Goal: Task Accomplishment & Management: Manage account settings

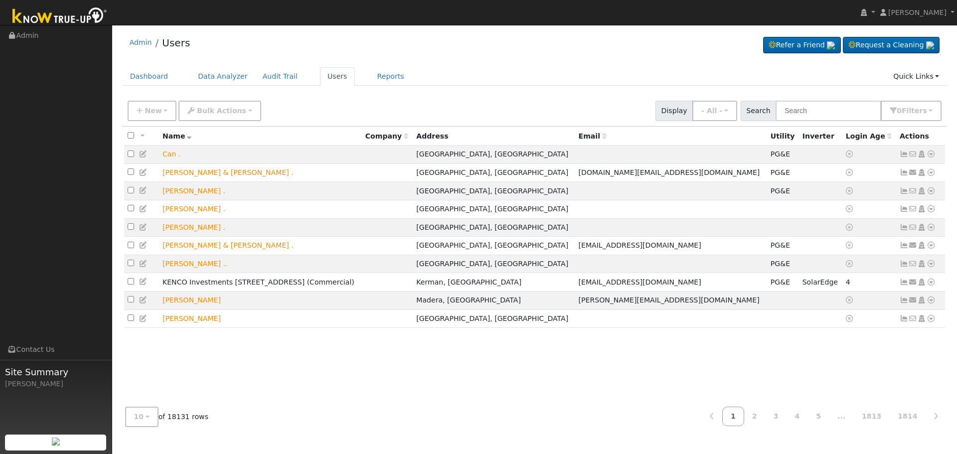
click at [843, 111] on input "text" at bounding box center [829, 111] width 106 height 20
click at [831, 109] on input "text" at bounding box center [829, 111] width 106 height 20
click at [829, 109] on input "text" at bounding box center [829, 111] width 106 height 20
click at [825, 110] on input "text" at bounding box center [829, 111] width 106 height 20
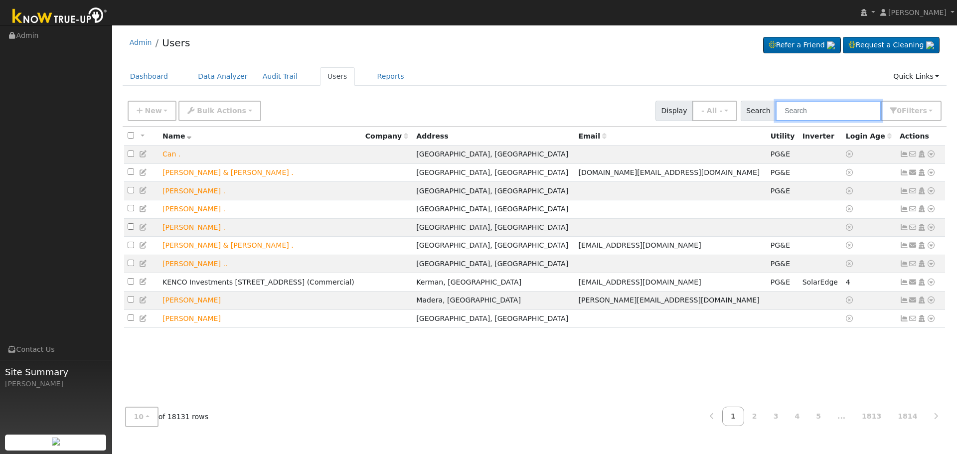
click at [834, 110] on input "text" at bounding box center [829, 111] width 106 height 20
paste input "Karen McMahon"
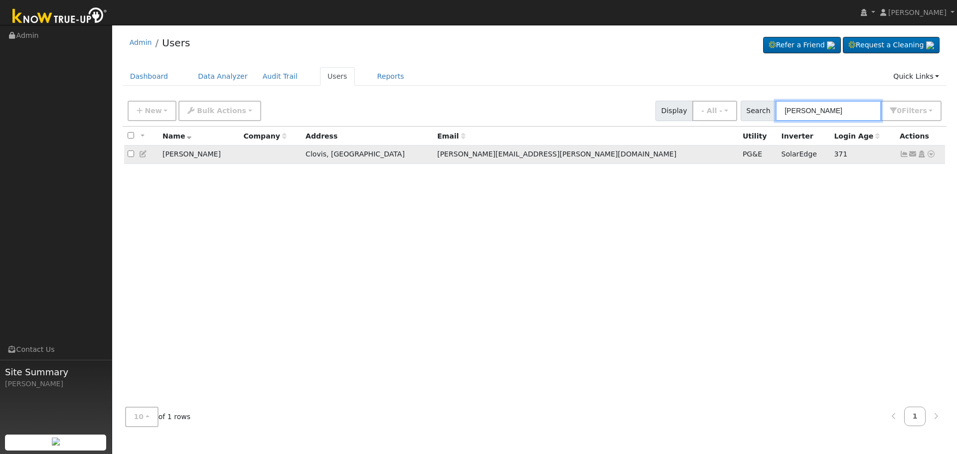
type input "Karen McMahon"
click at [904, 156] on icon at bounding box center [904, 154] width 9 height 7
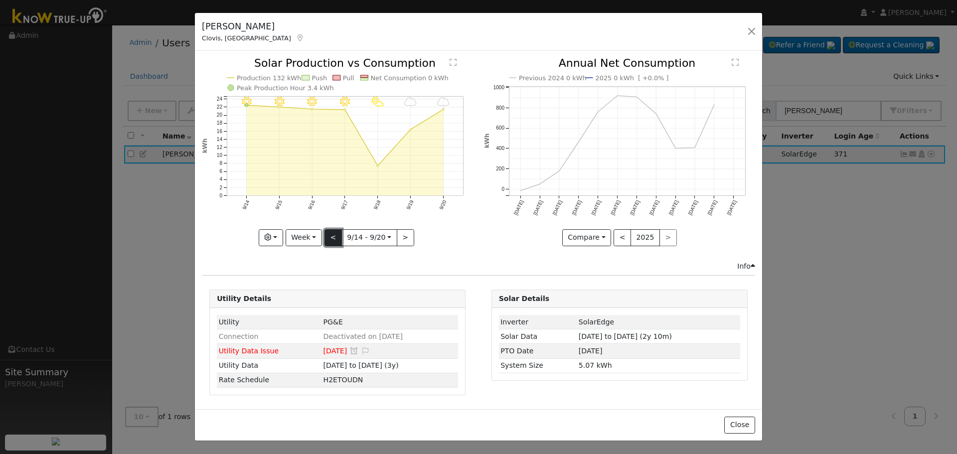
click at [334, 239] on button "<" at bounding box center [333, 237] width 17 height 17
click at [337, 241] on button "<" at bounding box center [333, 237] width 17 height 17
type input "2025-08-31"
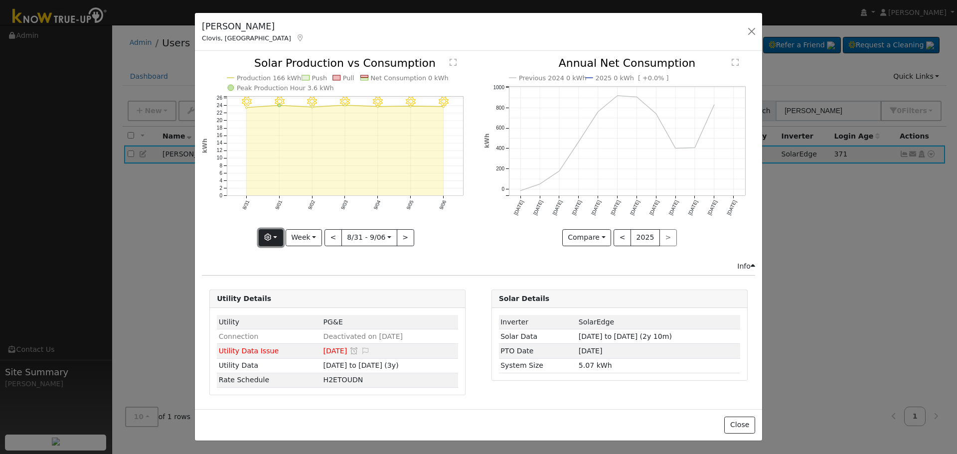
click at [278, 241] on button "button" at bounding box center [271, 237] width 24 height 17
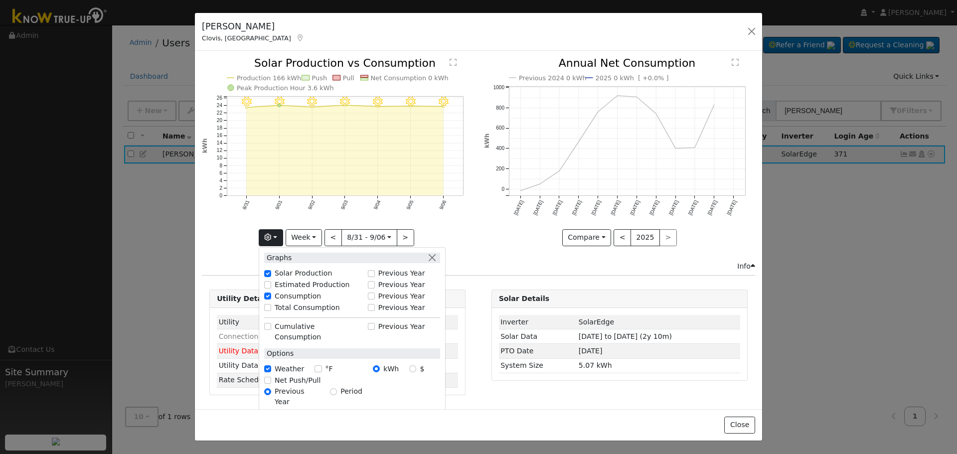
click at [216, 227] on icon "9/06 - Clear 9/05 - Clear 9/04 - Clear 9/03 - Clear 9/02 - Clear 9/01 - Clear 8…" at bounding box center [337, 151] width 271 height 187
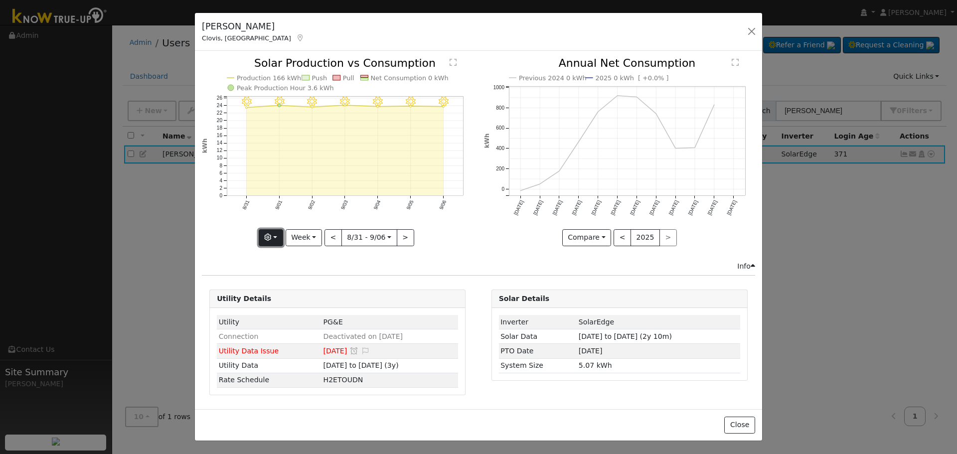
click at [278, 240] on button "button" at bounding box center [271, 237] width 24 height 17
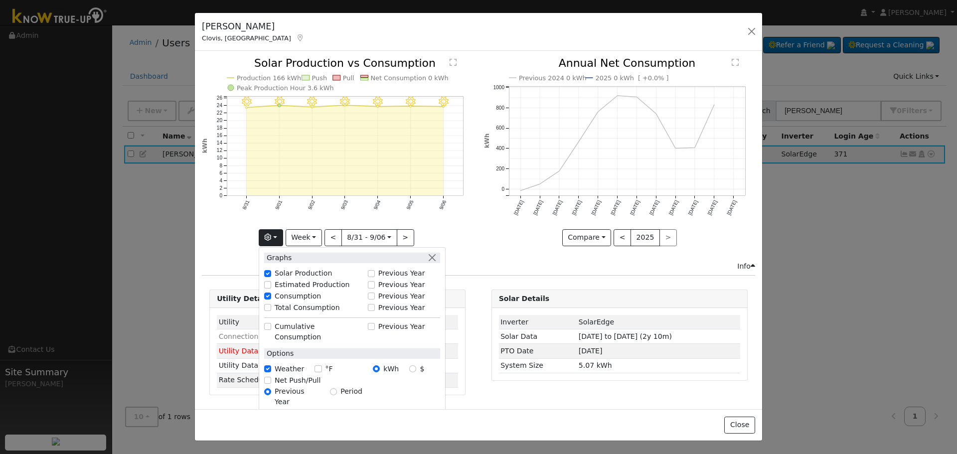
click at [530, 265] on div "Info" at bounding box center [479, 266] width 564 height 10
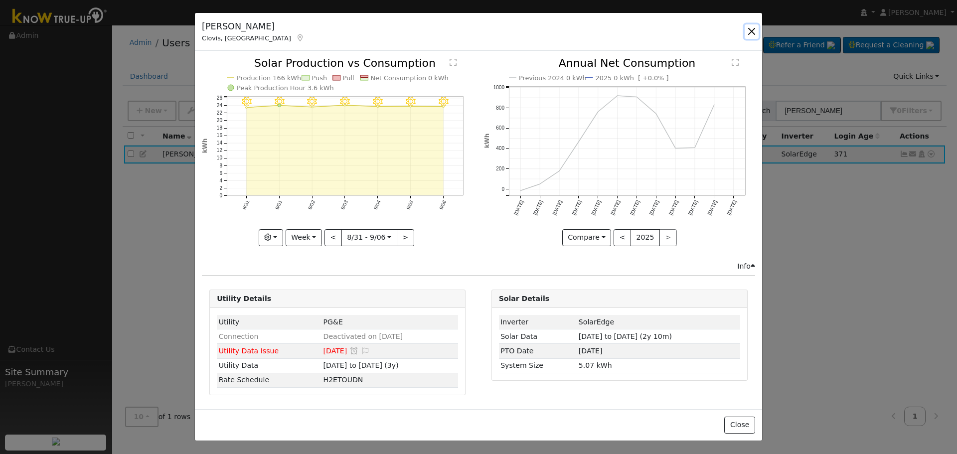
click at [751, 30] on button "button" at bounding box center [752, 31] width 14 height 14
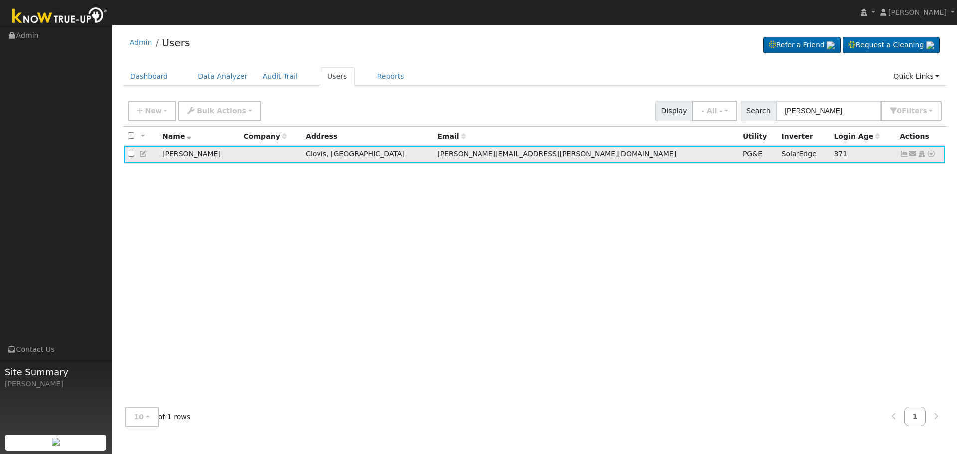
click at [143, 155] on icon at bounding box center [143, 154] width 9 height 7
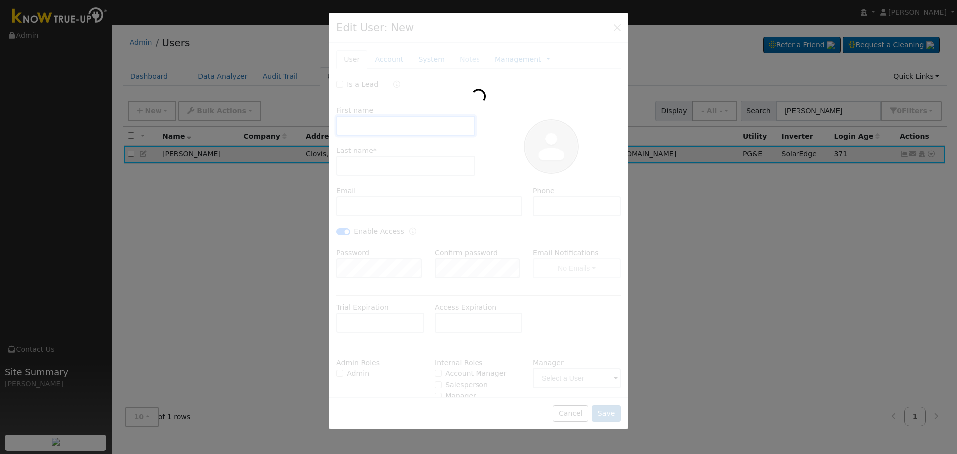
type input "Karen"
type input "McMahon"
type input "karen.mcmahon@att.net"
type input "(925) 784-0540"
checkbox input "true"
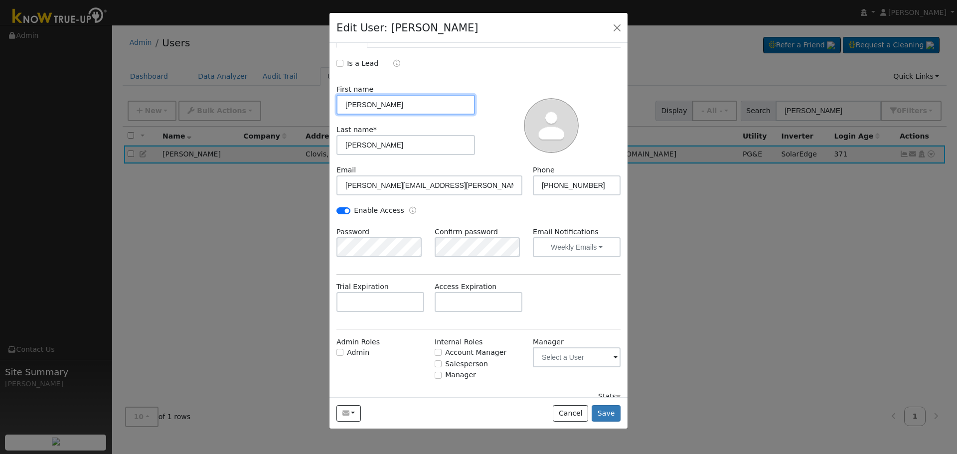
scroll to position [32, 0]
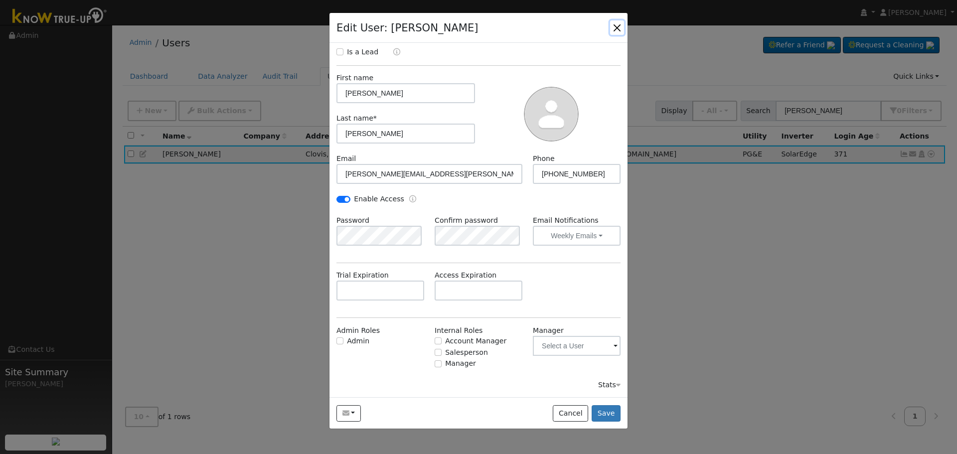
click at [615, 26] on button "button" at bounding box center [617, 27] width 14 height 14
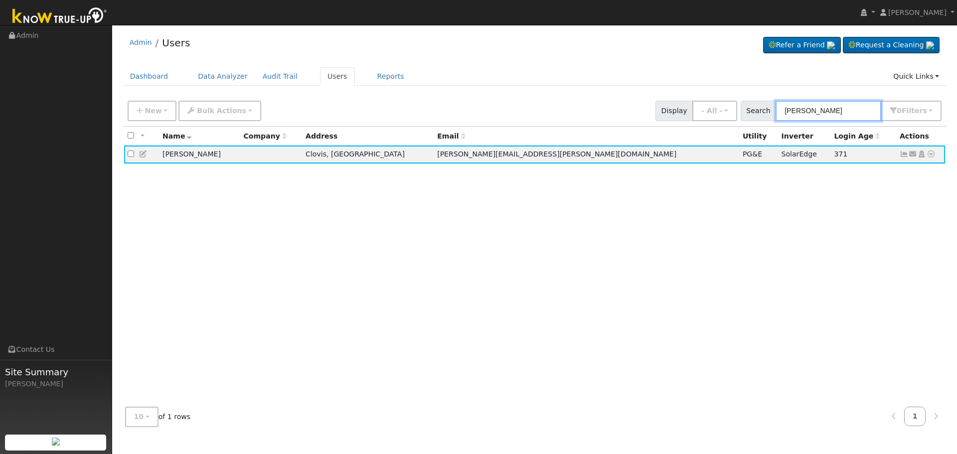
click at [856, 111] on input "Karen McMahon" at bounding box center [829, 111] width 106 height 20
click at [853, 210] on div "All None All on page None on page Name Company Address Email Utility Inverter L…" at bounding box center [535, 263] width 825 height 273
click at [915, 156] on icon at bounding box center [913, 154] width 9 height 7
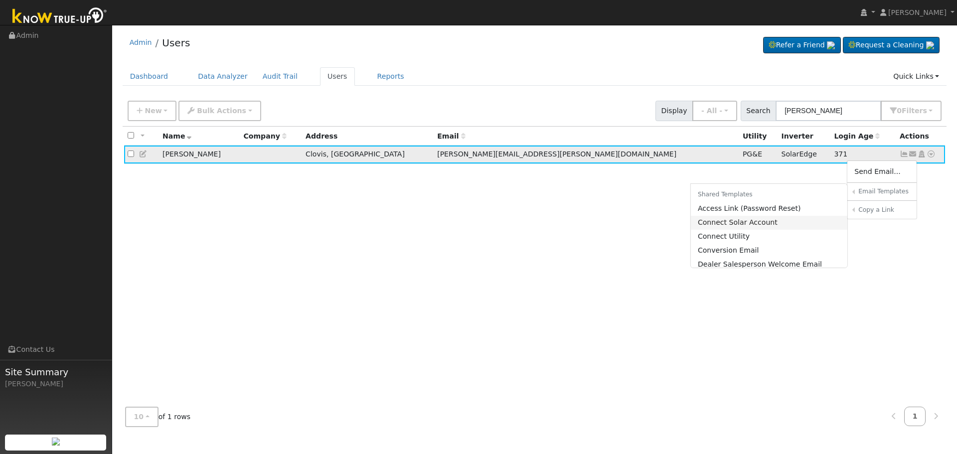
click at [796, 217] on link "Connect Solar Account" at bounding box center [769, 223] width 157 height 14
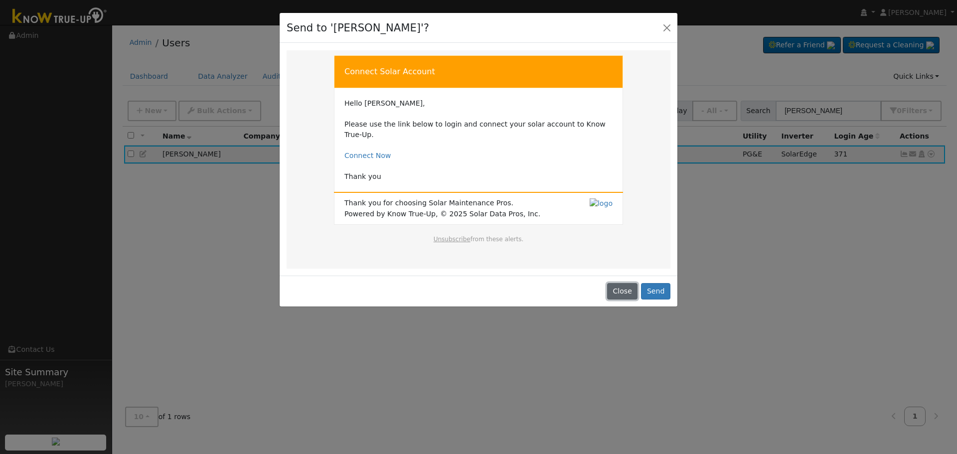
click at [624, 283] on button "Close" at bounding box center [622, 291] width 30 height 17
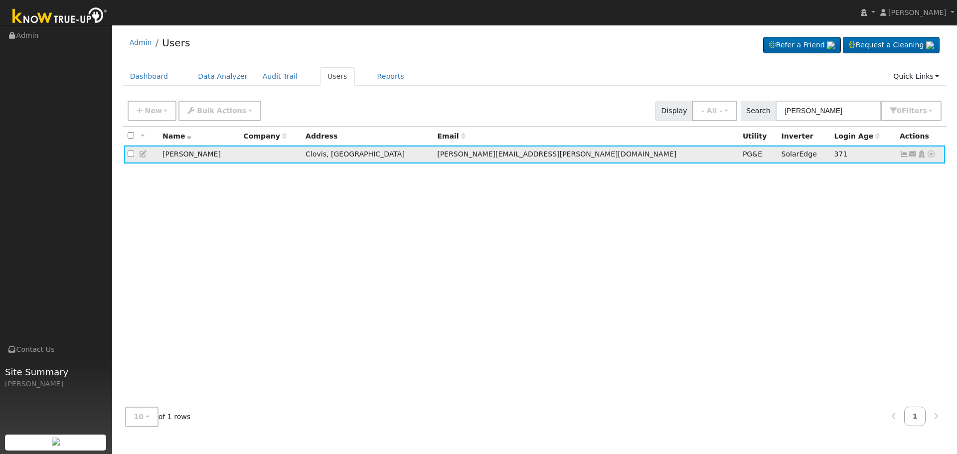
click at [933, 157] on icon at bounding box center [931, 154] width 9 height 7
click at [698, 219] on div "All None All on page None on page Name Company Address Email Utility Inverter L…" at bounding box center [535, 263] width 825 height 273
click at [907, 154] on icon at bounding box center [904, 154] width 9 height 7
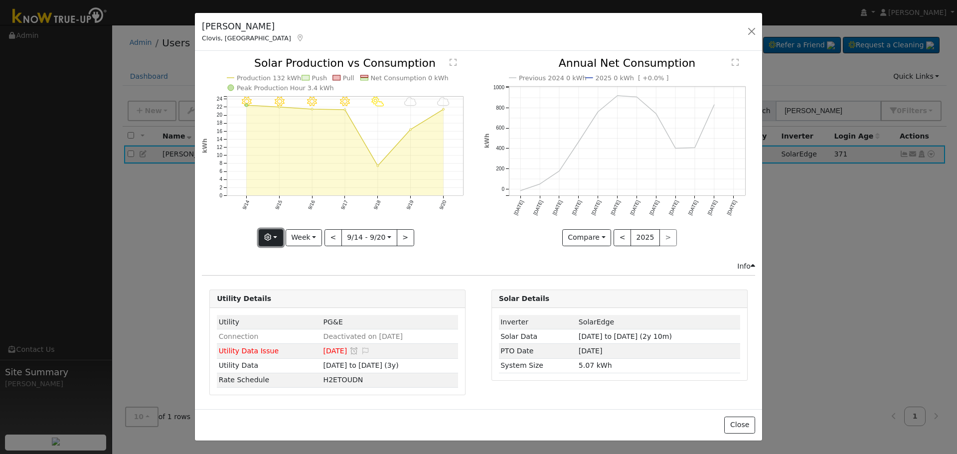
click at [279, 240] on button "button" at bounding box center [271, 237] width 24 height 17
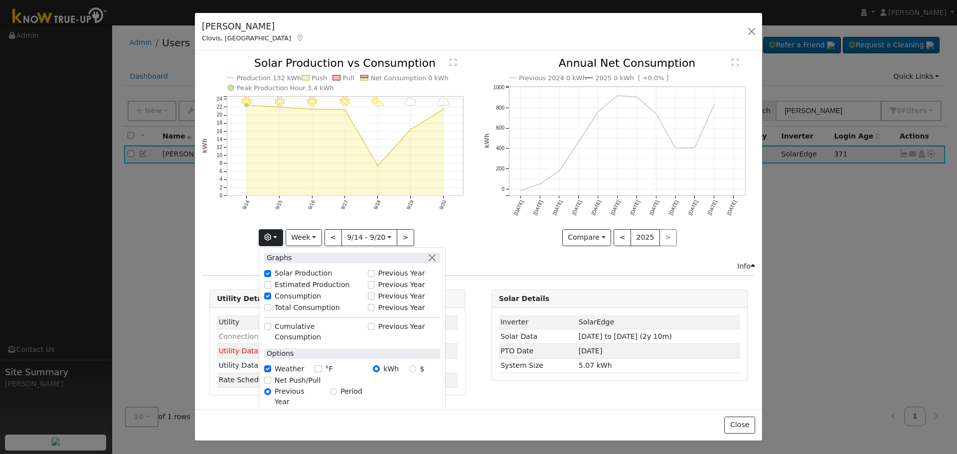
click at [274, 288] on div "Estimated Production" at bounding box center [313, 285] width 98 height 10
click at [271, 284] on input "Estimated Production" at bounding box center [267, 284] width 7 height 7
checkbox input "true"
click at [219, 250] on div "9/20 - MostlyCloudy 9/19 - MostlyCloudy 9/18 - PartlyCloudy 9/17 - Clear 9/16 -…" at bounding box center [338, 159] width 282 height 203
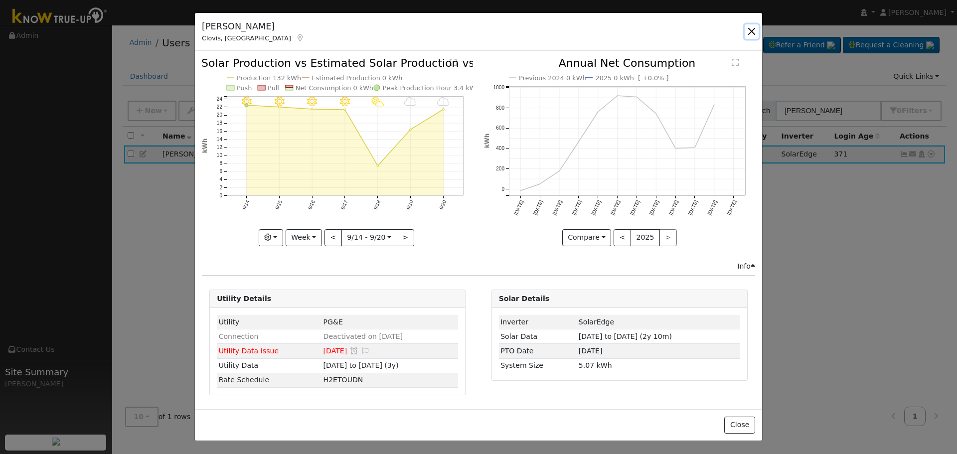
click at [750, 29] on button "button" at bounding box center [752, 31] width 14 height 14
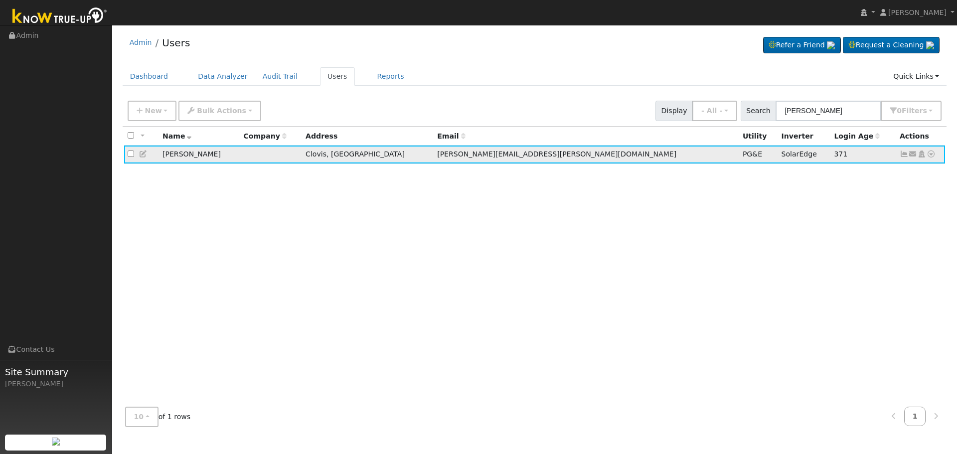
click at [903, 156] on icon at bounding box center [904, 154] width 9 height 7
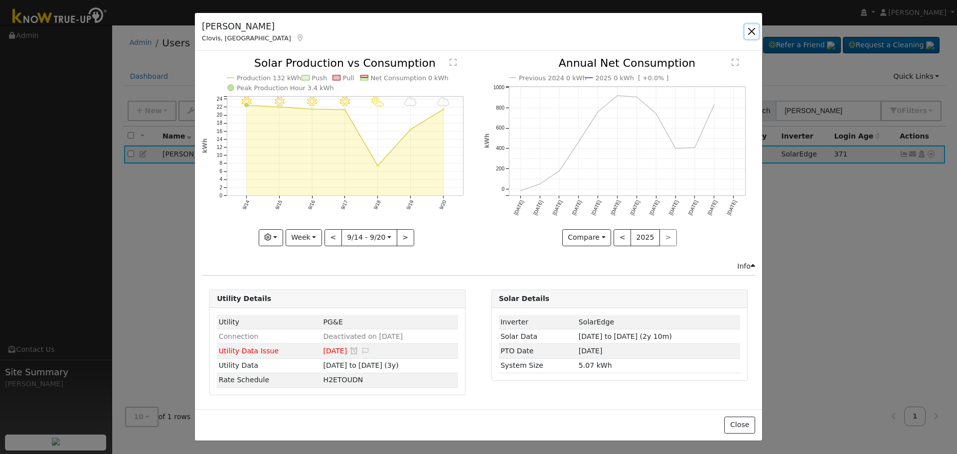
drag, startPoint x: 750, startPoint y: 32, endPoint x: 653, endPoint y: 63, distance: 101.6
click at [749, 32] on button "button" at bounding box center [752, 31] width 14 height 14
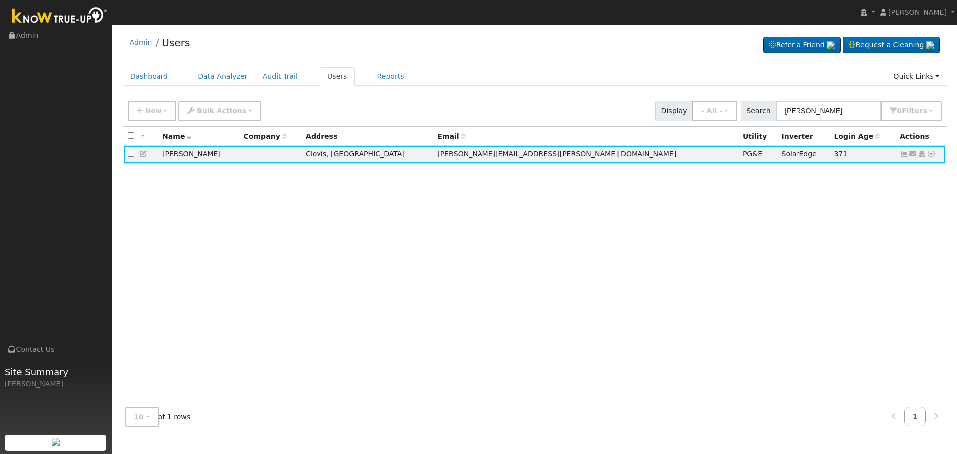
click at [144, 157] on icon at bounding box center [143, 154] width 9 height 7
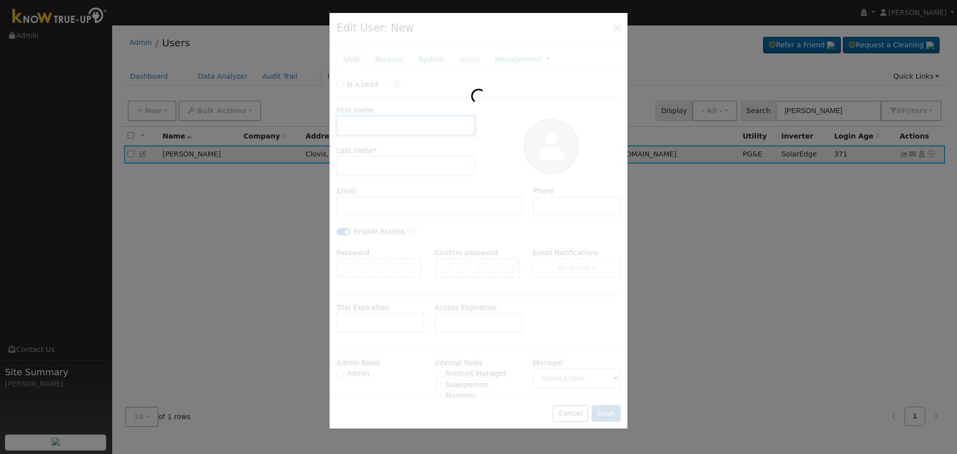
type input "[PERSON_NAME]"
type input "[PERSON_NAME][EMAIL_ADDRESS][PERSON_NAME][DOMAIN_NAME]"
type input "[PHONE_NUMBER]"
checkbox input "true"
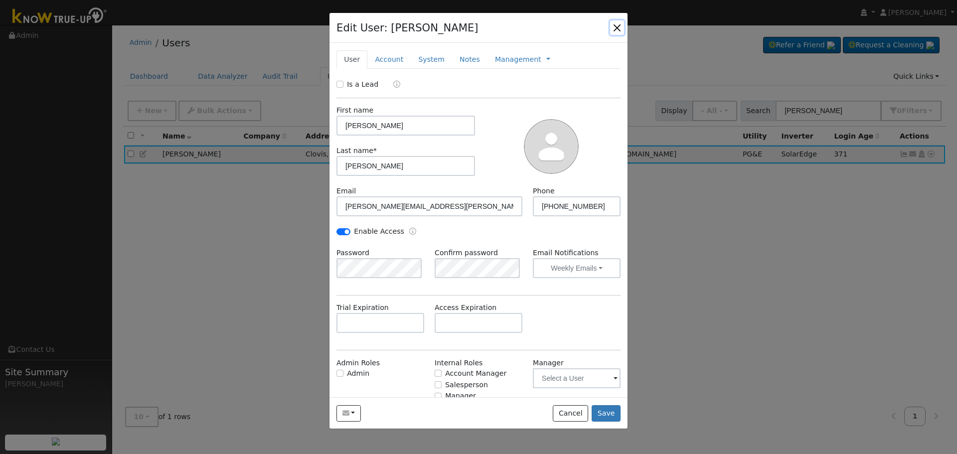
click at [616, 24] on button "button" at bounding box center [617, 27] width 14 height 14
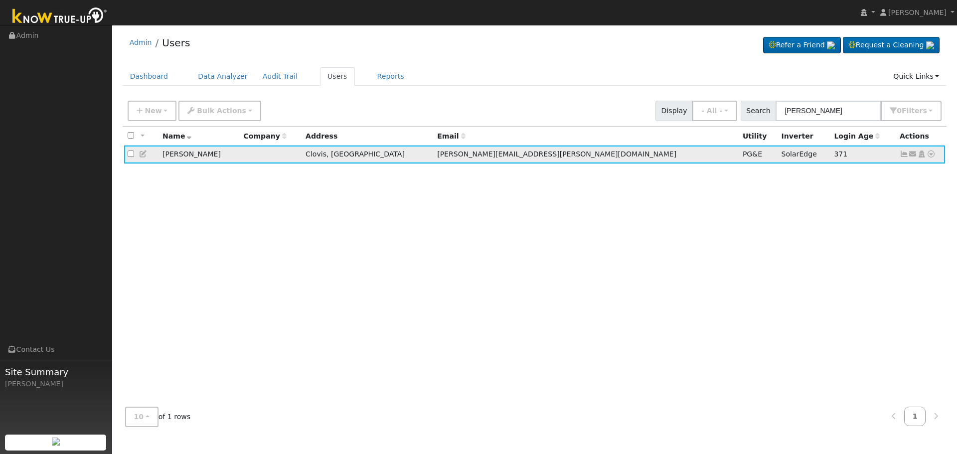
click at [934, 158] on icon at bounding box center [931, 154] width 9 height 7
click at [923, 174] on link "Data Analyzer" at bounding box center [899, 172] width 72 height 14
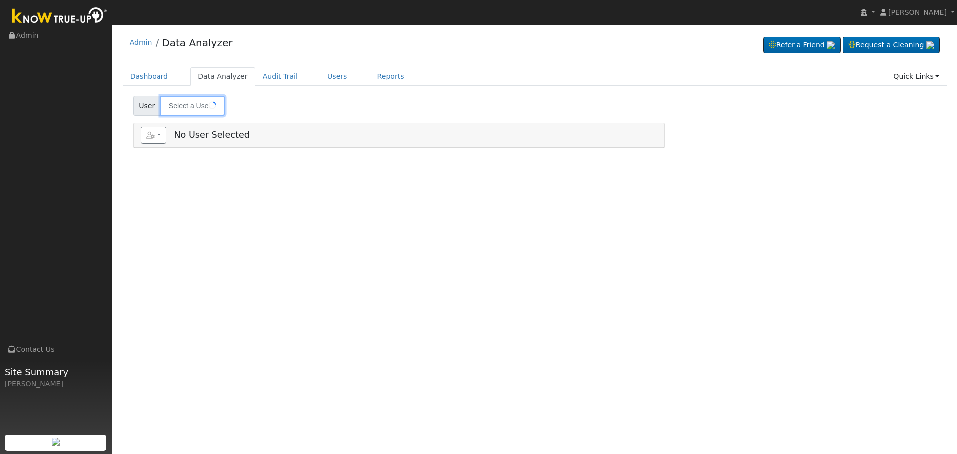
type input "[PERSON_NAME]"
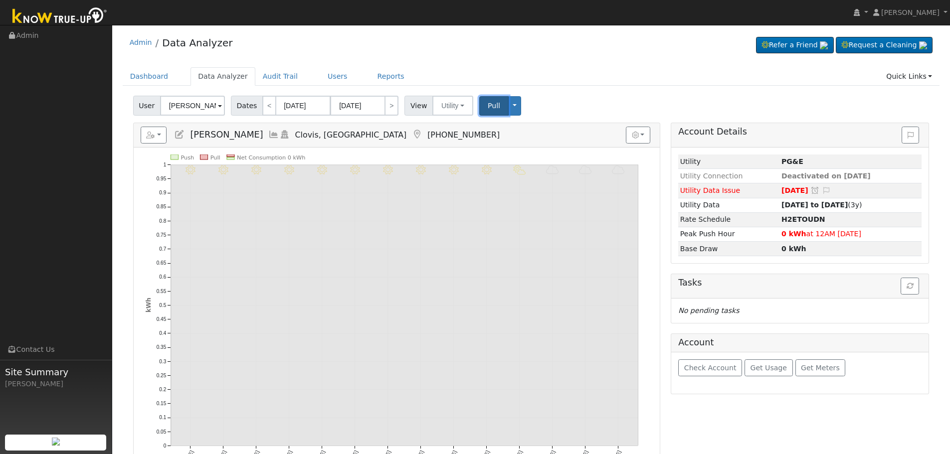
click at [488, 108] on span "Pull" at bounding box center [494, 106] width 12 height 8
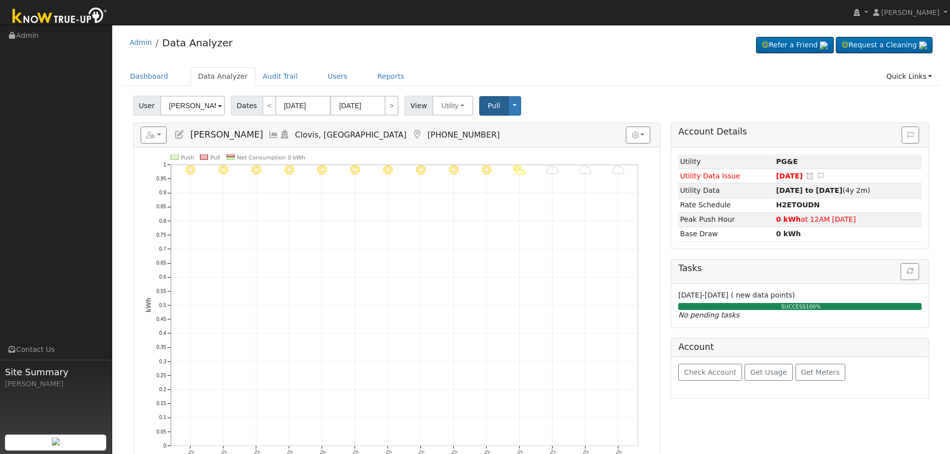
click at [505, 55] on div "Admin Data Analyzer Refer a Friend Request a Cleaning" at bounding box center [531, 45] width 817 height 30
click at [203, 80] on link "Data Analyzer" at bounding box center [223, 76] width 65 height 18
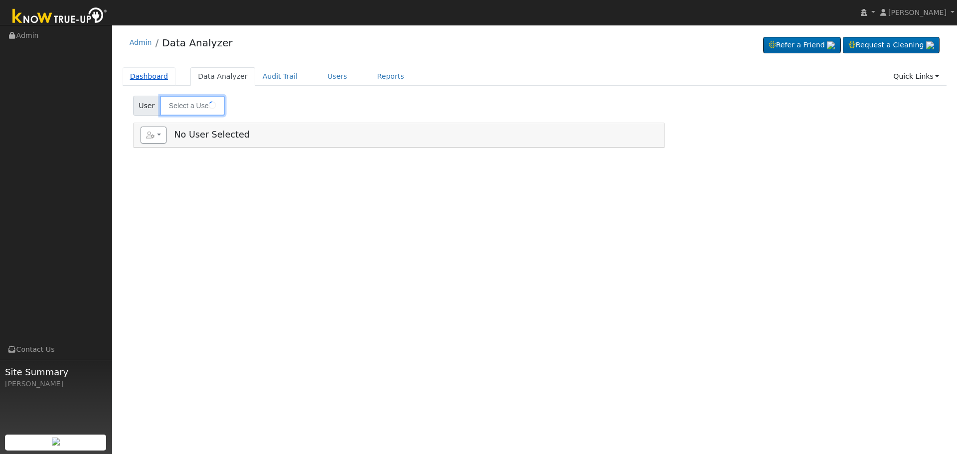
type input "Karen McMahon"
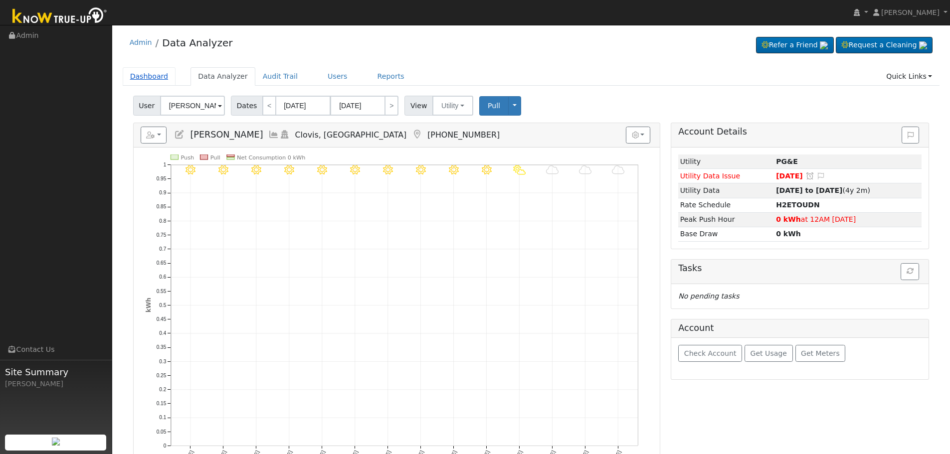
click at [156, 79] on link "Dashboard" at bounding box center [149, 76] width 53 height 18
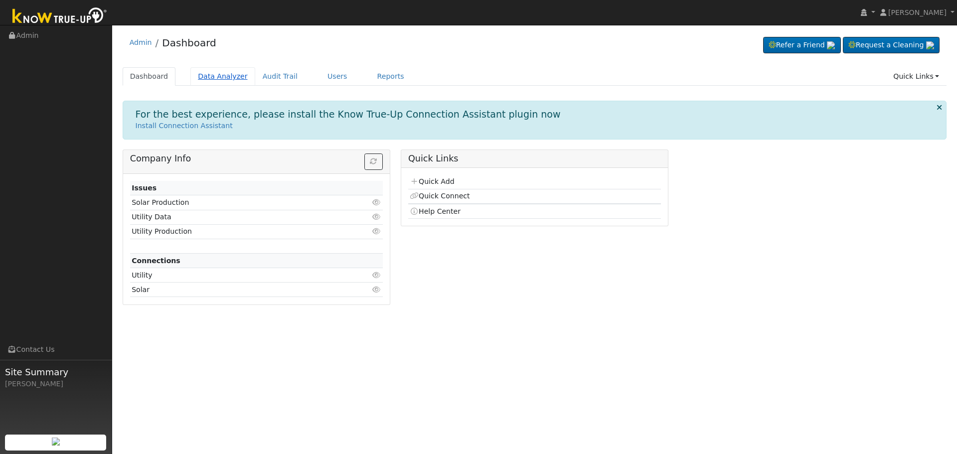
click at [211, 76] on link "Data Analyzer" at bounding box center [223, 76] width 65 height 18
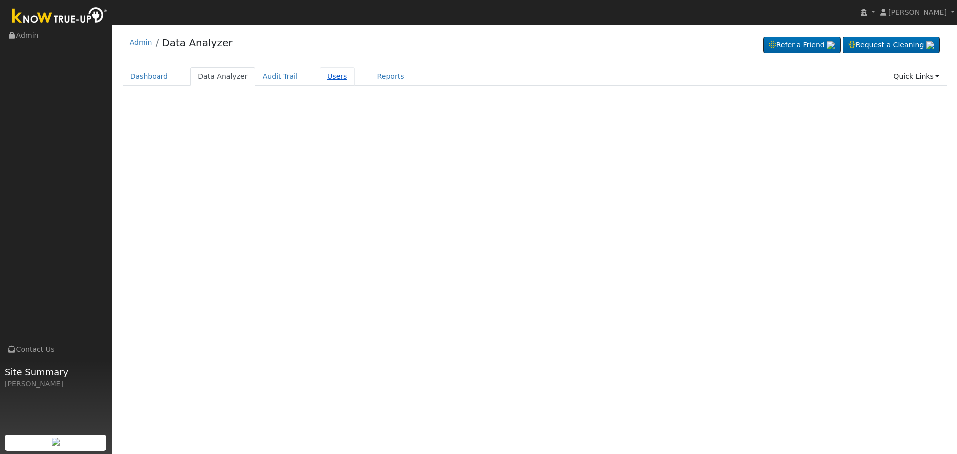
click at [321, 77] on link "Users" at bounding box center [337, 76] width 35 height 18
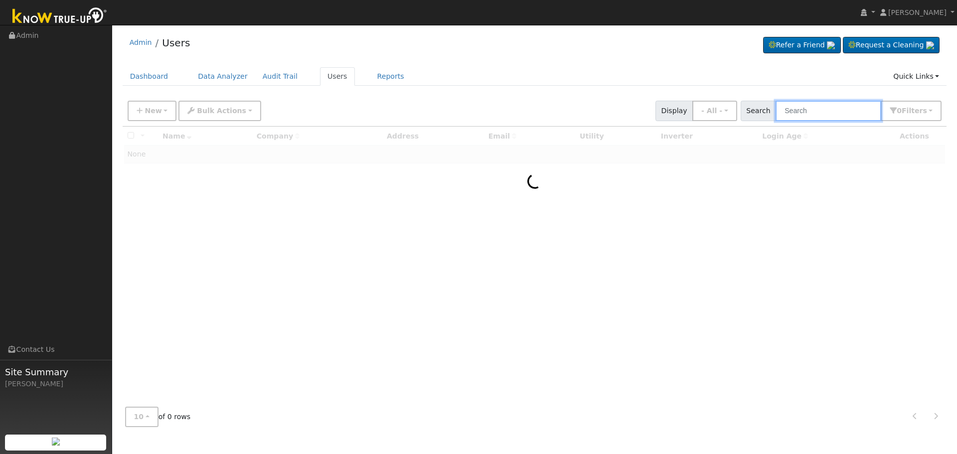
click at [837, 113] on input "text" at bounding box center [829, 111] width 106 height 20
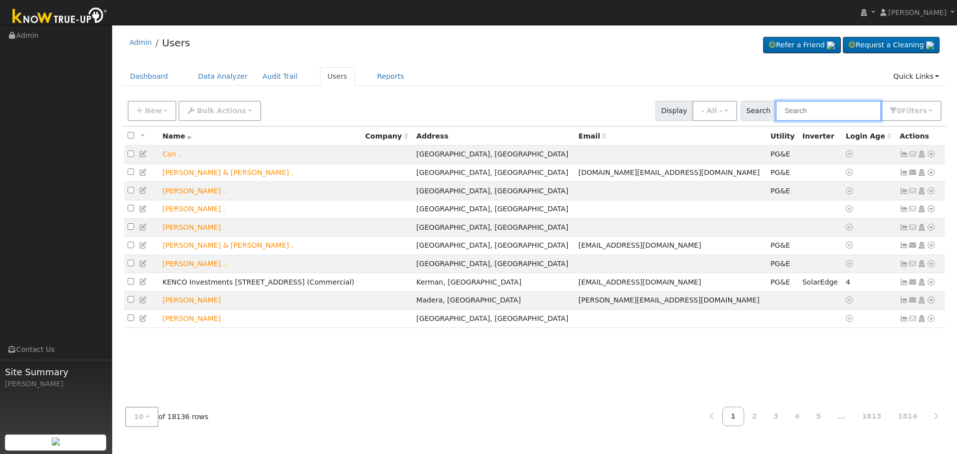
paste input "Karen McMahon"
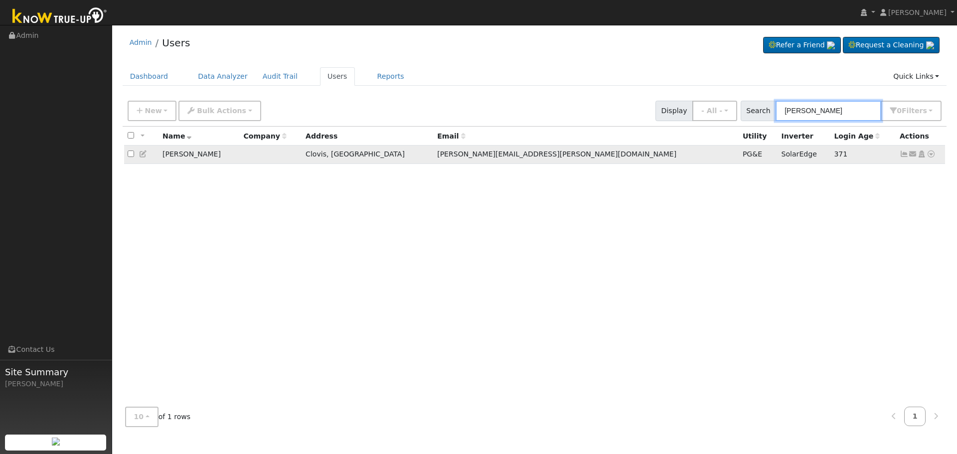
type input "Karen McMahon"
click at [904, 156] on icon at bounding box center [904, 154] width 9 height 7
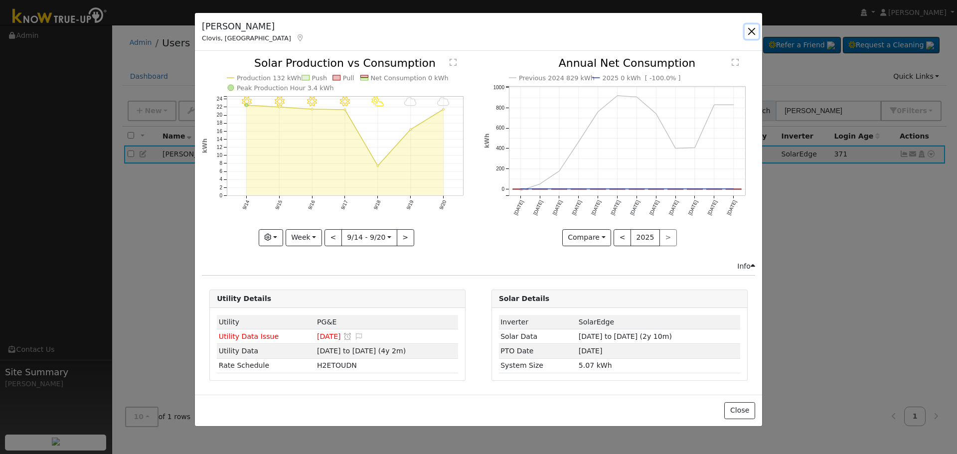
click at [758, 37] on button "button" at bounding box center [752, 31] width 14 height 14
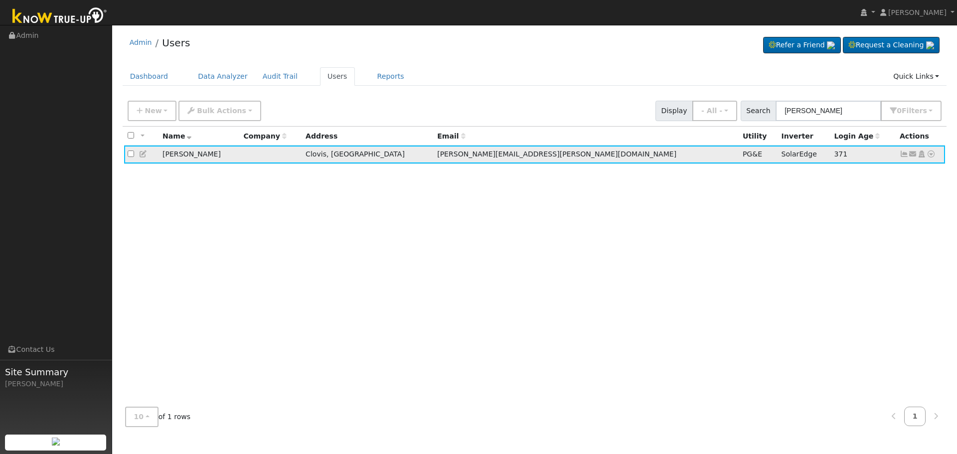
click at [932, 158] on icon at bounding box center [931, 154] width 9 height 7
click at [911, 174] on link "Data Analyzer" at bounding box center [899, 172] width 72 height 14
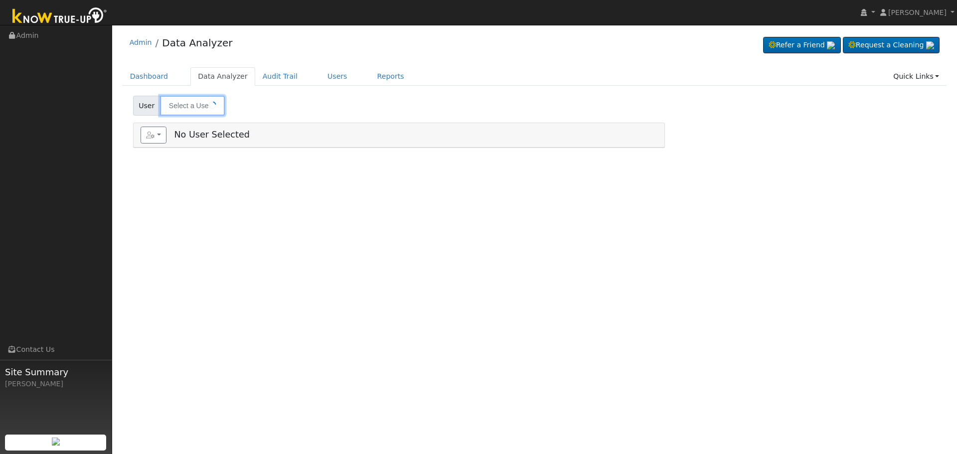
type input "Karen McMahon"
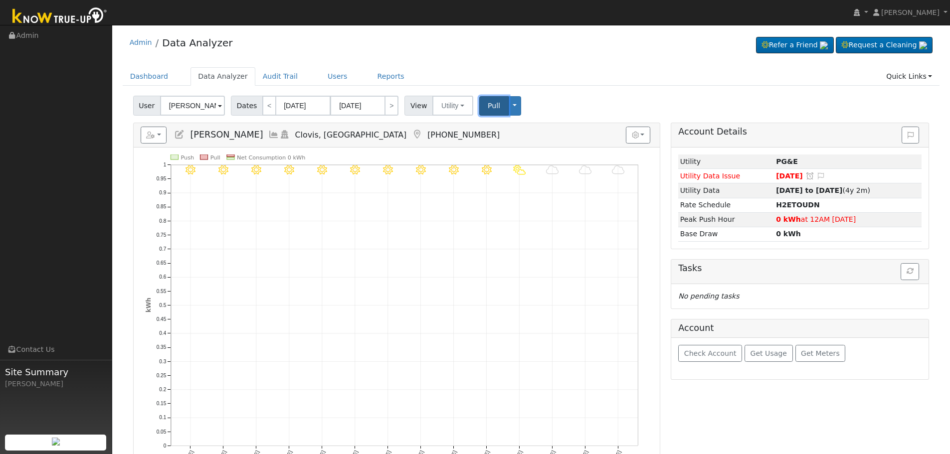
click at [498, 107] on button "Pull" at bounding box center [493, 105] width 29 height 19
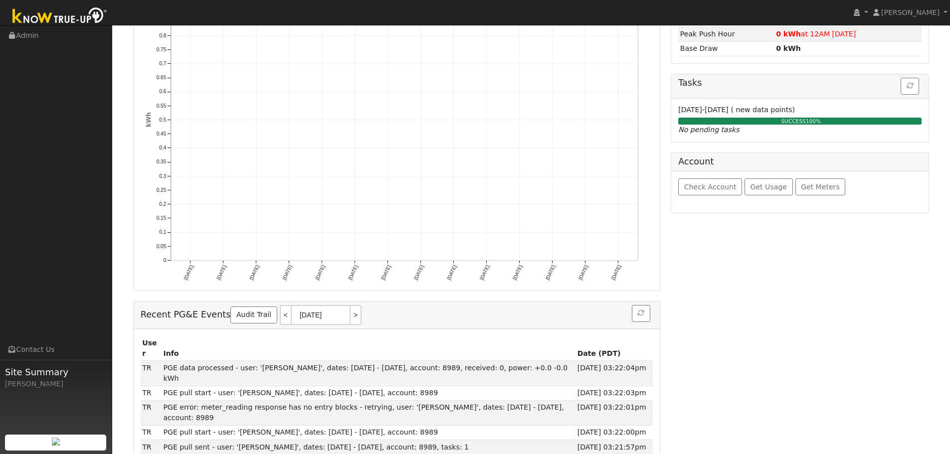
scroll to position [267, 0]
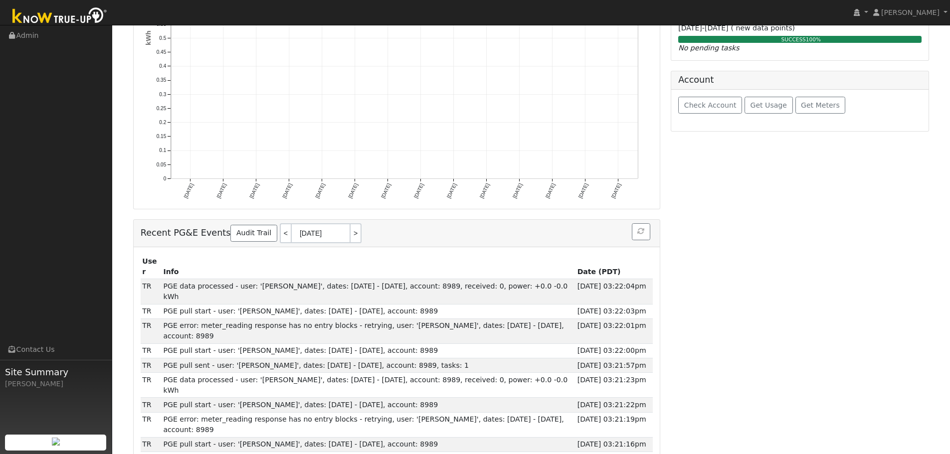
drag, startPoint x: 329, startPoint y: 315, endPoint x: 126, endPoint y: 141, distance: 267.7
click at [125, 141] on div "User Karen McMahon Account Default Account Default Account 109 North Cindy Aven…" at bounding box center [531, 153] width 817 height 656
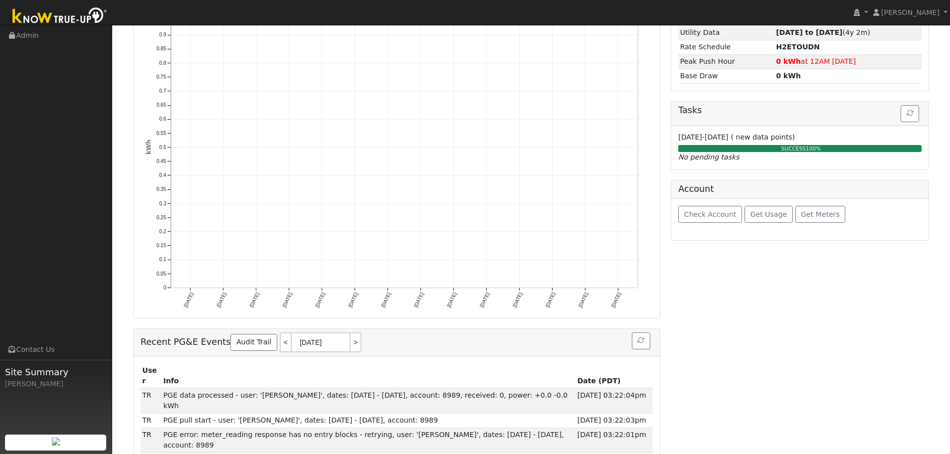
scroll to position [0, 0]
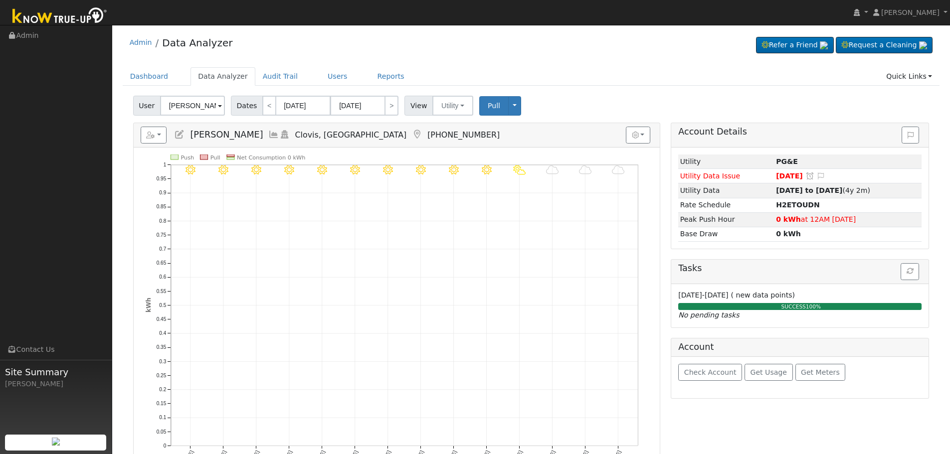
click at [574, 40] on div "Admin Data Analyzer Refer a Friend Request a Cleaning" at bounding box center [531, 45] width 817 height 30
click at [135, 81] on link "Dashboard" at bounding box center [149, 76] width 53 height 18
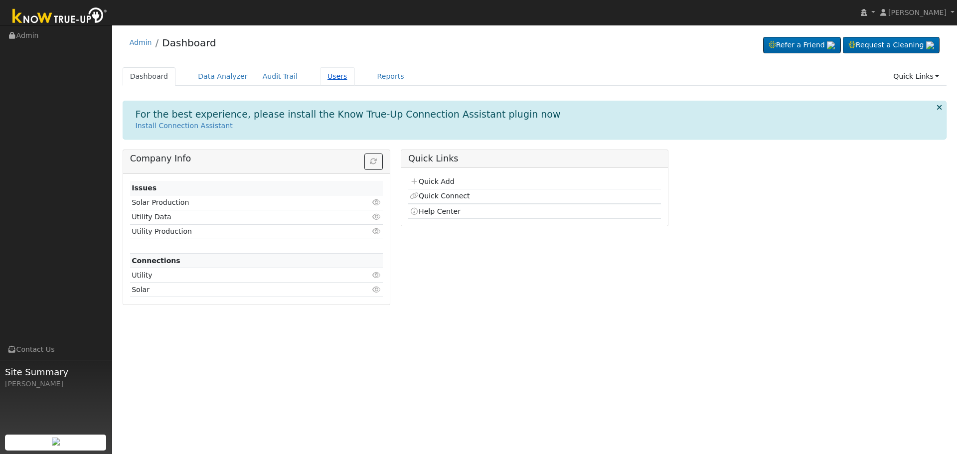
click at [327, 82] on link "Users" at bounding box center [337, 76] width 35 height 18
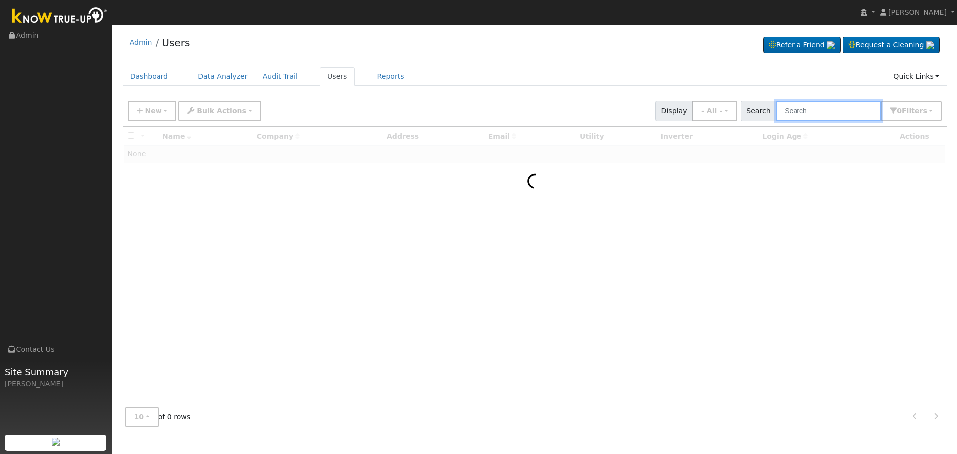
click at [811, 108] on input "text" at bounding box center [829, 111] width 106 height 20
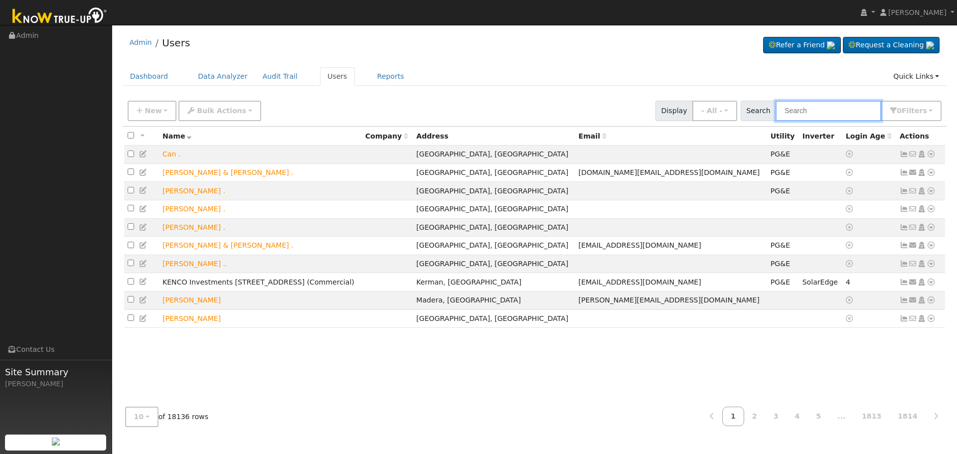
paste input "[PERSON_NAME]"
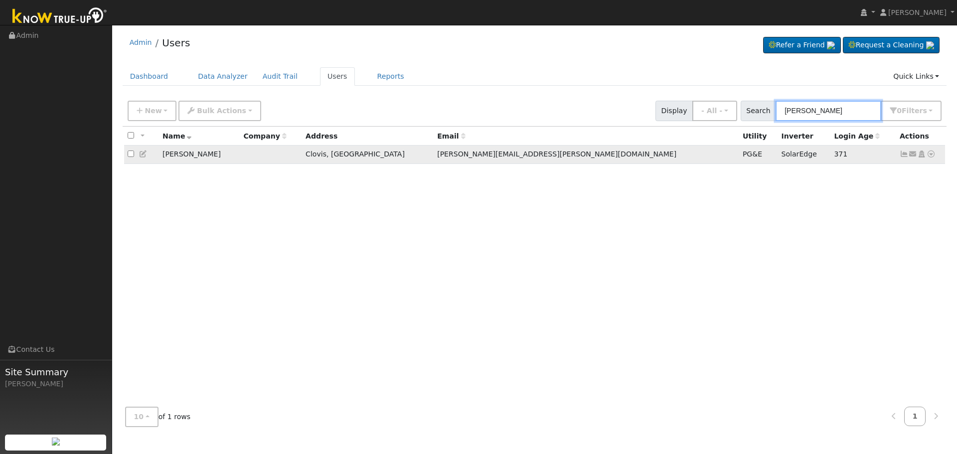
type input "[PERSON_NAME]"
click at [903, 158] on icon at bounding box center [904, 154] width 9 height 7
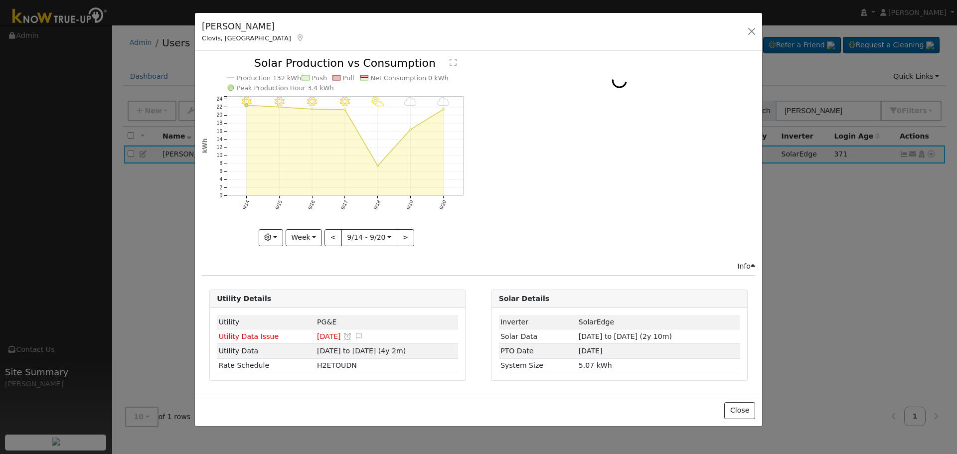
click at [743, 34] on div "[PERSON_NAME] [PERSON_NAME], [GEOGRAPHIC_DATA] Default Account Default Account …" at bounding box center [479, 32] width 568 height 38
click at [750, 31] on button "button" at bounding box center [752, 31] width 14 height 14
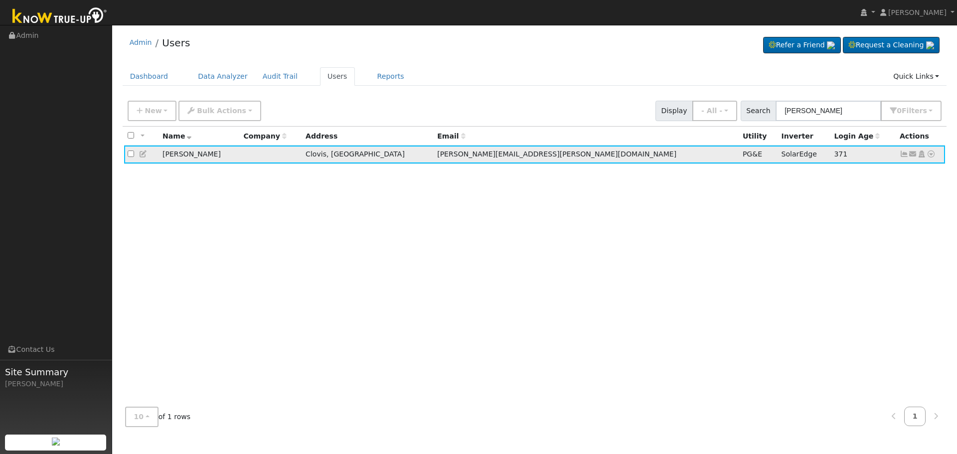
click at [903, 157] on icon at bounding box center [904, 154] width 9 height 7
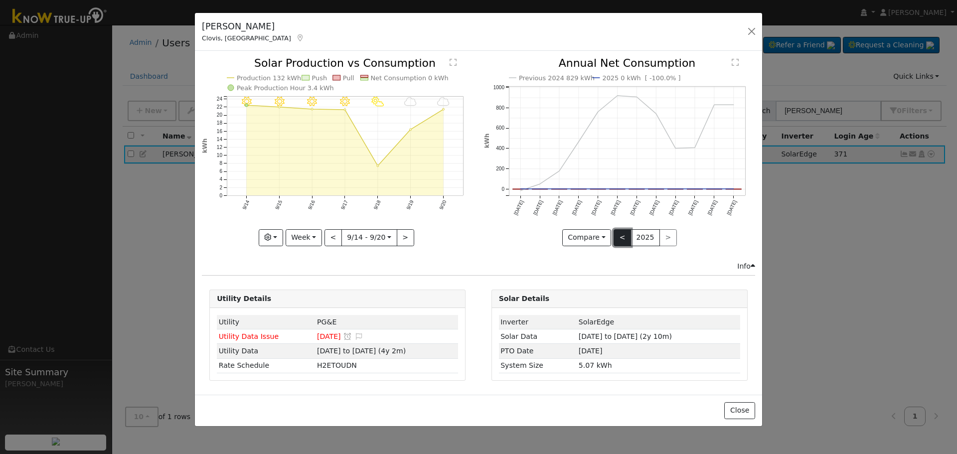
click at [620, 234] on button "<" at bounding box center [622, 237] width 17 height 17
click at [661, 236] on button ">" at bounding box center [668, 237] width 17 height 17
click at [623, 239] on button "<" at bounding box center [622, 237] width 17 height 17
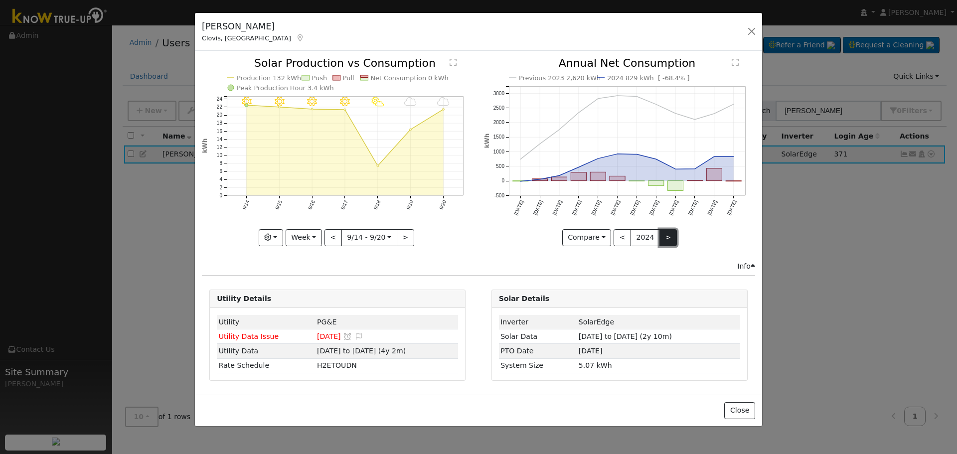
click at [671, 241] on button ">" at bounding box center [668, 237] width 17 height 17
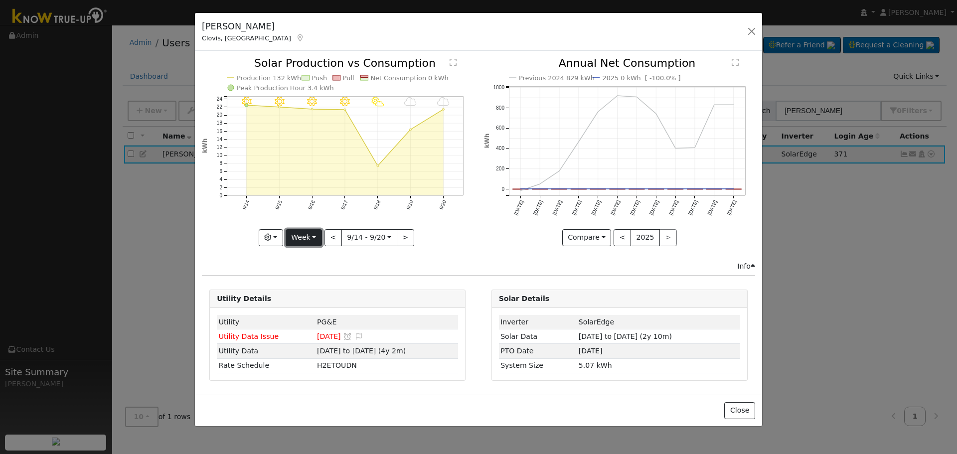
click at [305, 229] on button "Week" at bounding box center [304, 237] width 36 height 17
click at [309, 294] on link "Year" at bounding box center [320, 300] width 69 height 14
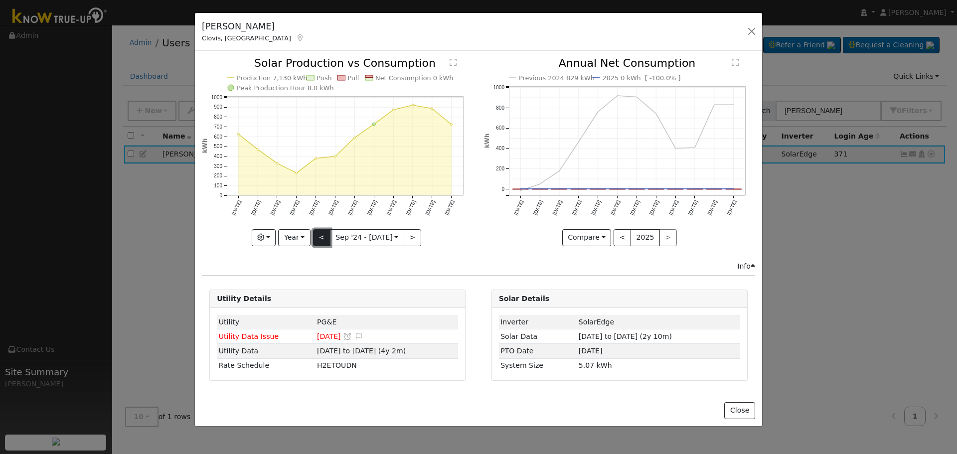
click at [323, 234] on button "<" at bounding box center [321, 237] width 17 height 17
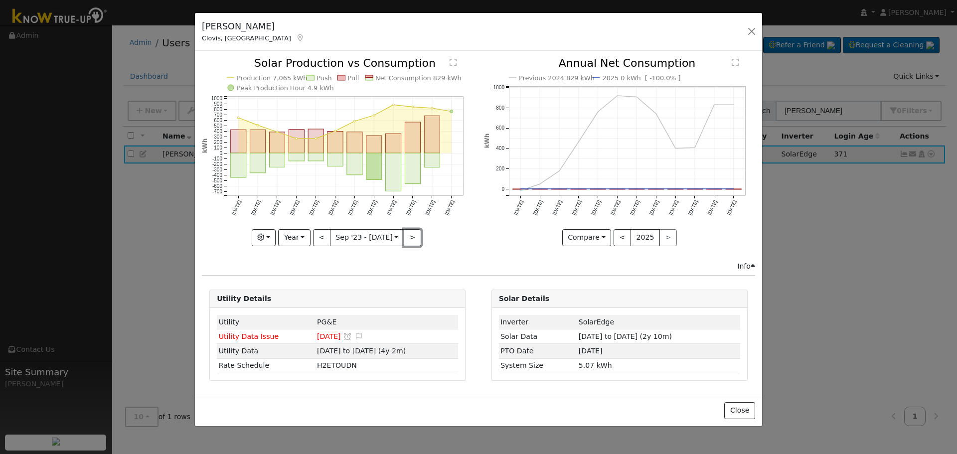
click at [410, 239] on button ">" at bounding box center [412, 237] width 17 height 17
type input "[DATE]"
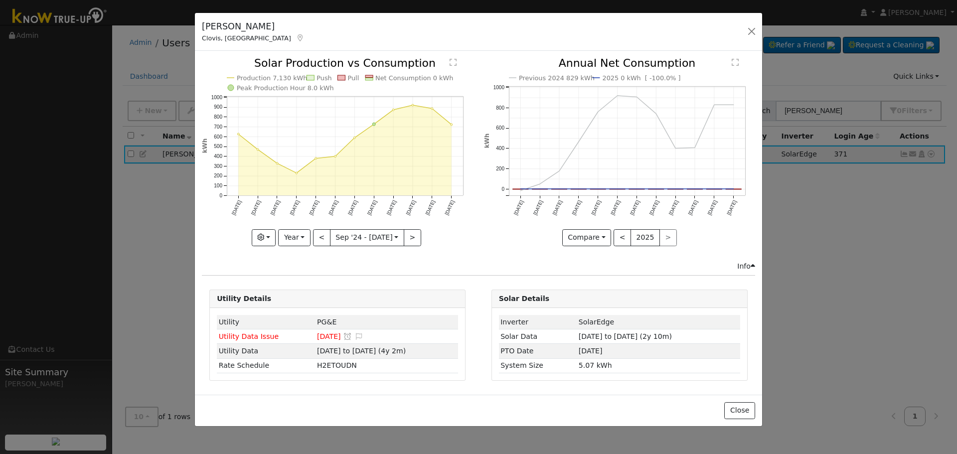
click at [483, 253] on div "Previous 2024 829 kWh 2025 0 kWh [ -100.0% ] [DATE] Oct '[DATE] Dec '[DATE] Feb…" at bounding box center [620, 159] width 282 height 203
click at [476, 254] on div "Production 7,130 kWh Push Pull Net Consumption 0 kWh Peak Production Hour 8.0 k…" at bounding box center [338, 159] width 282 height 203
click at [752, 25] on button "button" at bounding box center [752, 31] width 14 height 14
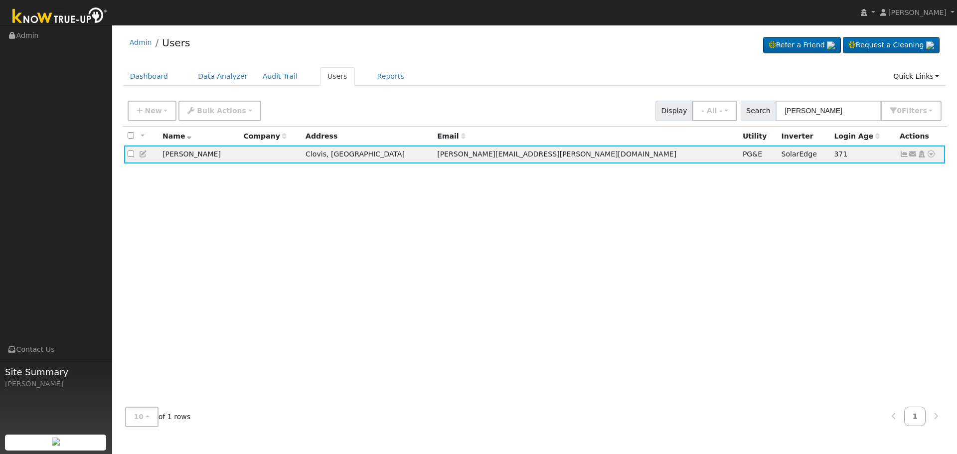
click at [801, 254] on div "All None All on page None on page Name Company Address Email Utility Inverter L…" at bounding box center [535, 263] width 825 height 273
click at [931, 156] on icon at bounding box center [931, 154] width 9 height 7
click at [604, 251] on div "All None All on page None on page Name Company Address Email Utility Inverter L…" at bounding box center [535, 263] width 825 height 273
click at [932, 154] on icon at bounding box center [931, 154] width 9 height 7
click at [701, 201] on div "All None All on page None on page Name Company Address Email Utility Inverter L…" at bounding box center [535, 263] width 825 height 273
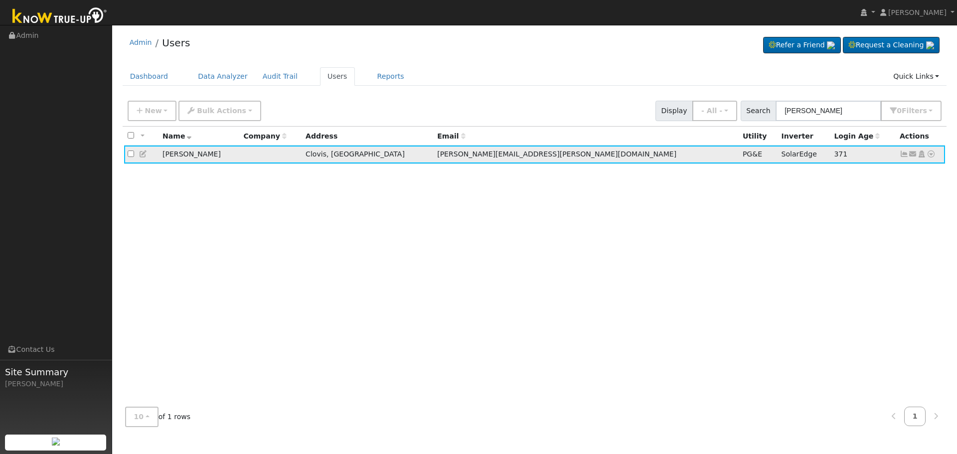
click at [914, 154] on icon at bounding box center [913, 154] width 9 height 7
click at [866, 175] on link "Send Email..." at bounding box center [882, 172] width 69 height 14
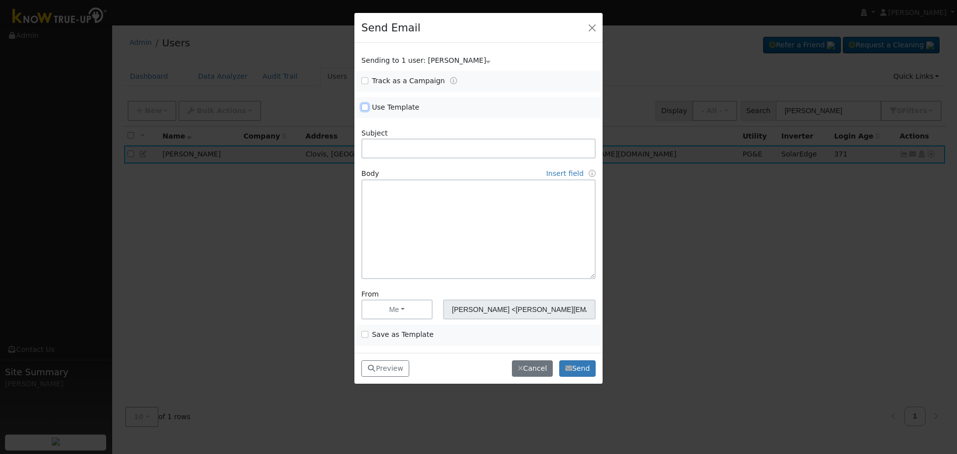
drag, startPoint x: 362, startPoint y: 105, endPoint x: 402, endPoint y: 109, distance: 40.1
click at [362, 105] on input "Use Template" at bounding box center [365, 107] width 7 height 7
checkbox input "true"
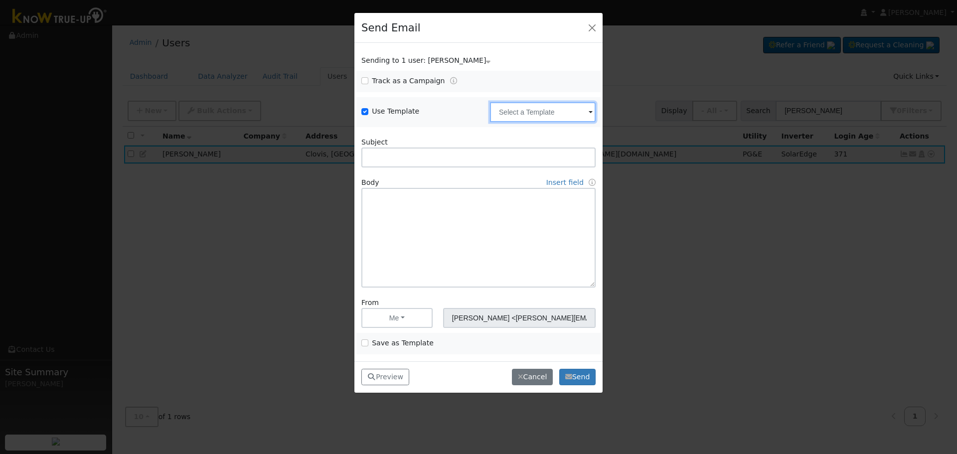
click at [518, 115] on input "text" at bounding box center [543, 112] width 106 height 20
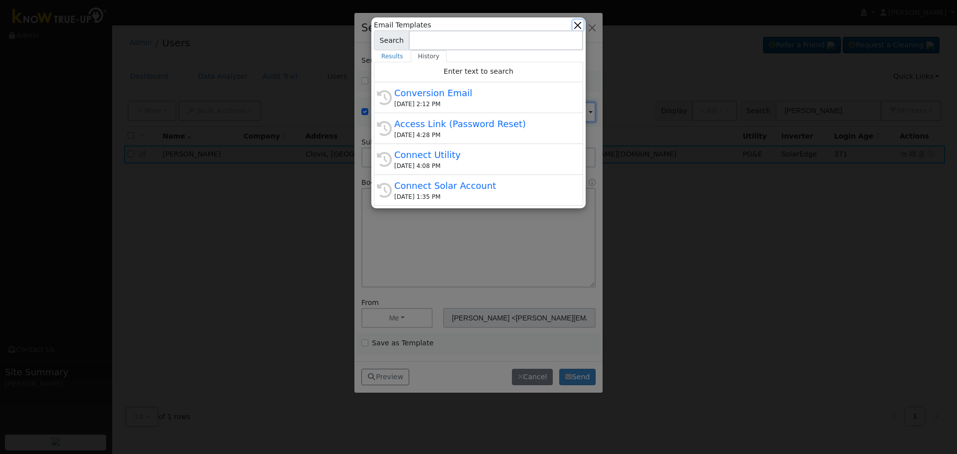
click at [577, 23] on button "button" at bounding box center [578, 25] width 10 height 10
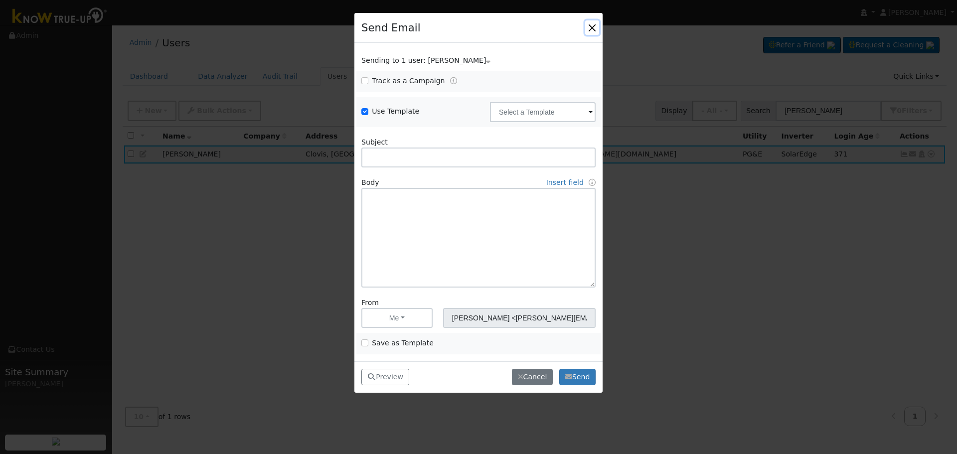
click at [589, 26] on button "button" at bounding box center [592, 27] width 14 height 14
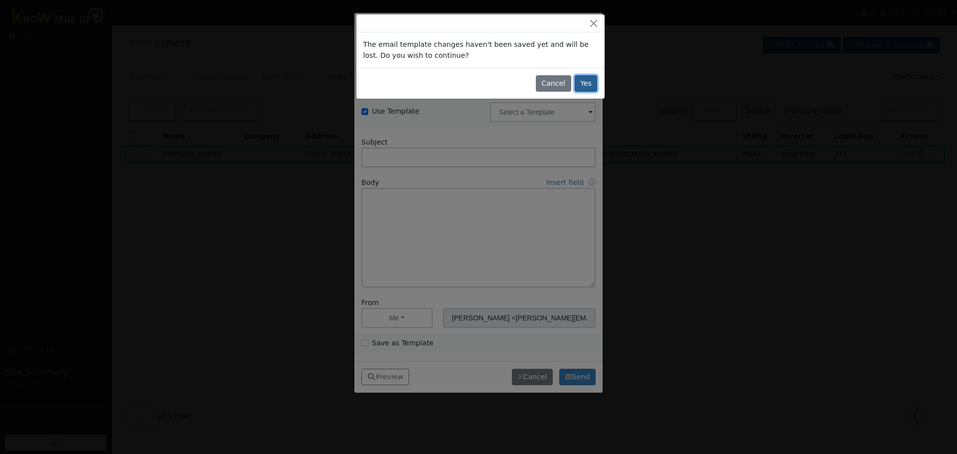
click at [585, 83] on button "Yes" at bounding box center [586, 83] width 23 height 17
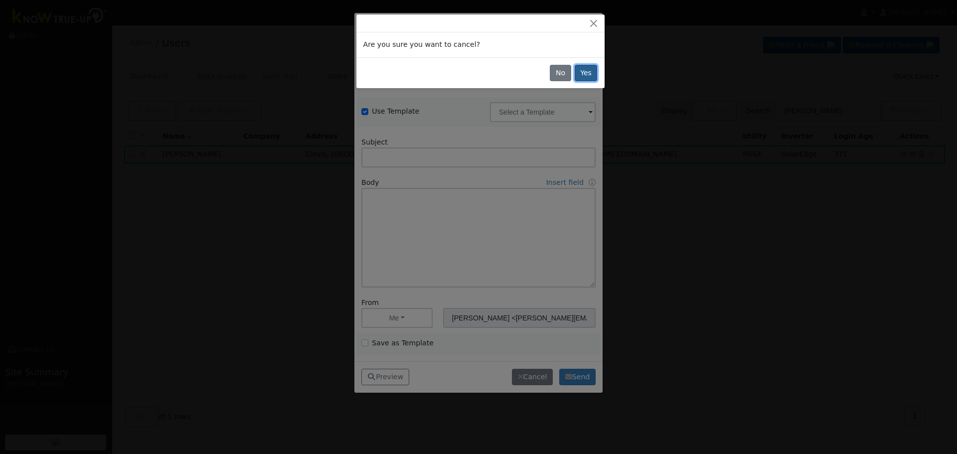
click at [588, 75] on button "Yes" at bounding box center [586, 73] width 23 height 17
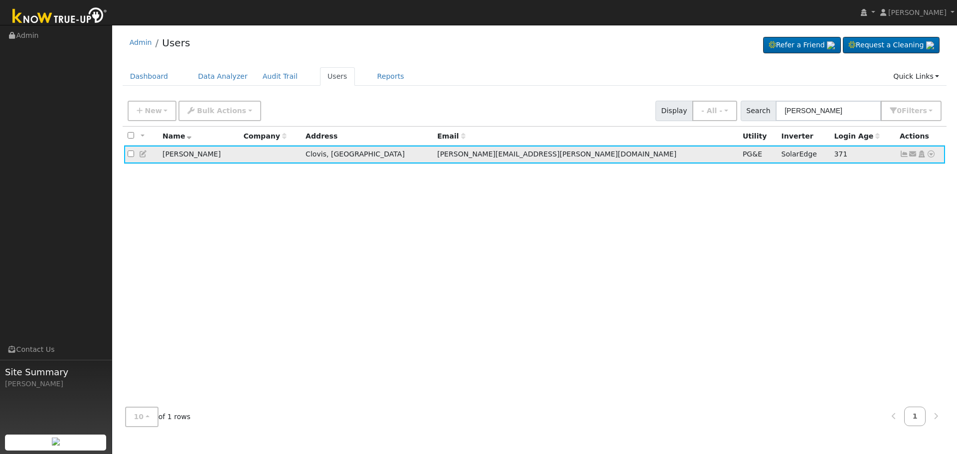
click at [913, 158] on icon at bounding box center [913, 154] width 9 height 7
click at [798, 182] on div "All None All on page None on page Name Company Address Email Utility Inverter L…" at bounding box center [535, 263] width 825 height 273
click at [907, 155] on icon at bounding box center [904, 154] width 9 height 7
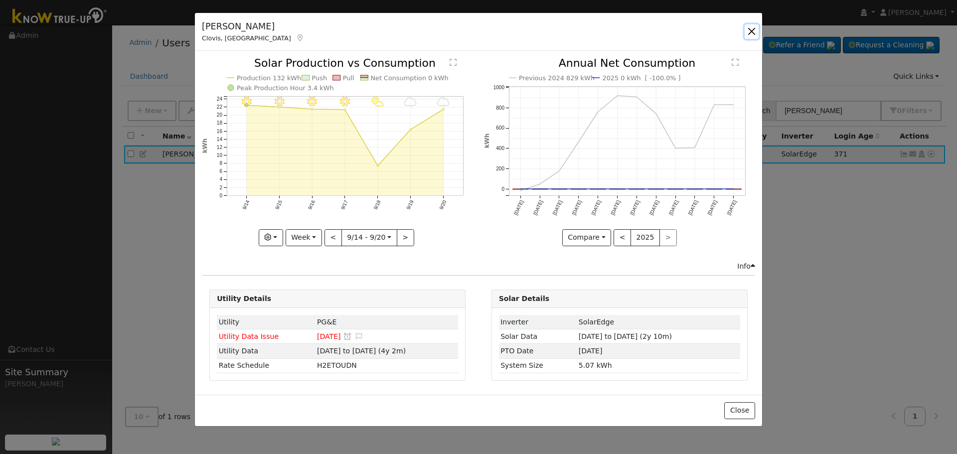
click at [752, 28] on button "button" at bounding box center [752, 31] width 14 height 14
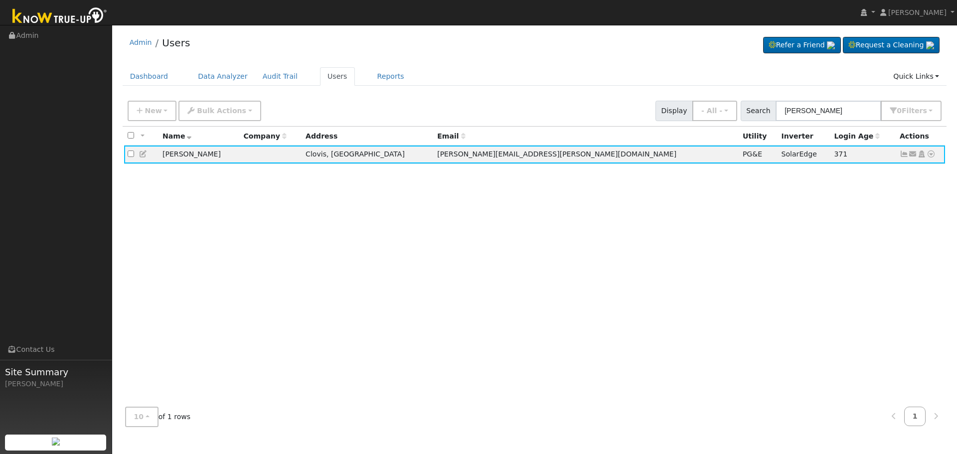
click at [143, 158] on icon at bounding box center [143, 154] width 9 height 7
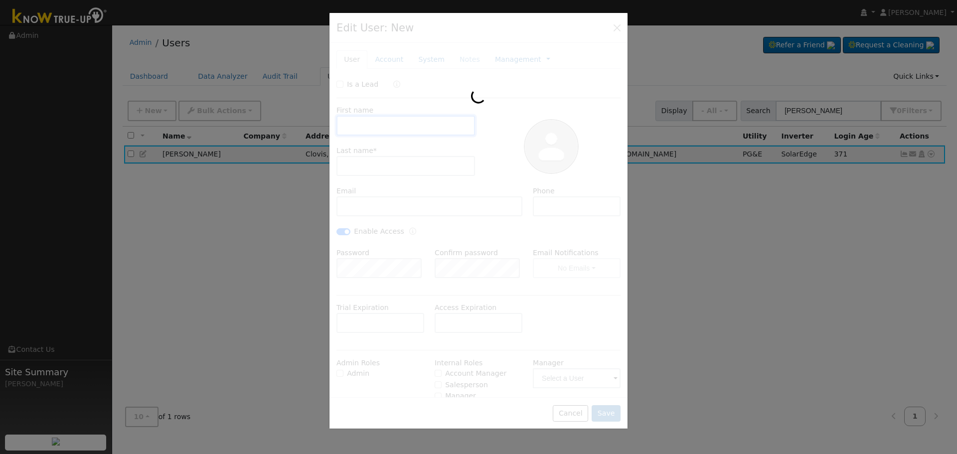
type input "[PERSON_NAME]"
type input "[PERSON_NAME][EMAIL_ADDRESS][PERSON_NAME][DOMAIN_NAME]"
type input "[PHONE_NUMBER]"
checkbox input "true"
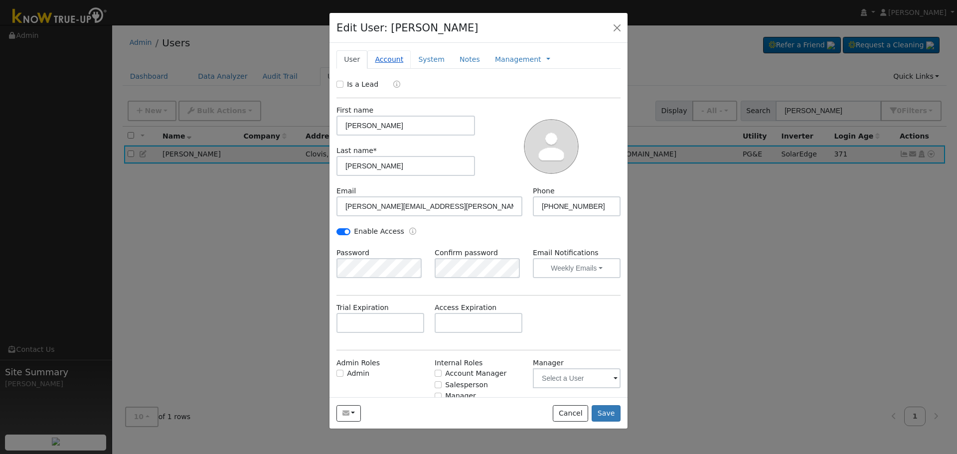
click at [390, 56] on link "Account" at bounding box center [389, 59] width 43 height 18
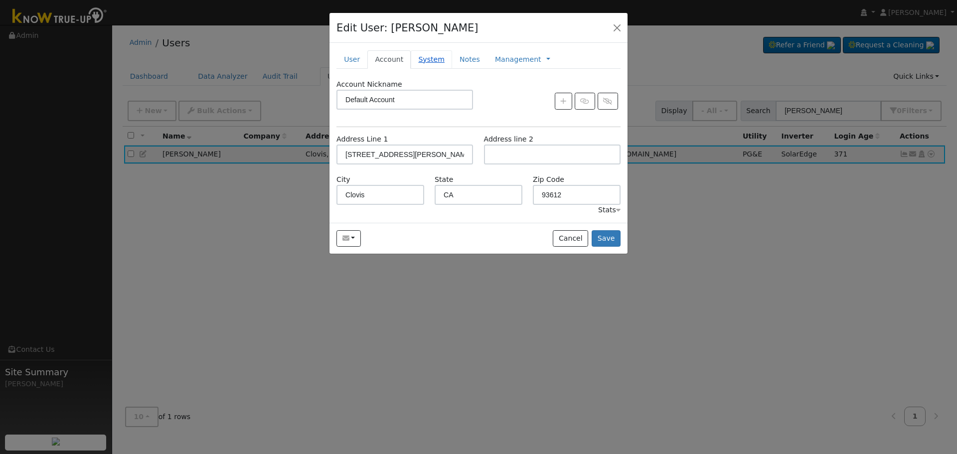
click at [426, 60] on link "System" at bounding box center [431, 59] width 41 height 18
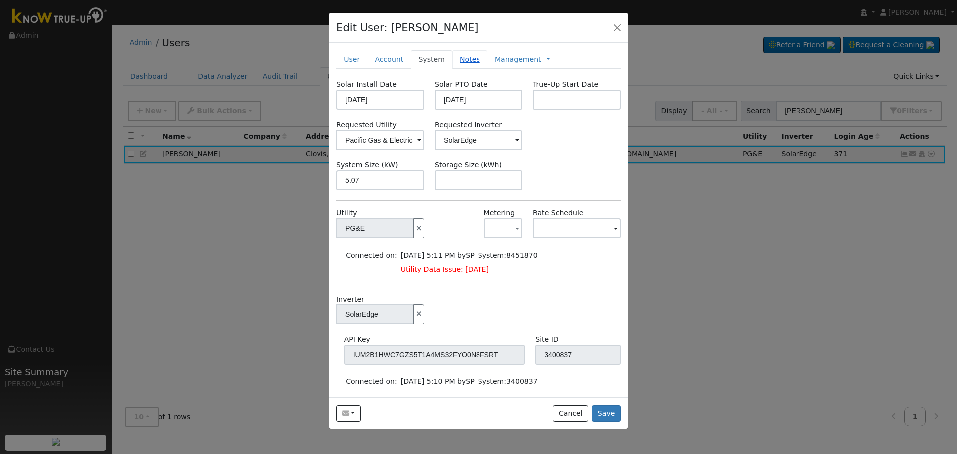
click at [463, 57] on link "Notes" at bounding box center [469, 59] width 35 height 18
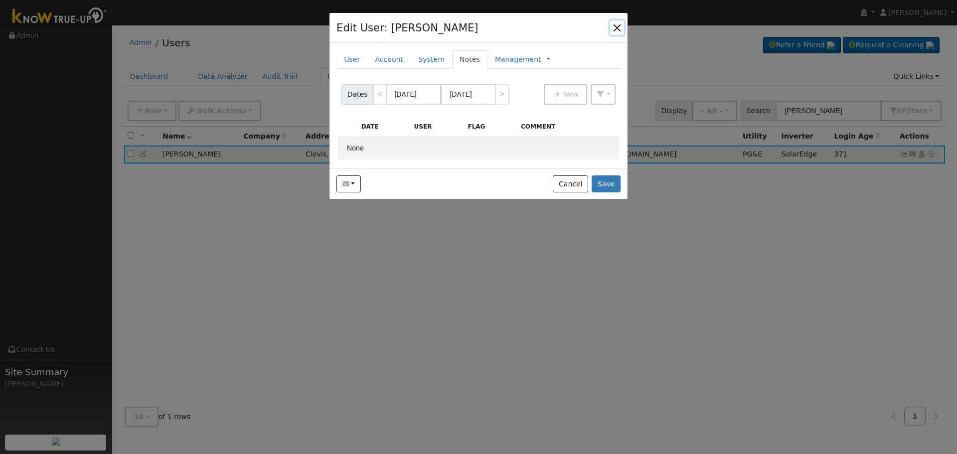
click at [618, 27] on button "button" at bounding box center [617, 27] width 14 height 14
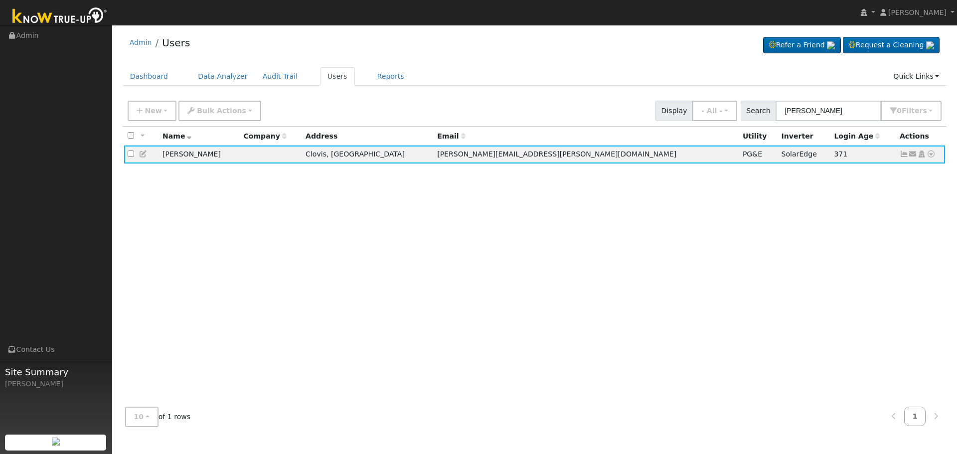
click at [503, 90] on div "Dashboard Data Analyzer Audit Trail Users Reports Quick Links Quick Add Quick C…" at bounding box center [535, 81] width 825 height 28
click at [846, 112] on input "[PERSON_NAME]" at bounding box center [829, 111] width 106 height 20
drag, startPoint x: 853, startPoint y: 113, endPoint x: 554, endPoint y: 118, distance: 298.8
click at [567, 118] on div "New Add User Quick Add Quick Connect Quick Convert Lead Bulk Actions Send Email…" at bounding box center [535, 109] width 818 height 24
paste input "[PERSON_NAME]"
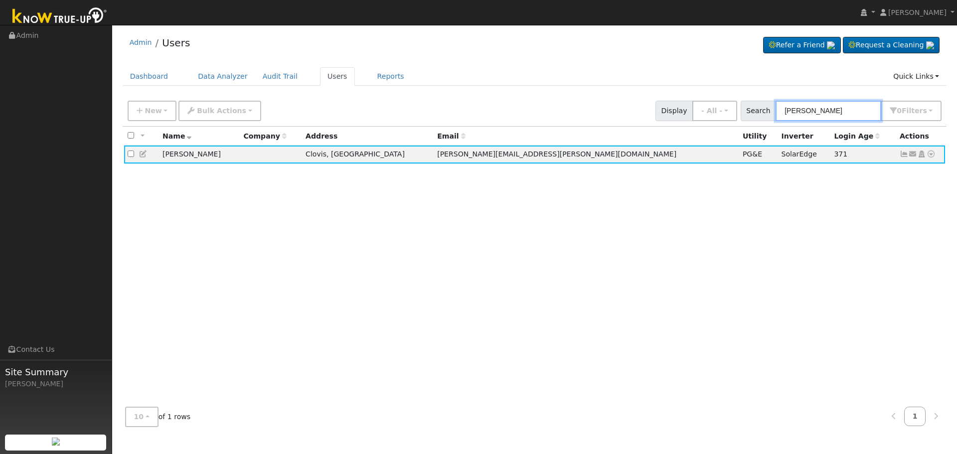
type input "[PERSON_NAME]"
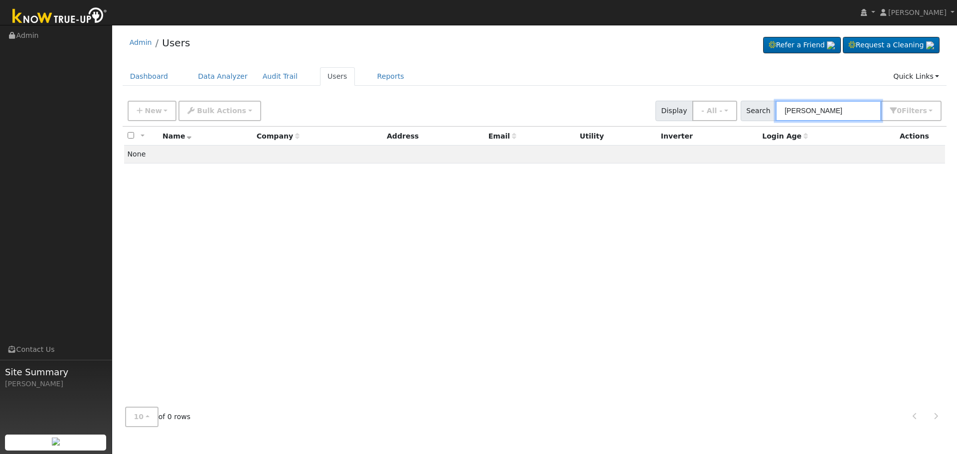
drag, startPoint x: 846, startPoint y: 109, endPoint x: 543, endPoint y: 116, distance: 303.3
click at [639, 118] on div "New Add User Quick Add Quick Connect Quick Convert Lead Bulk Actions Send Email…" at bounding box center [535, 109] width 818 height 24
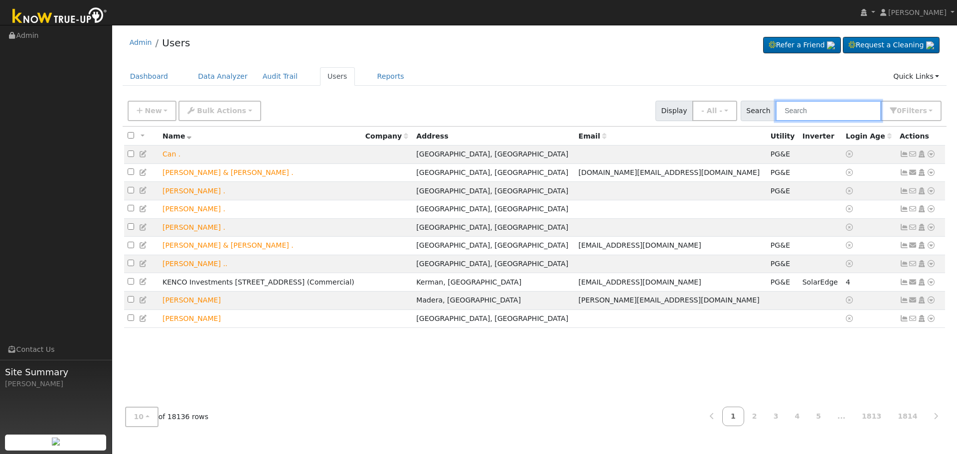
click at [830, 110] on input "text" at bounding box center [829, 111] width 106 height 20
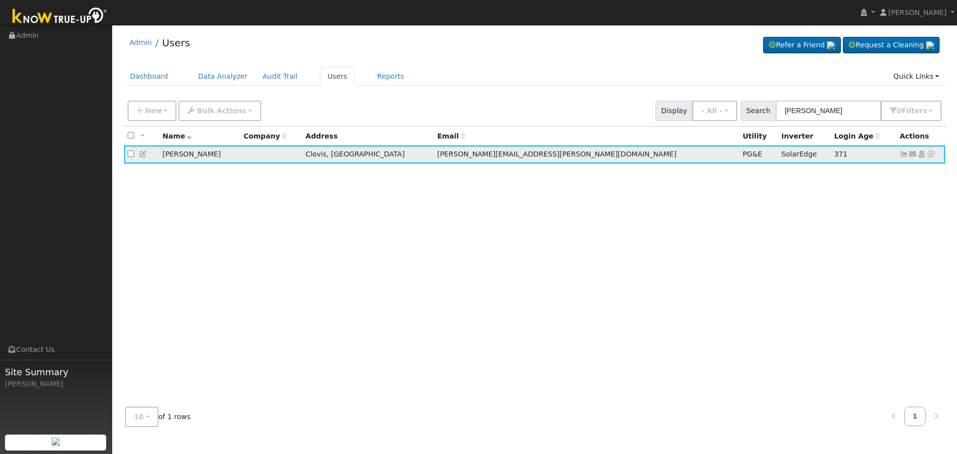
click at [902, 158] on icon at bounding box center [904, 154] width 9 height 7
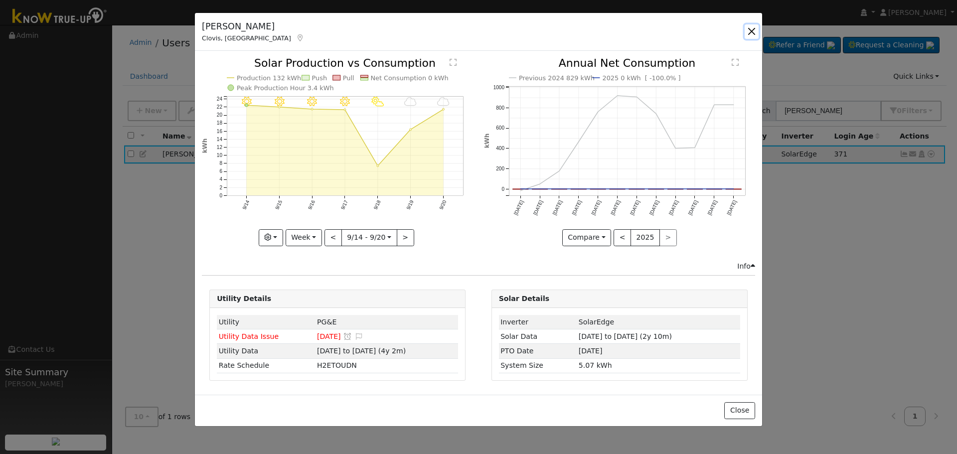
click at [754, 29] on button "button" at bounding box center [752, 31] width 14 height 14
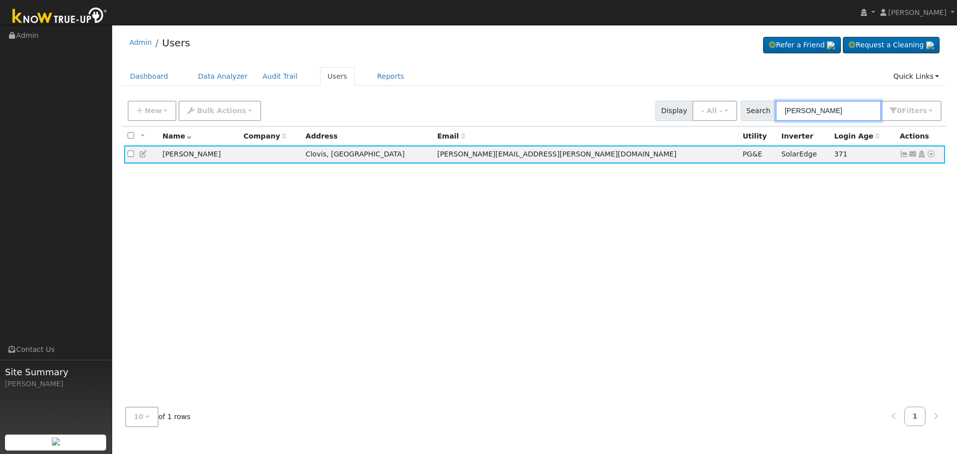
click at [857, 120] on input "[PERSON_NAME]" at bounding box center [829, 111] width 106 height 20
drag, startPoint x: 803, startPoint y: 113, endPoint x: 599, endPoint y: 124, distance: 203.7
click at [599, 124] on div "New Add User Quick Add Quick Connect Quick Convert Lead Bulk Actions Send Email…" at bounding box center [535, 111] width 825 height 30
paste input "[PERSON_NAME]"
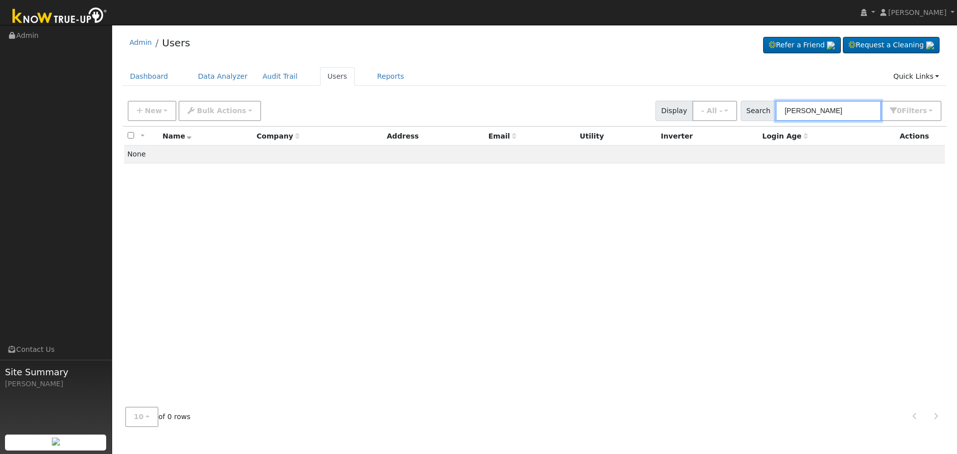
click at [852, 115] on input "[PERSON_NAME]" at bounding box center [829, 111] width 106 height 20
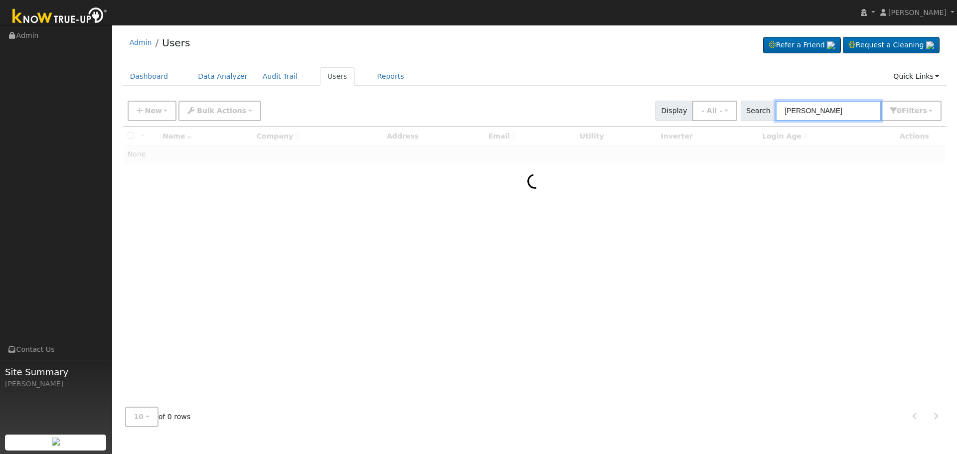
type input "[PERSON_NAME]"
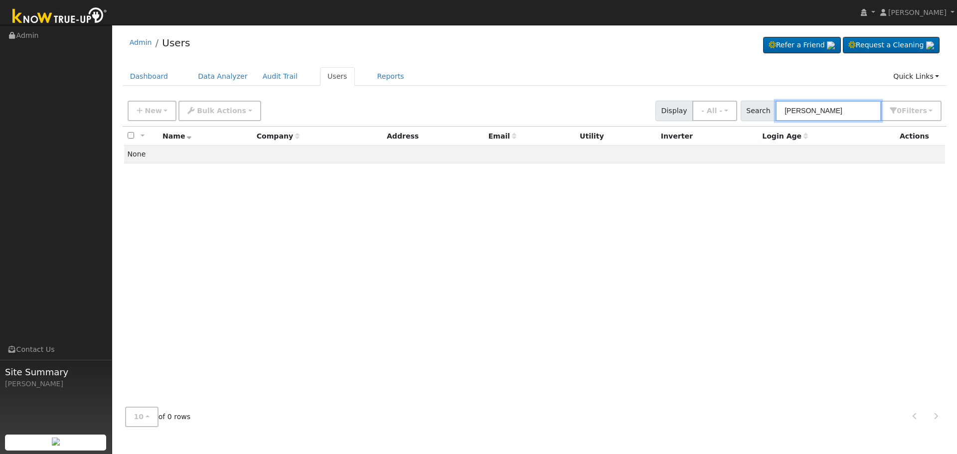
drag, startPoint x: 856, startPoint y: 110, endPoint x: 493, endPoint y: 92, distance: 363.5
click at [522, 97] on div "New Add User Quick Add Quick Connect Quick Convert Lead Bulk Actions Send Email…" at bounding box center [535, 111] width 825 height 30
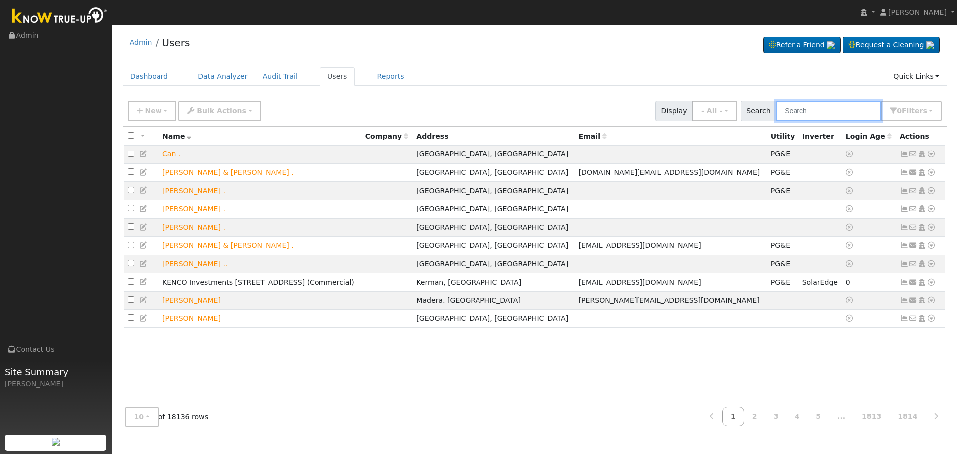
click at [821, 108] on input "text" at bounding box center [829, 111] width 106 height 20
paste input "[PERSON_NAME] reports their solar system is not tracking at [STREET_ADDRESS][PE…"
type input "[PERSON_NAME] reports their solar system is not tracking at [STREET_ADDRESS][PE…"
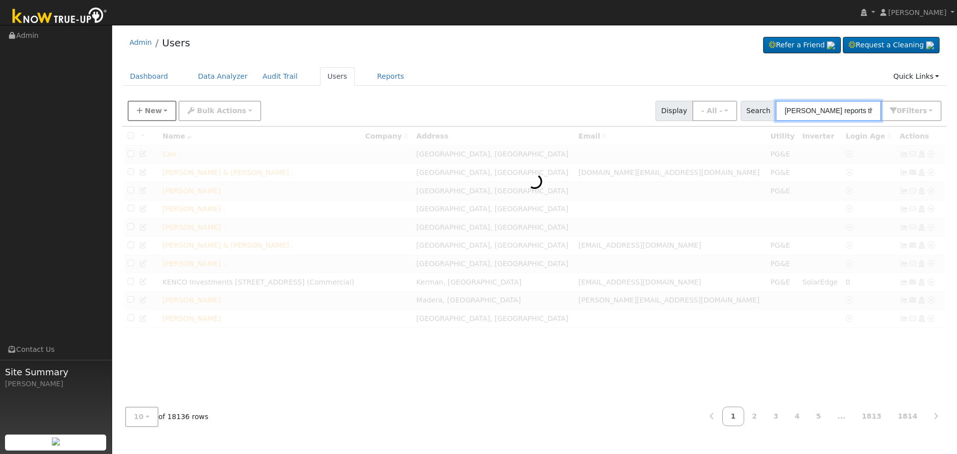
drag, startPoint x: 840, startPoint y: 107, endPoint x: 155, endPoint y: 113, distance: 684.7
click at [155, 113] on div "New Add User Quick Add Quick Connect Quick Convert Lead Bulk Actions Send Email…" at bounding box center [535, 109] width 818 height 24
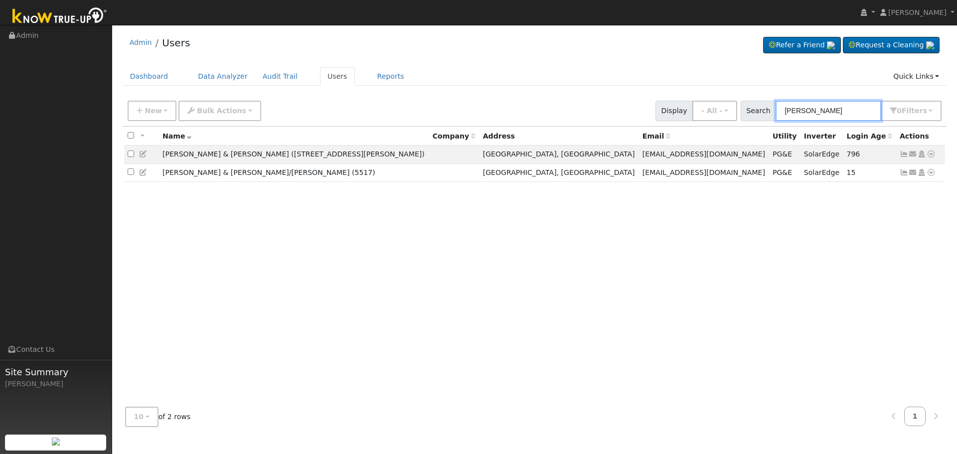
type input "[PERSON_NAME]"
click at [884, 211] on div "All None All on page None on page Name Company Address Email Utility Inverter L…" at bounding box center [535, 263] width 825 height 273
click at [889, 210] on div "All None All on page None on page Name Company Address Email Utility Inverter L…" at bounding box center [535, 263] width 825 height 273
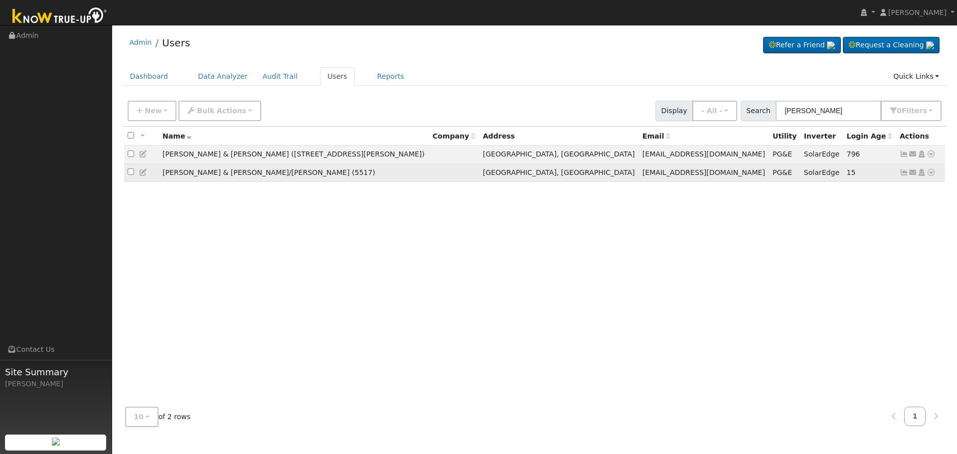
click at [904, 174] on icon at bounding box center [904, 172] width 9 height 7
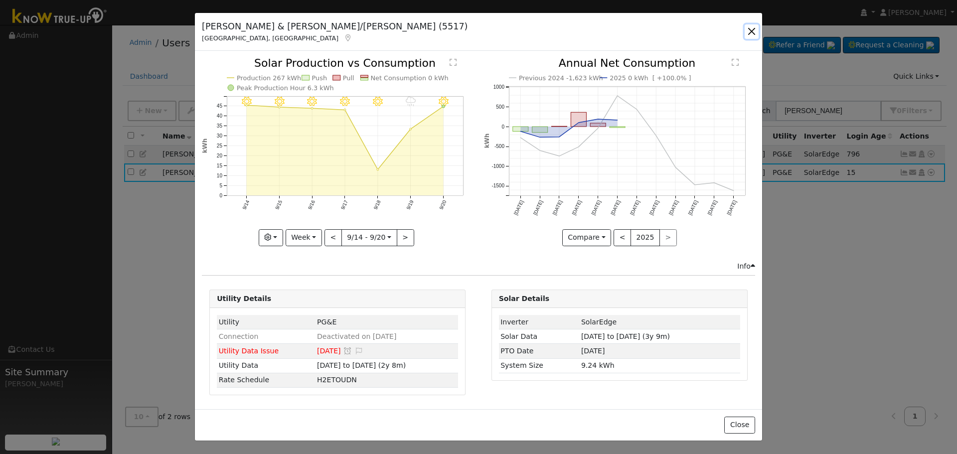
click at [753, 32] on button "button" at bounding box center [752, 31] width 14 height 14
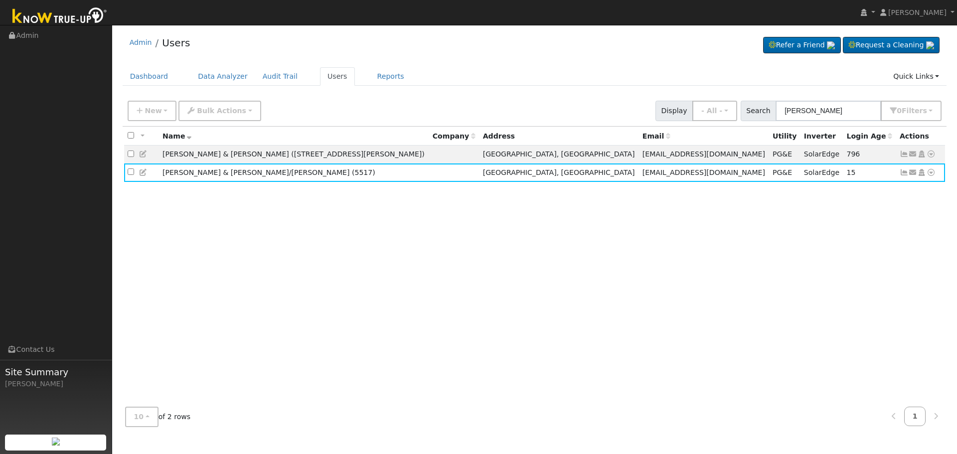
click at [837, 241] on div "All None All on page None on page Name Company Address Email Utility Inverter L…" at bounding box center [535, 263] width 825 height 273
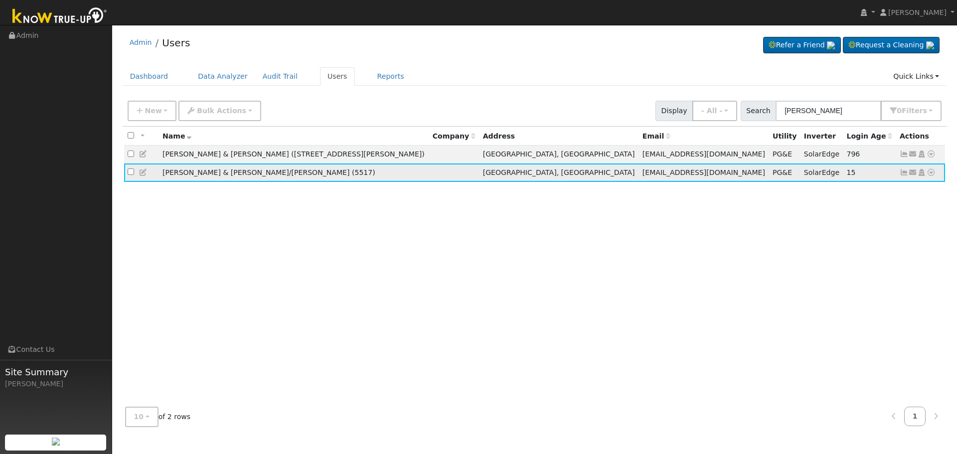
click at [905, 174] on icon at bounding box center [904, 172] width 9 height 7
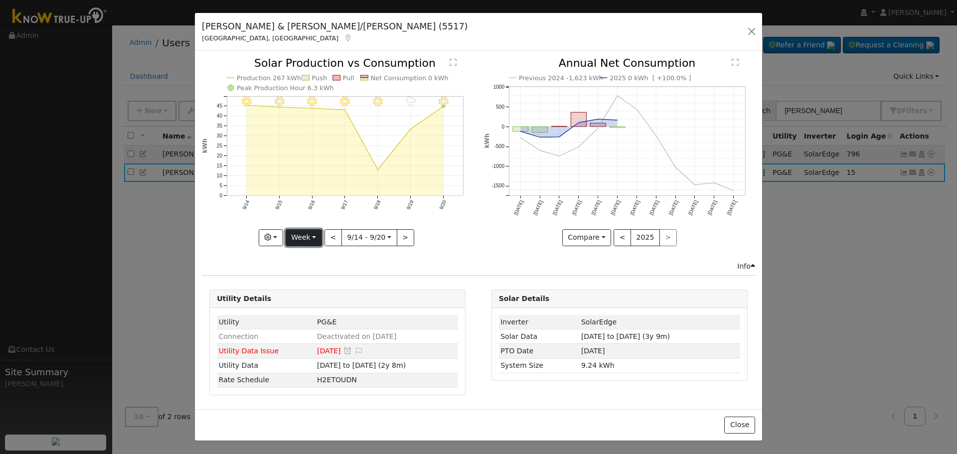
click at [320, 240] on button "Week" at bounding box center [304, 237] width 36 height 17
click at [326, 295] on link "Year" at bounding box center [320, 300] width 69 height 14
type input "[DATE]"
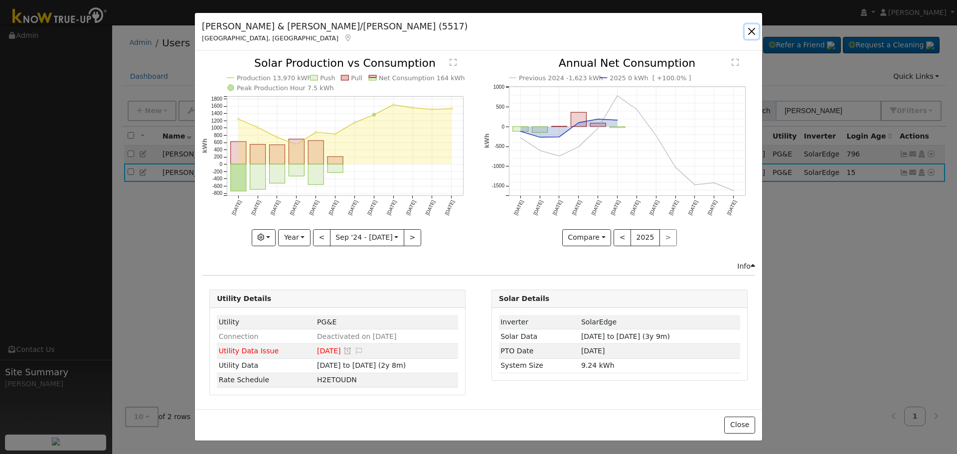
click at [754, 31] on button "button" at bounding box center [752, 31] width 14 height 14
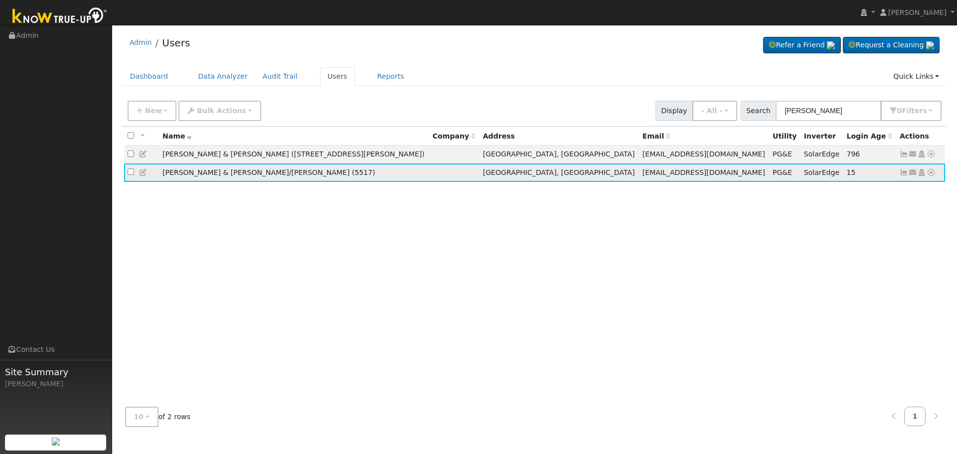
click at [142, 174] on icon at bounding box center [143, 172] width 9 height 7
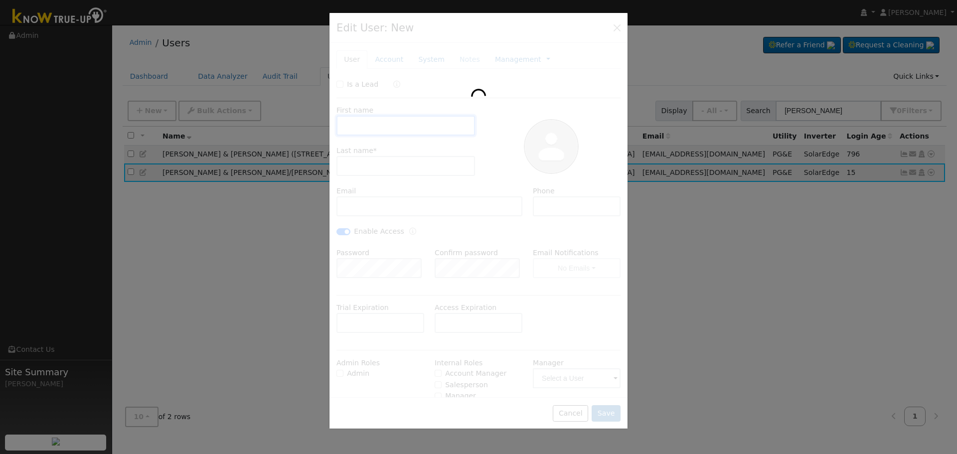
type input "[PERSON_NAME] & [PERSON_NAME]"
type input "[PERSON_NAME]/[PERSON_NAME] (5517)"
type input "[EMAIL_ADDRESS][DOMAIN_NAME]"
type input "[PHONE_NUMBER]"
checkbox input "true"
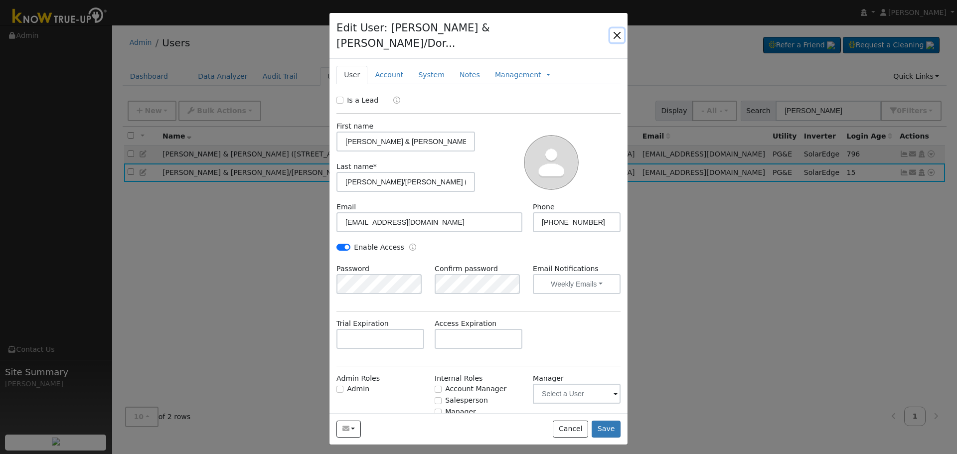
click at [619, 28] on button "button" at bounding box center [617, 35] width 14 height 14
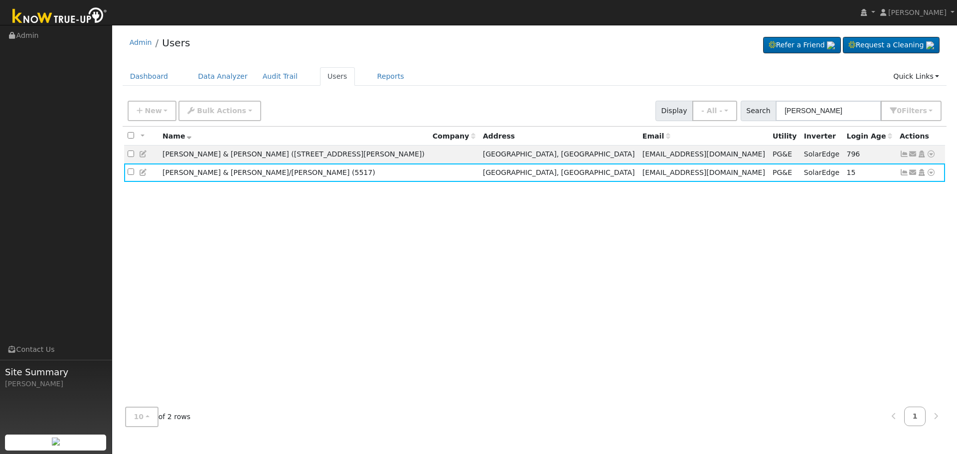
drag, startPoint x: 874, startPoint y: 222, endPoint x: 881, endPoint y: 214, distance: 10.6
click at [875, 222] on div "All None All on page None on page Name Company Address Email Utility Inverter L…" at bounding box center [535, 263] width 825 height 273
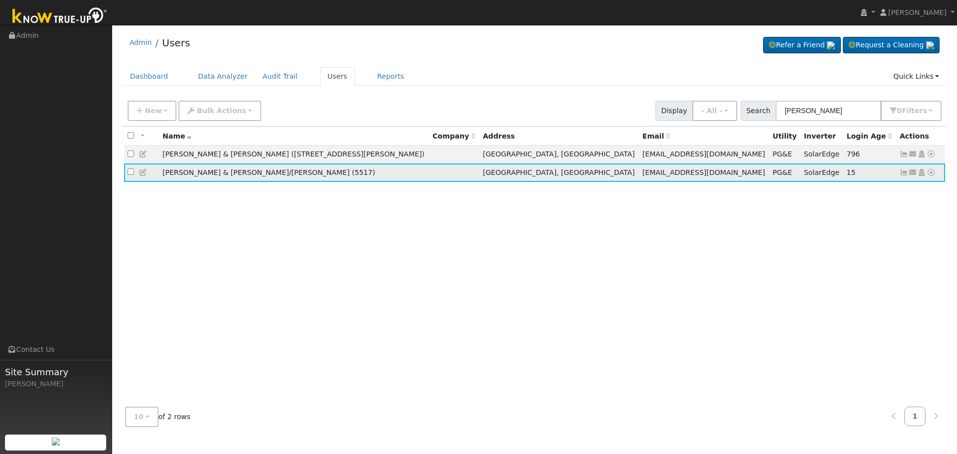
click at [904, 174] on icon at bounding box center [904, 172] width 9 height 7
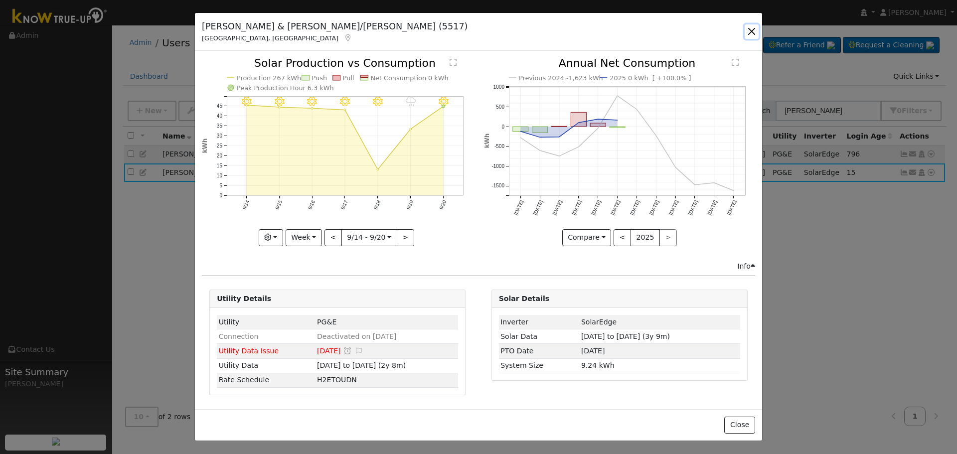
click at [748, 29] on button "button" at bounding box center [752, 31] width 14 height 14
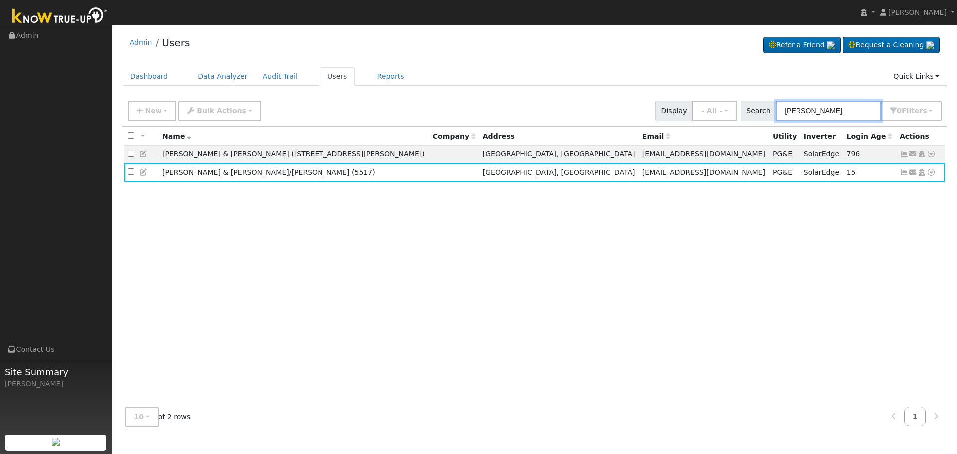
drag, startPoint x: 854, startPoint y: 114, endPoint x: 517, endPoint y: 131, distance: 337.6
click at [600, 119] on div "New Add User Quick Add Quick Connect Quick Convert Lead Bulk Actions Send Email…" at bounding box center [535, 109] width 818 height 24
paste input "[PHONE_NUMBER]"
type input "[PHONE_NUMBER]"
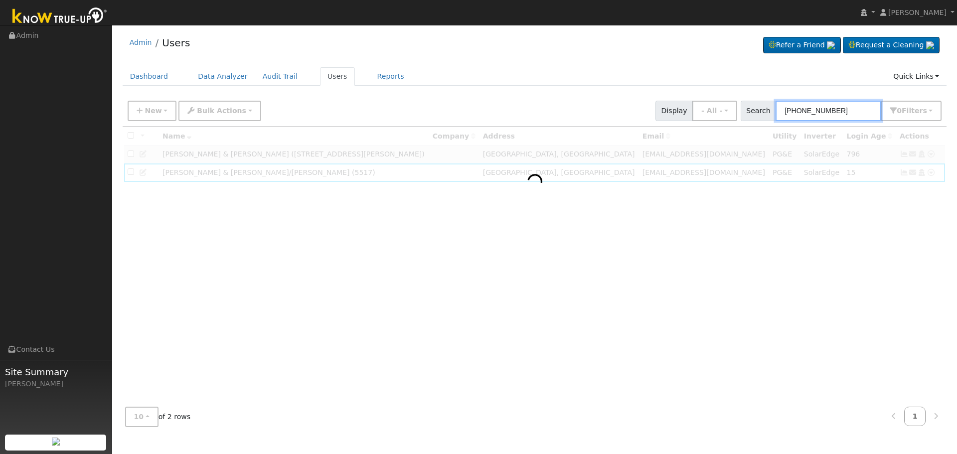
drag, startPoint x: 845, startPoint y: 110, endPoint x: 564, endPoint y: 110, distance: 281.8
click at [564, 110] on div "New Add User Quick Add Quick Connect Quick Convert Lead Bulk Actions Send Email…" at bounding box center [535, 109] width 818 height 24
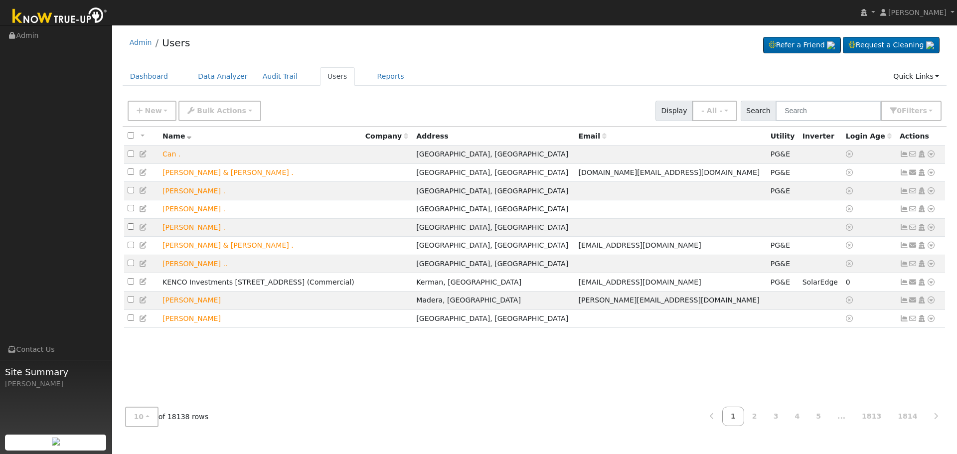
click at [834, 123] on div "New Add User Quick Add Quick Connect Quick Convert Lead Bulk Actions Send Email…" at bounding box center [535, 111] width 825 height 30
click at [832, 116] on input "text" at bounding box center [829, 111] width 106 height 20
paste input "[PERSON_NAME]"
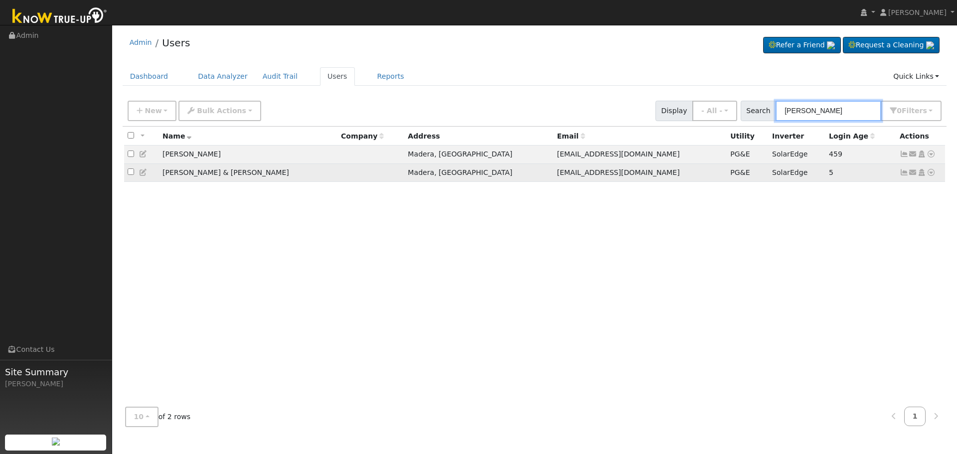
type input "[PERSON_NAME]"
click at [901, 176] on icon at bounding box center [904, 172] width 9 height 7
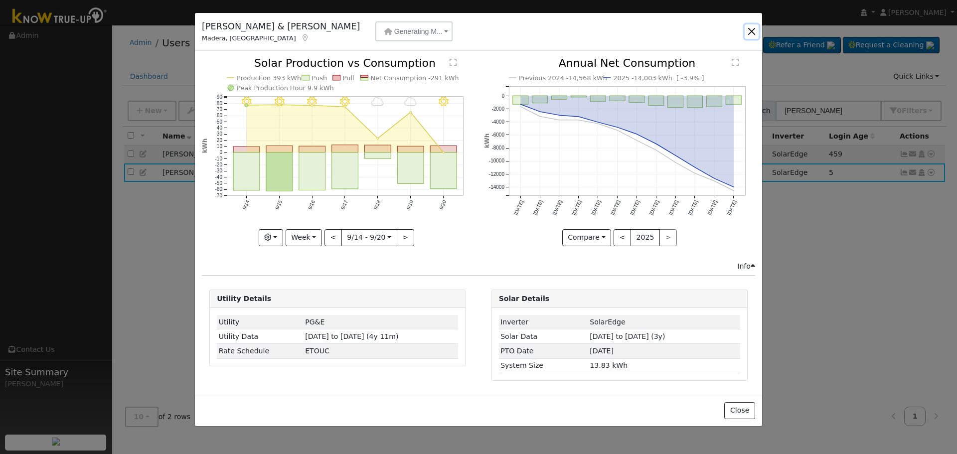
click at [751, 30] on button "button" at bounding box center [752, 31] width 14 height 14
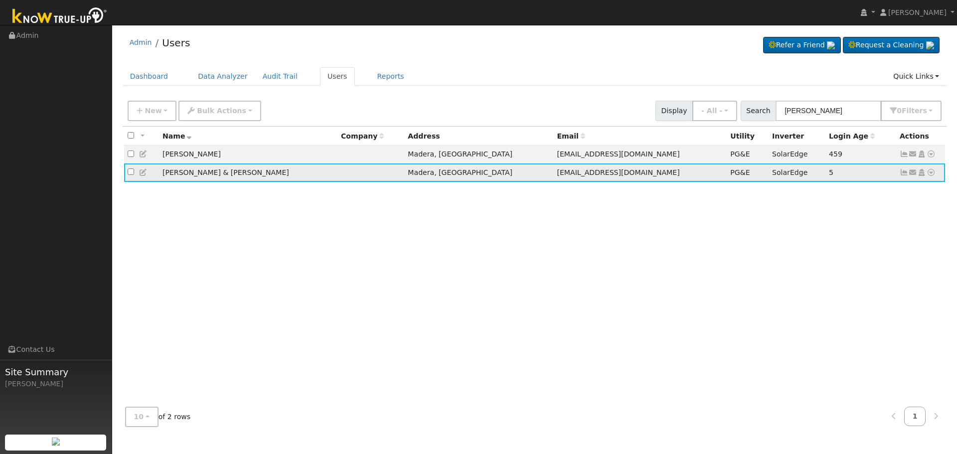
click at [147, 174] on icon at bounding box center [143, 172] width 9 height 7
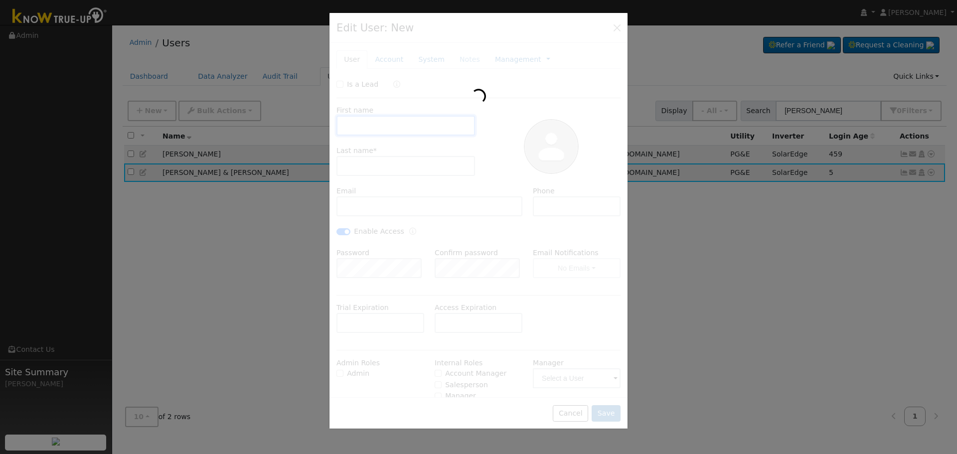
type input "[PERSON_NAME] & [PERSON_NAME]"
type input "[PERSON_NAME]"
type input "[EMAIL_ADDRESS][DOMAIN_NAME]"
type input "[PHONE_NUMBER]"
checkbox input "true"
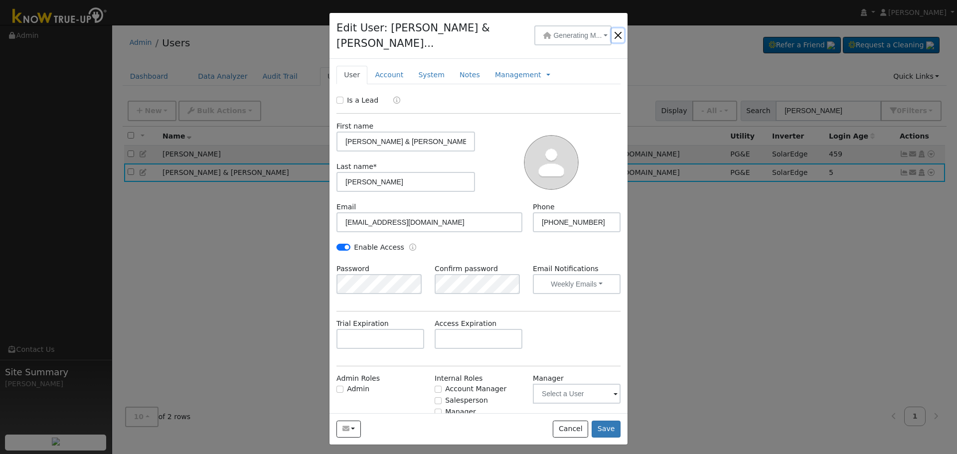
click at [617, 29] on button "button" at bounding box center [618, 35] width 12 height 14
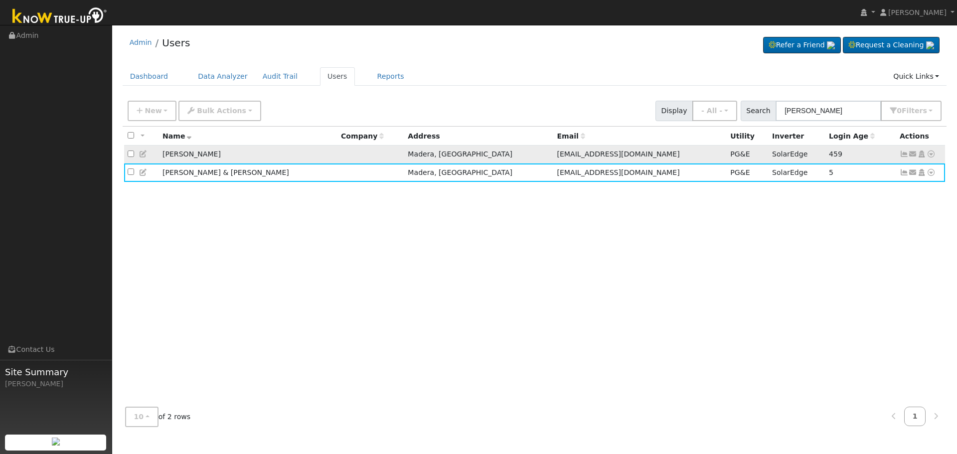
click at [142, 155] on icon at bounding box center [143, 154] width 9 height 7
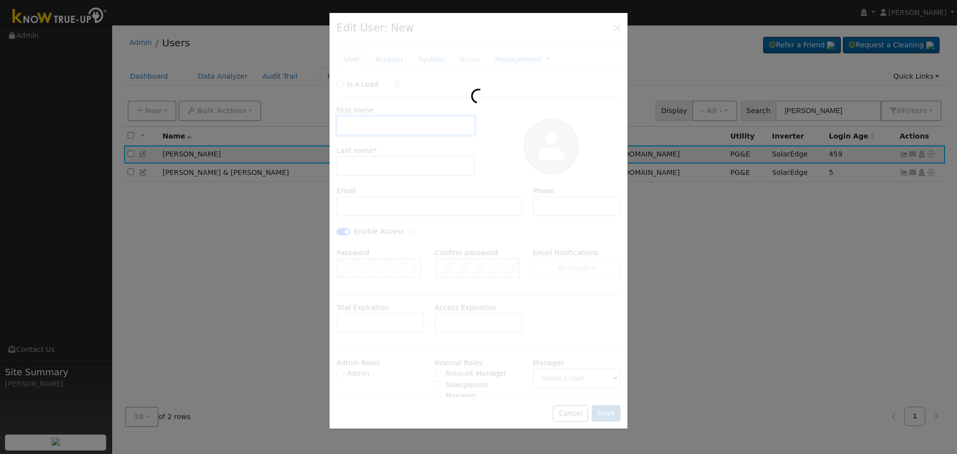
type input "[PERSON_NAME]"
type input "[EMAIL_ADDRESS][DOMAIN_NAME]"
checkbox input "true"
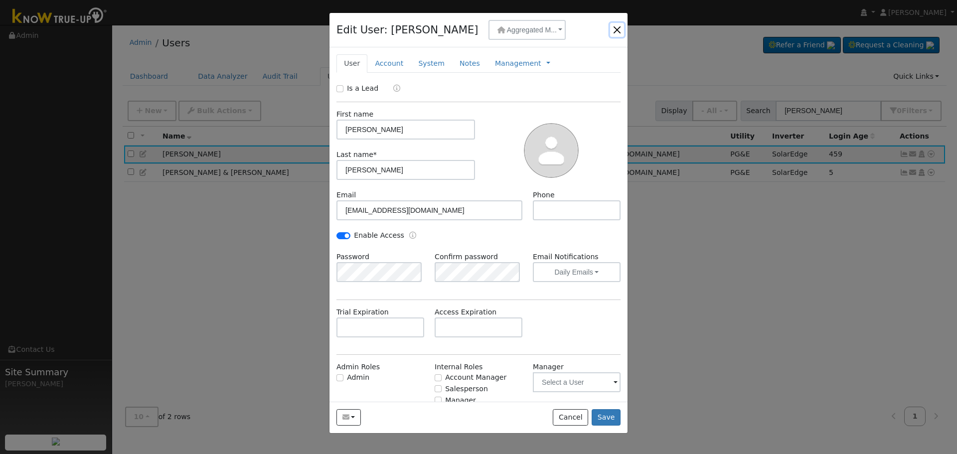
click at [616, 29] on button "button" at bounding box center [617, 30] width 14 height 14
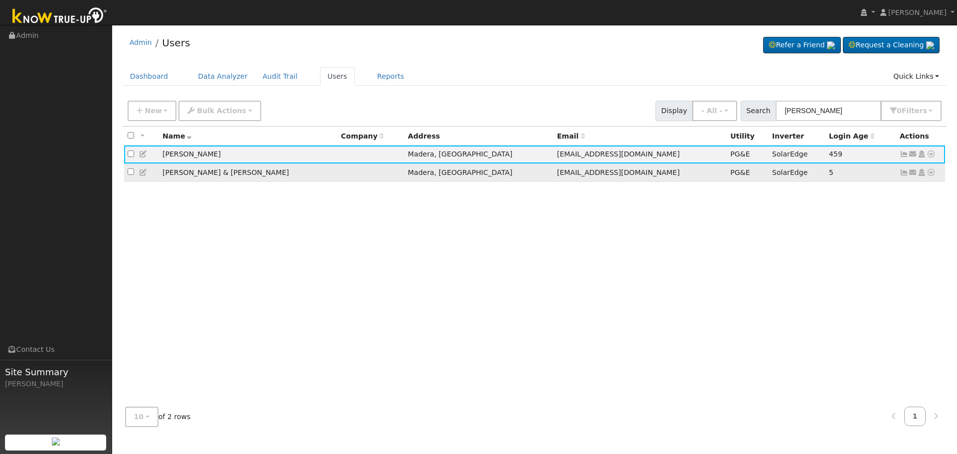
click at [142, 175] on icon at bounding box center [143, 172] width 9 height 7
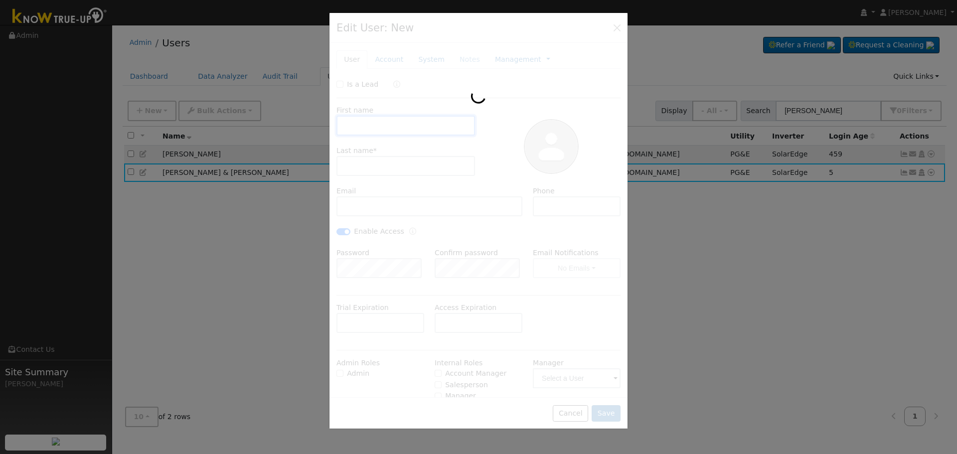
type input "[PERSON_NAME] & [PERSON_NAME]"
type input "[PERSON_NAME]"
type input "[EMAIL_ADDRESS][DOMAIN_NAME]"
type input "[PHONE_NUMBER]"
checkbox input "true"
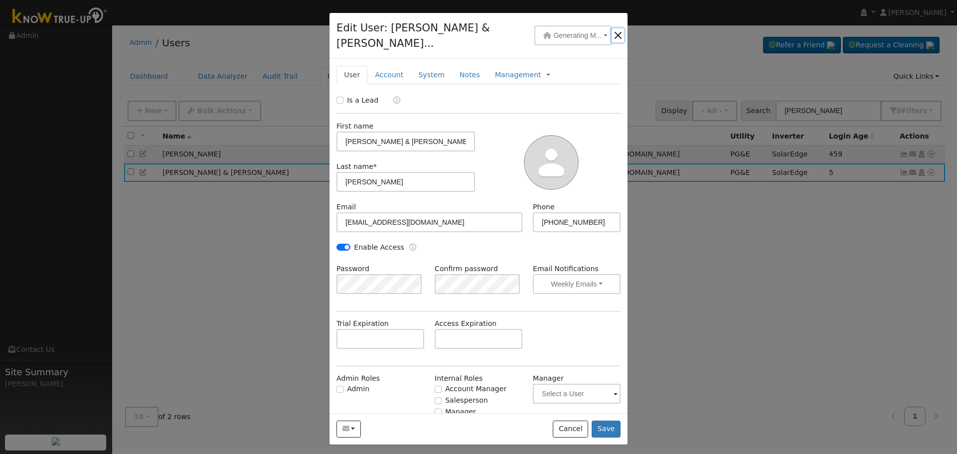
click at [618, 30] on button "button" at bounding box center [618, 35] width 12 height 14
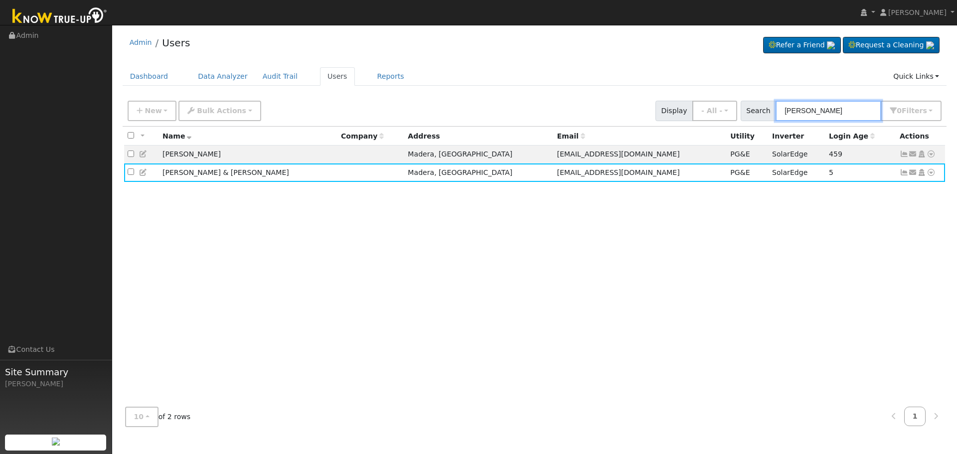
click at [854, 106] on input "[PERSON_NAME]" at bounding box center [829, 111] width 106 height 20
drag, startPoint x: 854, startPoint y: 106, endPoint x: 595, endPoint y: 104, distance: 258.8
click at [595, 104] on div "New Add User Quick Add Quick Connect Quick Convert Lead Bulk Actions Send Email…" at bounding box center [535, 109] width 818 height 24
paste input "ta, [PERSON_NAME] & [PERSON_NAME]"
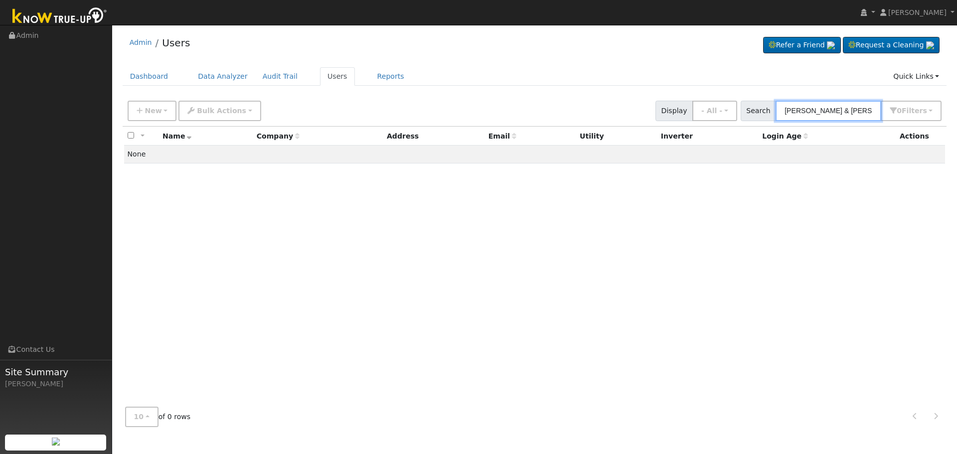
click at [870, 112] on input "[PERSON_NAME] & [PERSON_NAME]" at bounding box center [829, 111] width 106 height 20
drag, startPoint x: 809, startPoint y: 111, endPoint x: 725, endPoint y: 107, distance: 84.9
click at [730, 107] on div "New Add User Quick Add Quick Connect Quick Convert Lead Bulk Actions Send Email…" at bounding box center [535, 109] width 818 height 24
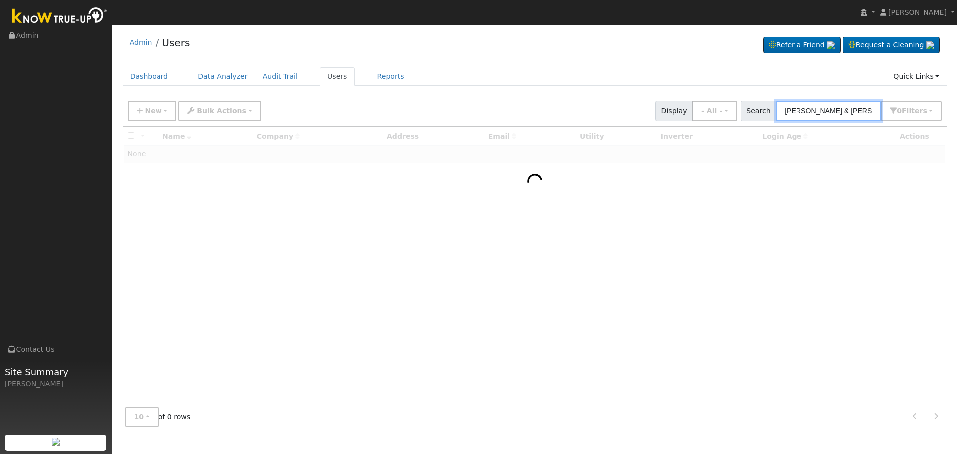
click at [855, 112] on input "[PERSON_NAME] & [PERSON_NAME]" at bounding box center [829, 111] width 106 height 20
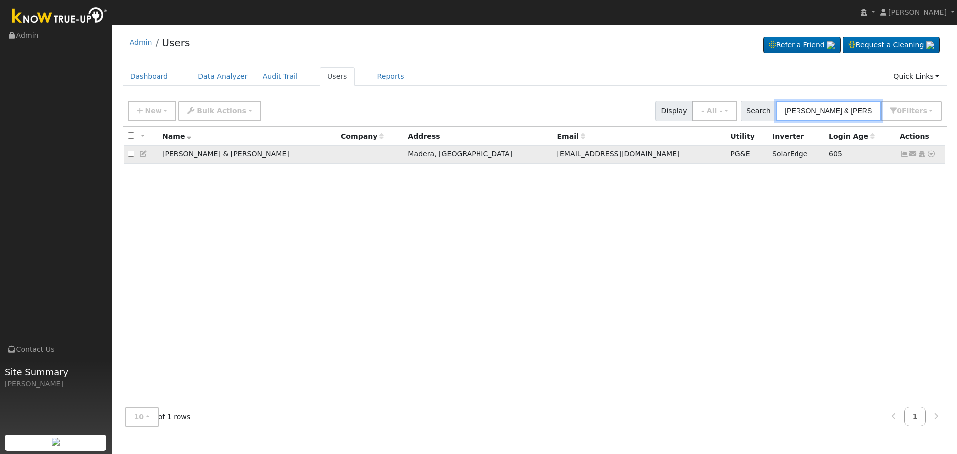
type input "[PERSON_NAME] & [PERSON_NAME]"
click at [904, 155] on icon at bounding box center [904, 154] width 9 height 7
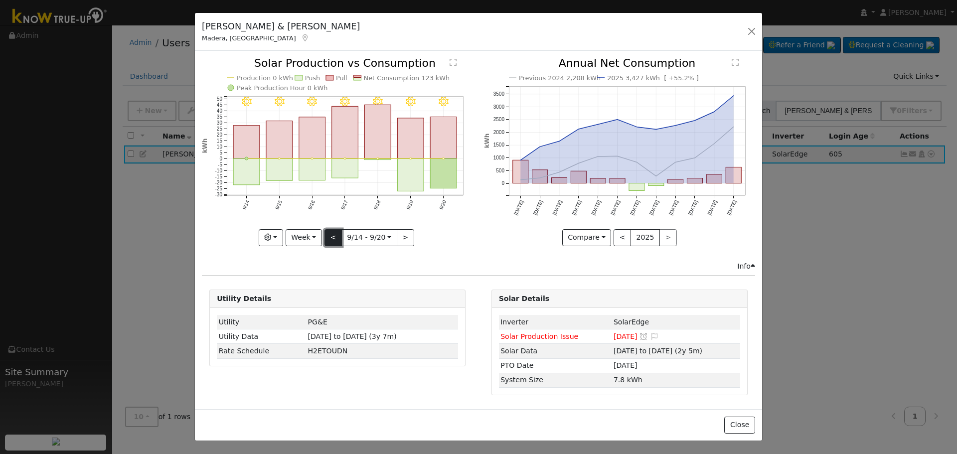
click at [336, 238] on button "<" at bounding box center [333, 237] width 17 height 17
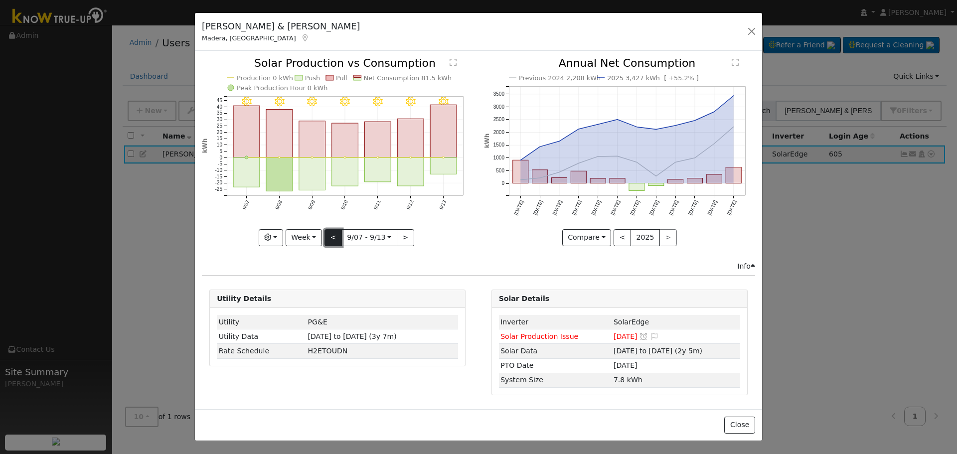
click at [336, 238] on button "<" at bounding box center [333, 237] width 17 height 17
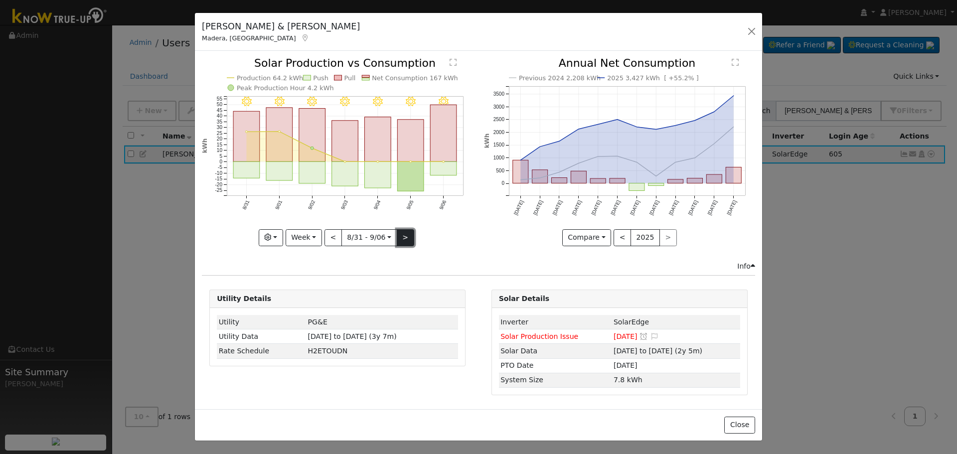
click at [405, 239] on button ">" at bounding box center [405, 237] width 17 height 17
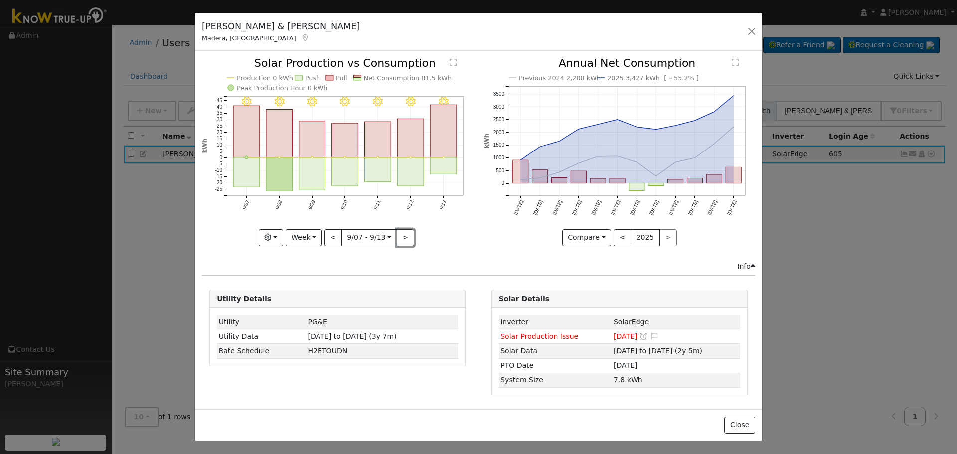
click at [405, 239] on button ">" at bounding box center [405, 237] width 17 height 17
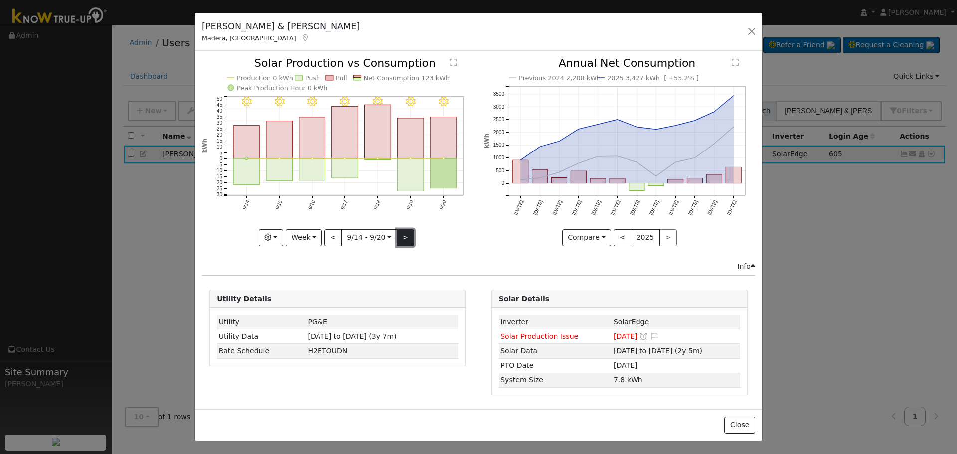
click at [398, 236] on button ">" at bounding box center [405, 237] width 17 height 17
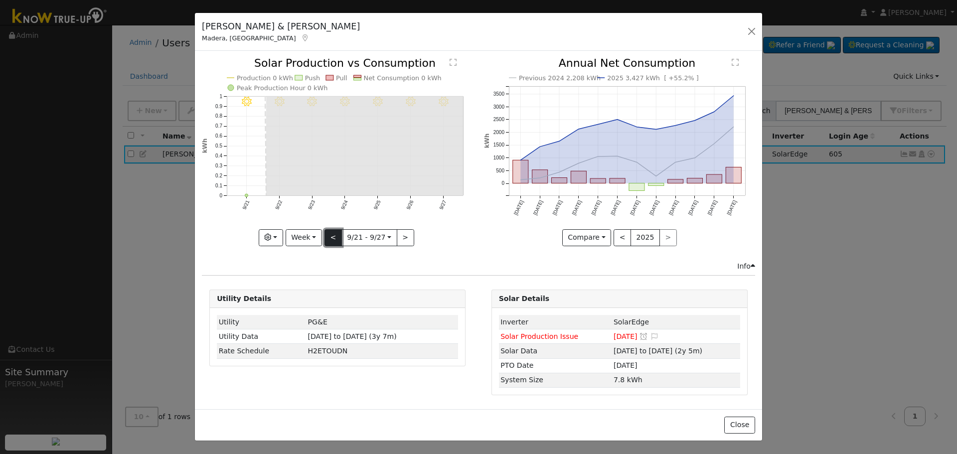
click at [336, 235] on button "<" at bounding box center [333, 237] width 17 height 17
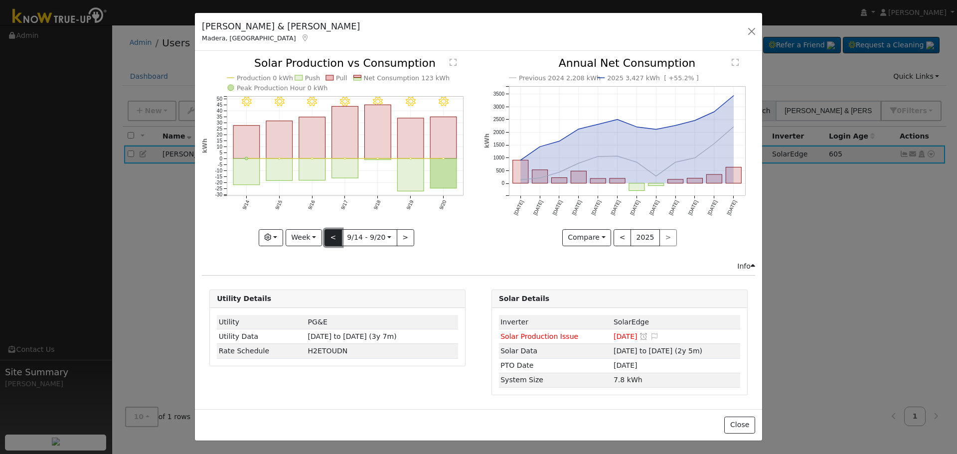
click at [336, 239] on button "<" at bounding box center [333, 237] width 17 height 17
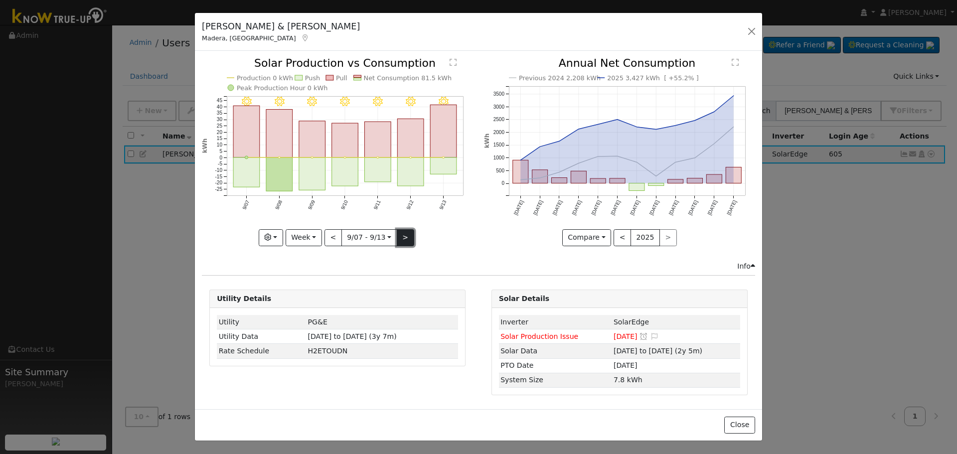
click at [409, 237] on button ">" at bounding box center [405, 237] width 17 height 17
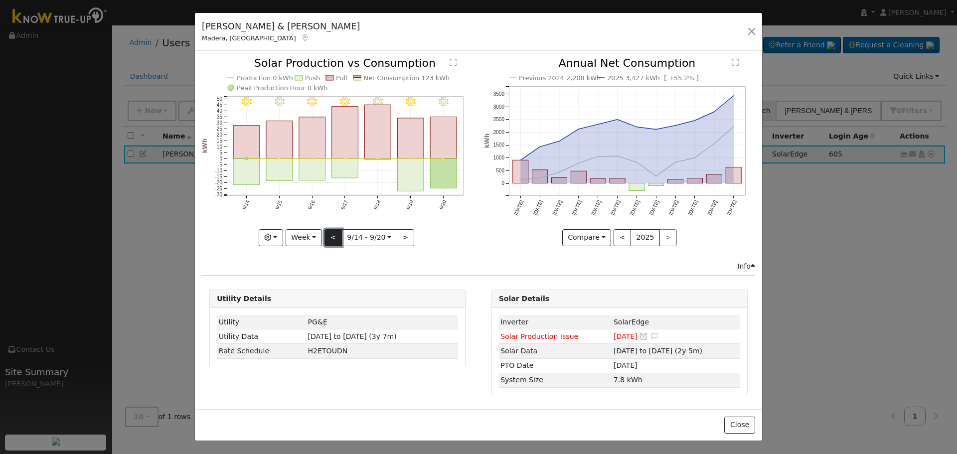
click at [327, 237] on button "<" at bounding box center [333, 237] width 17 height 17
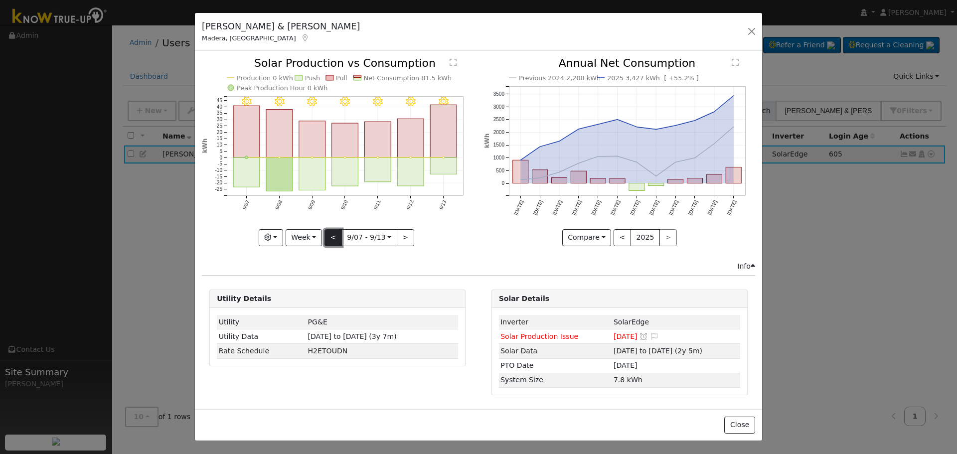
click at [327, 237] on button "<" at bounding box center [333, 237] width 17 height 17
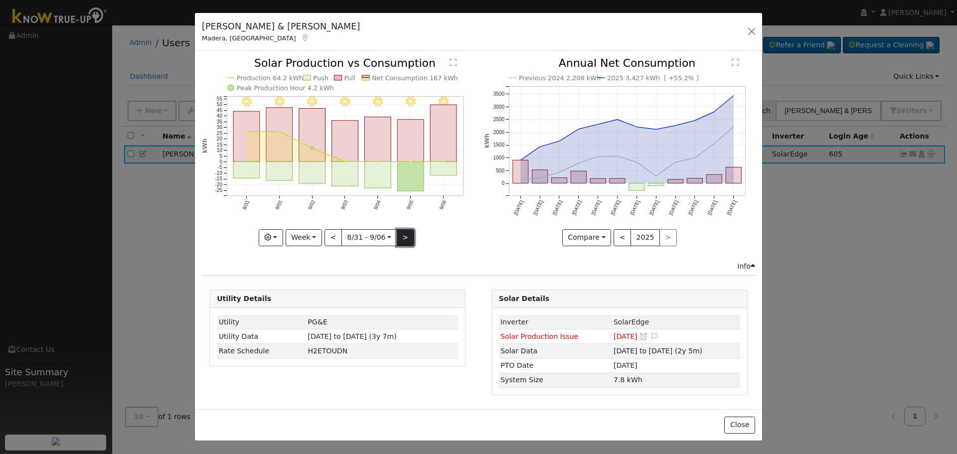
click at [407, 238] on button ">" at bounding box center [405, 237] width 17 height 17
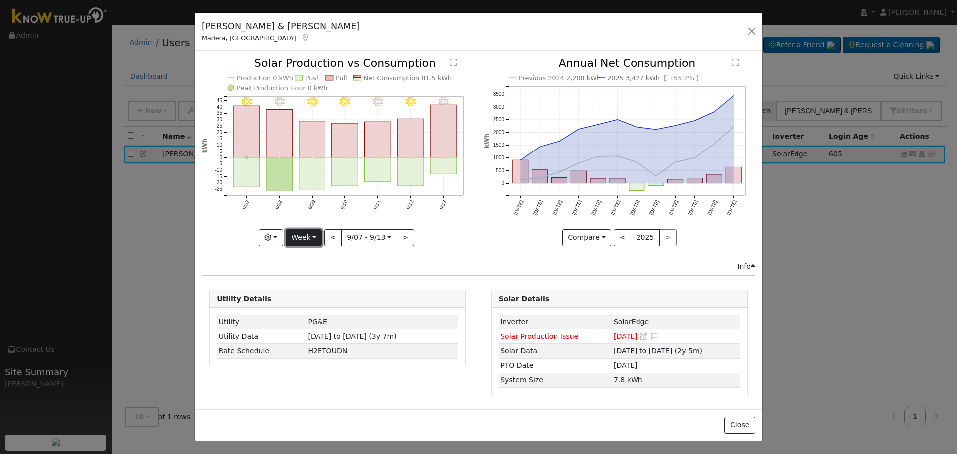
click at [299, 240] on button "Week" at bounding box center [304, 237] width 36 height 17
click at [327, 284] on link "Month" at bounding box center [320, 286] width 69 height 14
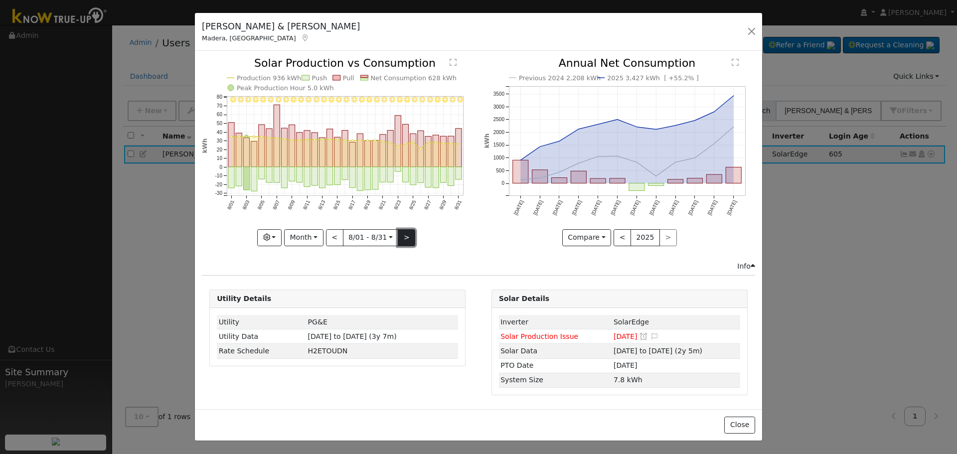
click at [410, 236] on button ">" at bounding box center [406, 237] width 17 height 17
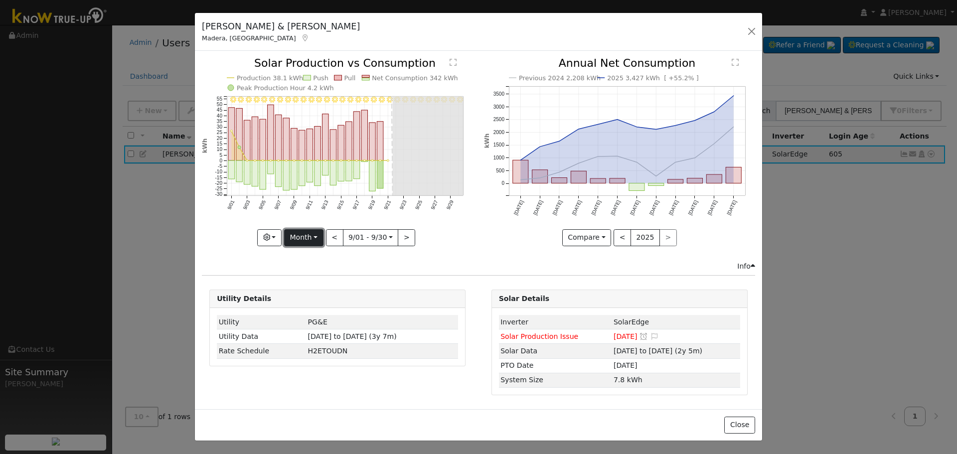
click at [318, 231] on button "Month" at bounding box center [303, 237] width 39 height 17
click at [322, 270] on link "Week" at bounding box center [319, 272] width 69 height 14
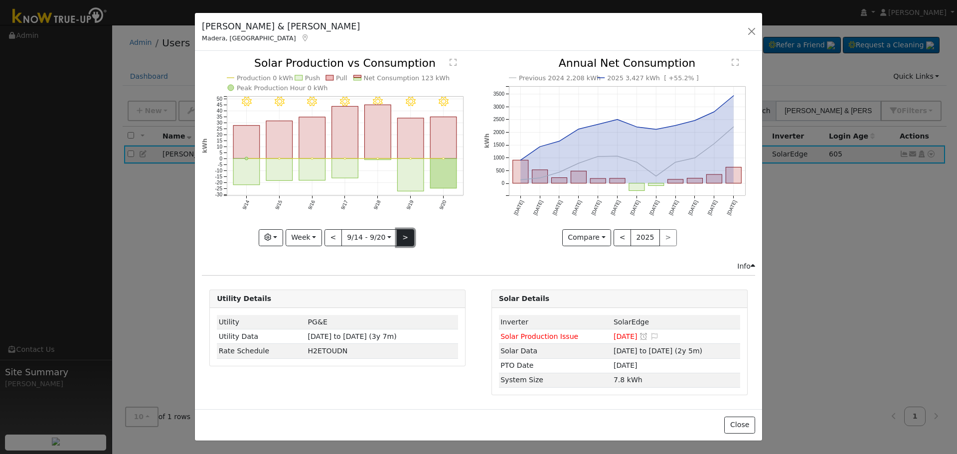
click at [405, 236] on button ">" at bounding box center [405, 237] width 17 height 17
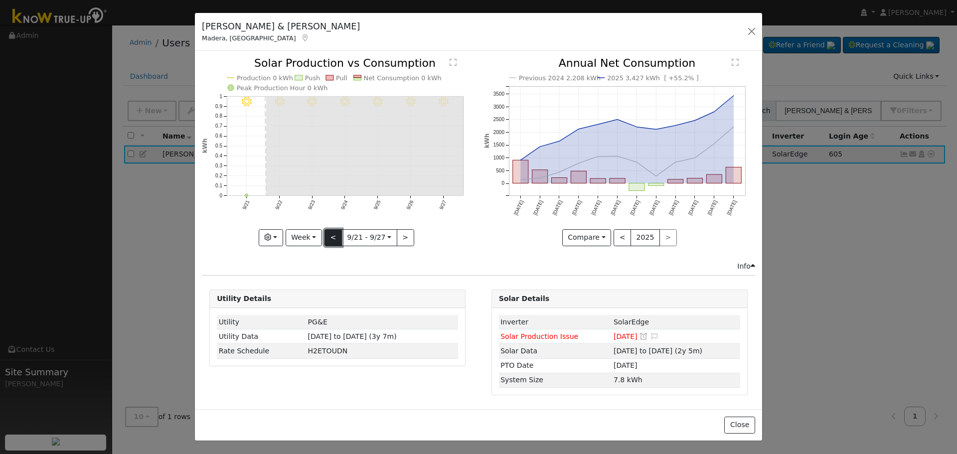
click at [339, 234] on button "<" at bounding box center [333, 237] width 17 height 17
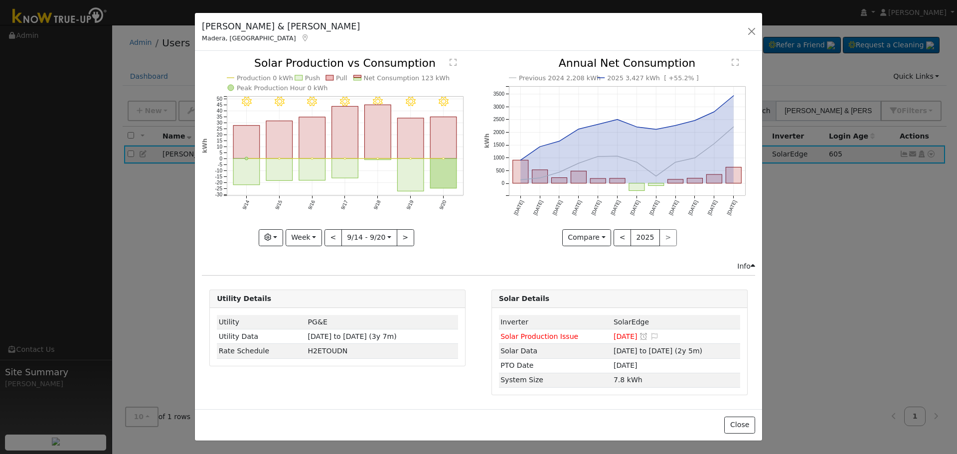
click at [334, 236] on div at bounding box center [337, 152] width 271 height 188
click at [334, 237] on button "<" at bounding box center [333, 237] width 17 height 17
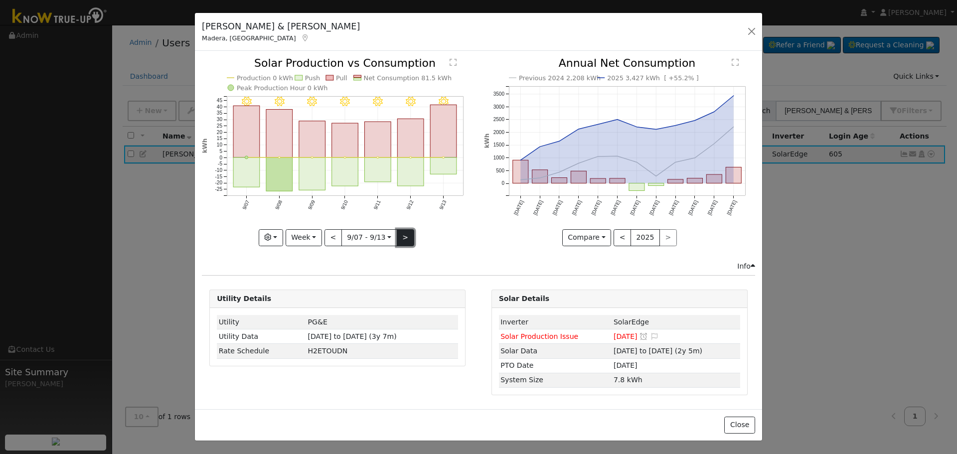
click at [406, 236] on button ">" at bounding box center [405, 237] width 17 height 17
type input "[DATE]"
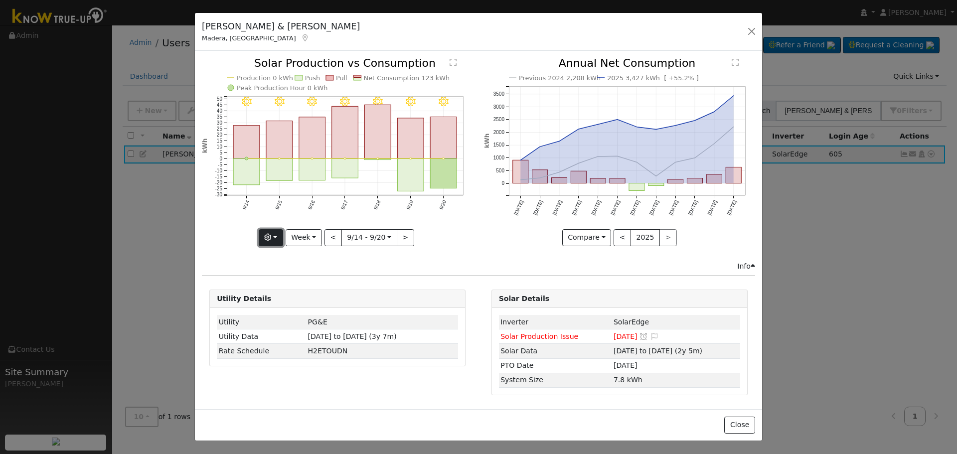
click at [275, 244] on button "button" at bounding box center [271, 237] width 24 height 17
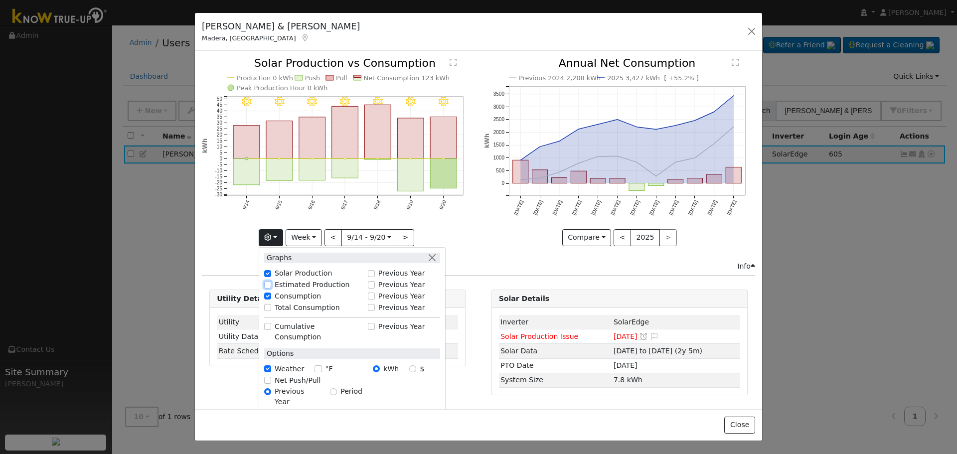
click at [271, 285] on input "Estimated Production" at bounding box center [267, 284] width 7 height 7
checkbox input "true"
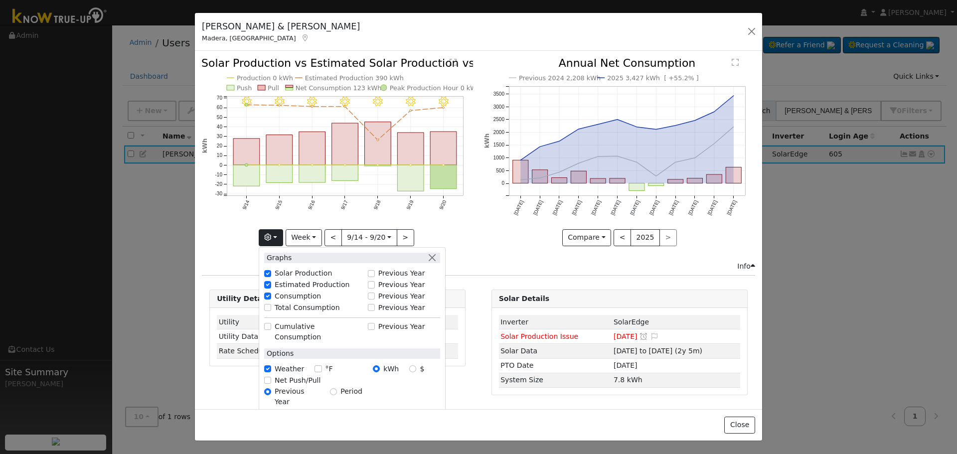
click at [476, 216] on div "9/20 - Clear 9/19 - Clear 9/18 - Clear 9/17 - Clear 9/16 - Clear 9/15 - Clear 9…" at bounding box center [338, 159] width 282 height 203
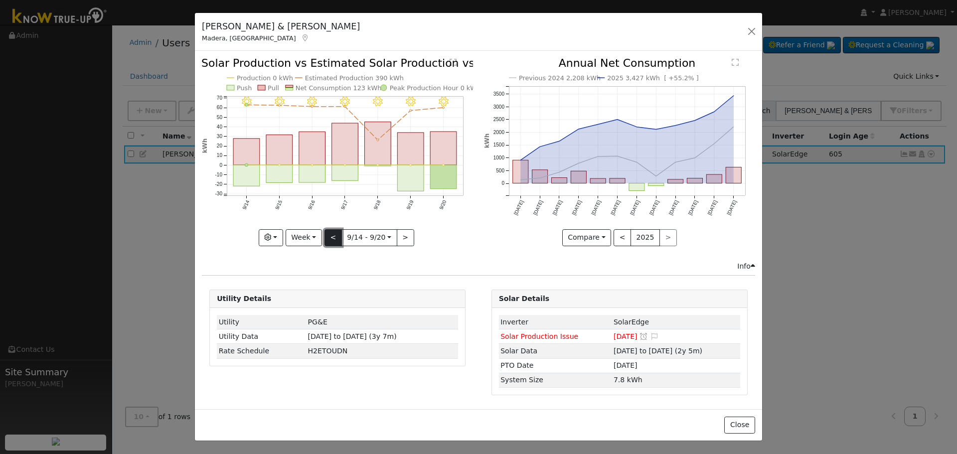
click at [329, 233] on button "<" at bounding box center [333, 237] width 17 height 17
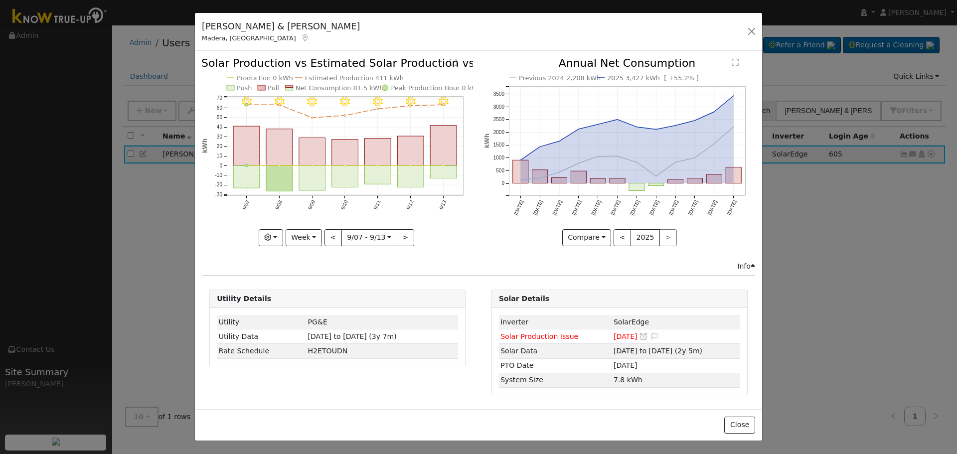
click at [332, 233] on div "9/13 - Clear 9/12 - Clear 9/11 - Clear 9/10 - MostlyClear 9/09 - MostlyClear 9/…" at bounding box center [337, 152] width 271 height 188
click at [332, 233] on button "<" at bounding box center [333, 237] width 17 height 17
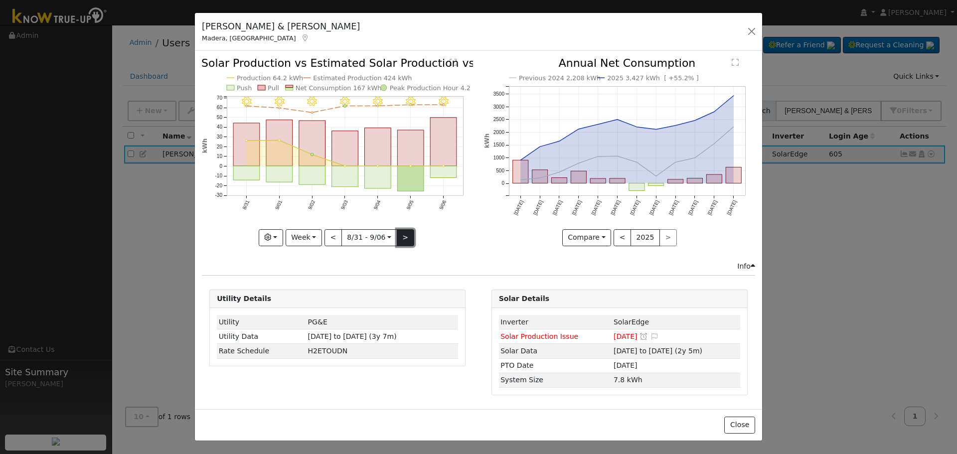
click at [403, 235] on button ">" at bounding box center [405, 237] width 17 height 17
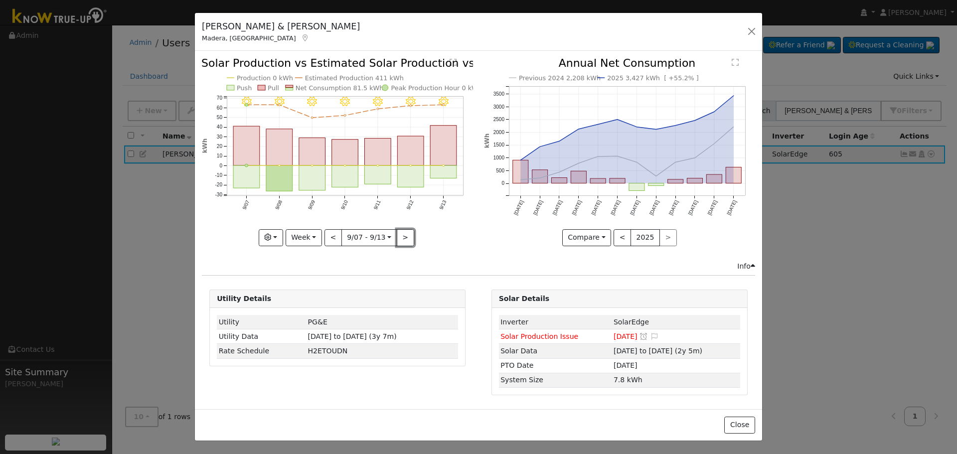
click at [403, 235] on button ">" at bounding box center [405, 237] width 17 height 17
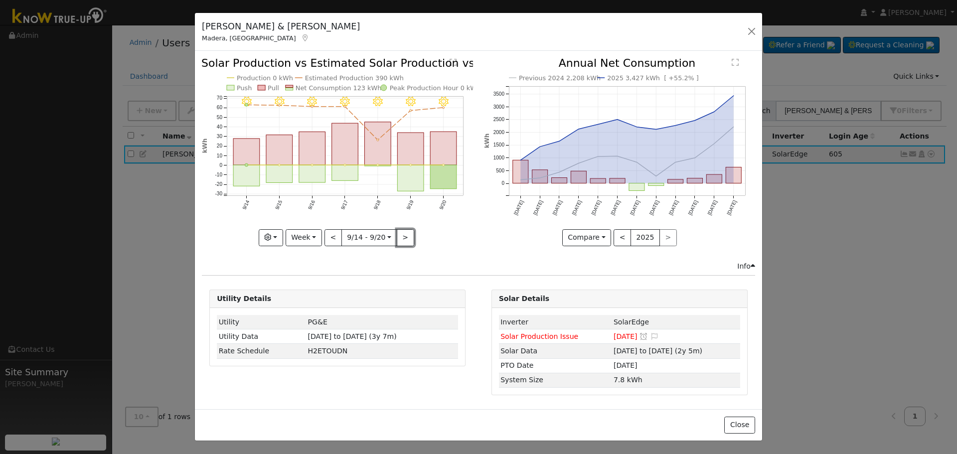
click at [400, 235] on button ">" at bounding box center [405, 237] width 17 height 17
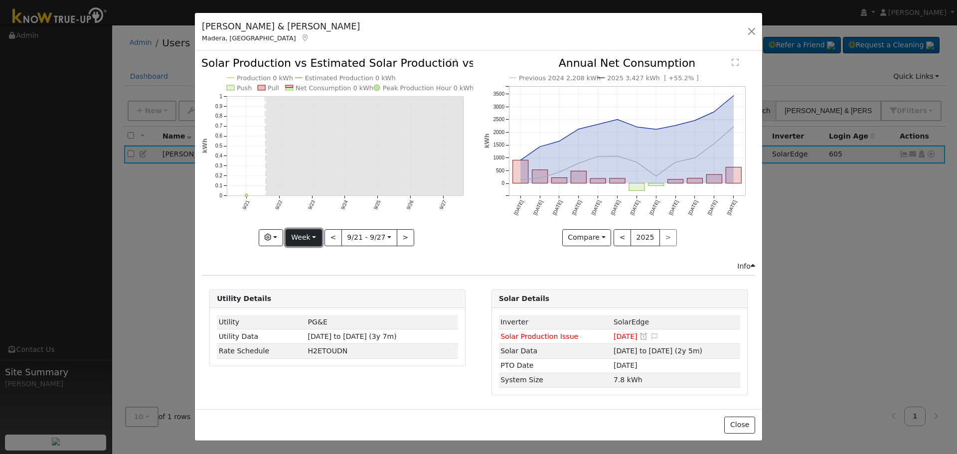
click at [302, 240] on button "Week" at bounding box center [304, 237] width 36 height 17
click at [323, 283] on link "Month" at bounding box center [320, 286] width 69 height 14
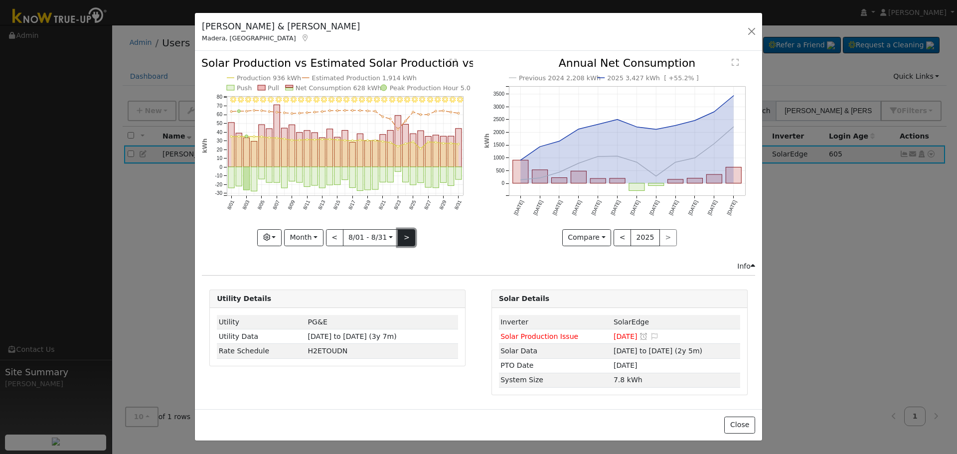
click at [410, 233] on button ">" at bounding box center [406, 237] width 17 height 17
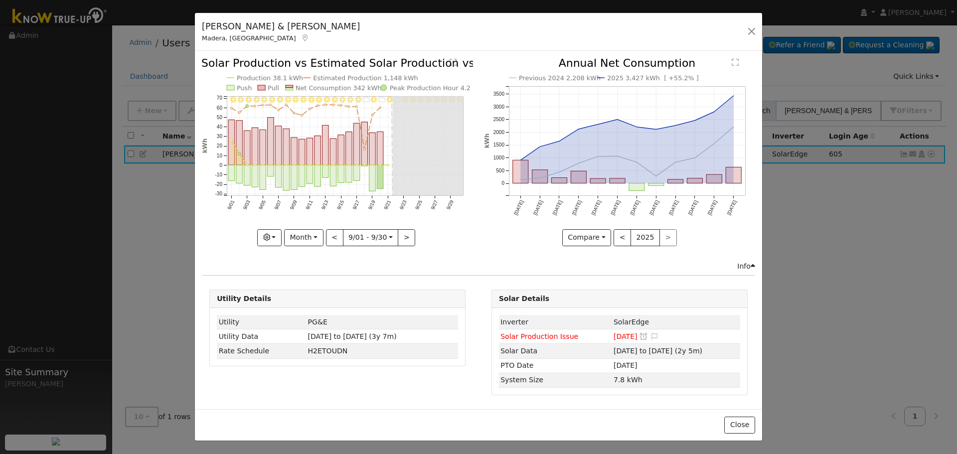
click at [479, 260] on div "Previous 2024 2,208 kWh 2025 3,427 kWh [ +55.2% ] [DATE] Oct '[DATE] Dec '[DATE…" at bounding box center [620, 159] width 282 height 203
click at [473, 224] on icon "9/30 - Clear 9/29 - Clear 9/28 - Clear 9/27 - MostlyClear 9/26 - MostlyClear 9/…" at bounding box center [337, 151] width 271 height 187
click at [356, 171] on rect "onclick=""" at bounding box center [357, 173] width 6 height 15
type input "[DATE]"
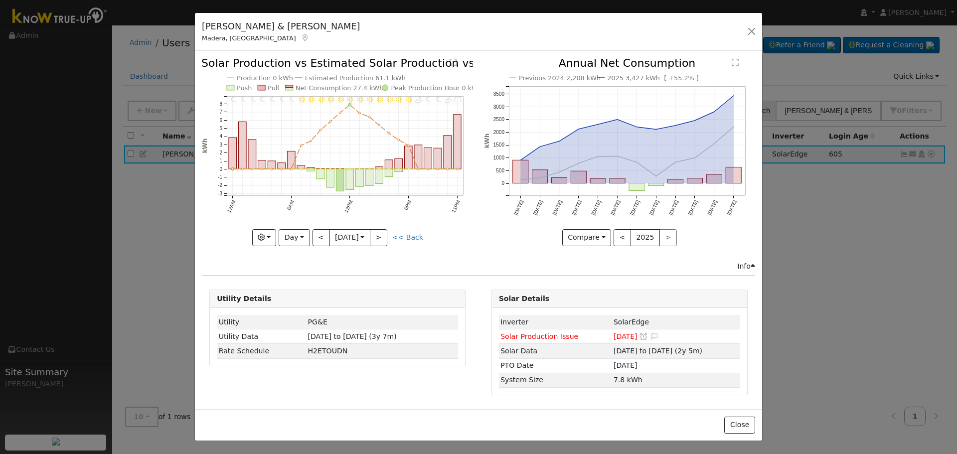
click at [477, 283] on div "Issue History Date By Flag Comment Type No Issue History 11PM - MostlyCloudy 10…" at bounding box center [479, 230] width 568 height 359
